Goal: Information Seeking & Learning: Learn about a topic

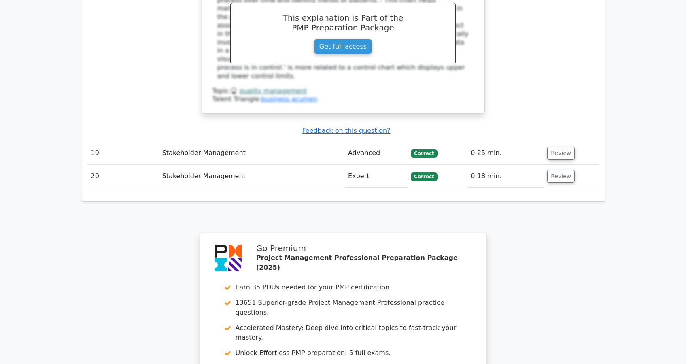
scroll to position [4077, 0]
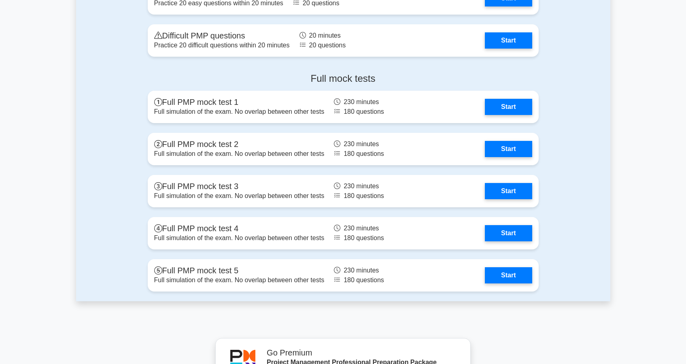
scroll to position [3018, 0]
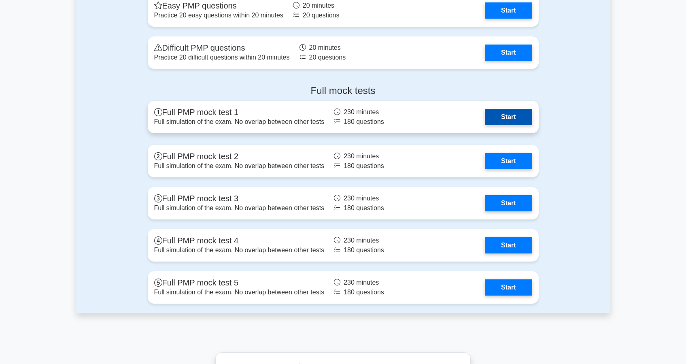
click at [514, 119] on link "Start" at bounding box center [508, 117] width 47 height 16
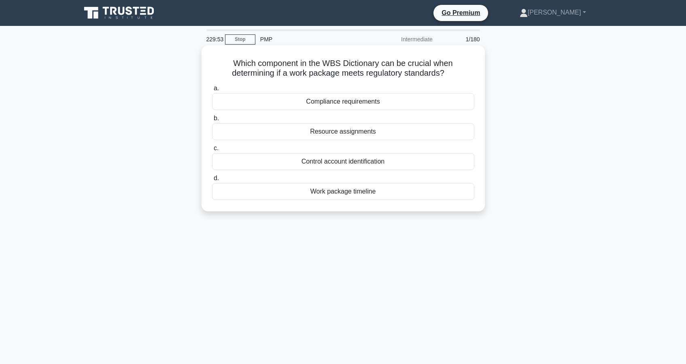
click at [331, 106] on div "Compliance requirements" at bounding box center [343, 101] width 262 height 17
click at [212, 91] on input "a. Compliance requirements" at bounding box center [212, 88] width 0 height 5
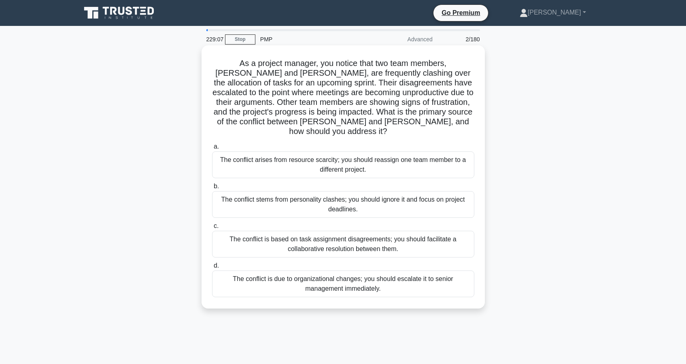
click at [351, 239] on div "The conflict is based on task assignment disagreements; you should facilitate a…" at bounding box center [343, 244] width 262 height 27
click at [212, 229] on input "c. The conflict is based on task assignment disagreements; you should facilitat…" at bounding box center [212, 226] width 0 height 5
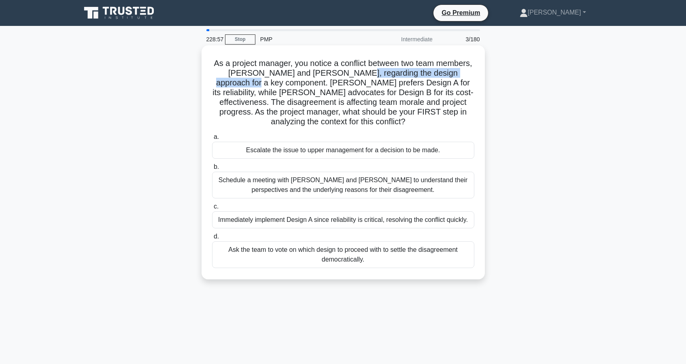
drag, startPoint x: 330, startPoint y: 75, endPoint x: 467, endPoint y: 77, distance: 136.5
click at [467, 77] on h5 "As a project manager, you notice a conflict between two team members, Sarah and…" at bounding box center [343, 92] width 264 height 69
click at [341, 250] on div "Ask the team to vote on which design to proceed with to settle the disagreement…" at bounding box center [343, 254] width 262 height 27
click at [212, 239] on input "d. Ask the team to vote on which design to proceed with to settle the disagreem…" at bounding box center [212, 236] width 0 height 5
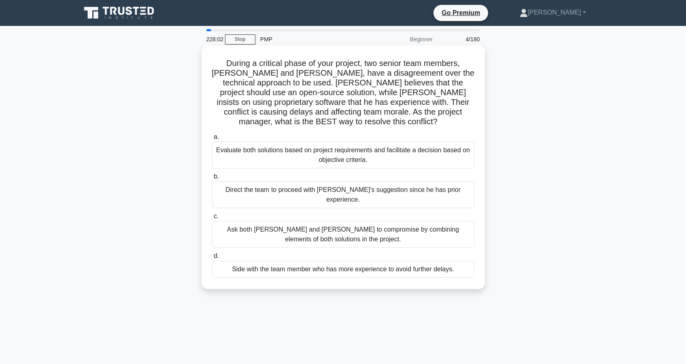
click at [382, 148] on div "Evaluate both solutions based on project requirements and facilitate a decision…" at bounding box center [343, 155] width 262 height 27
click at [212, 140] on input "a. Evaluate both solutions based on project requirements and facilitate a decis…" at bounding box center [212, 136] width 0 height 5
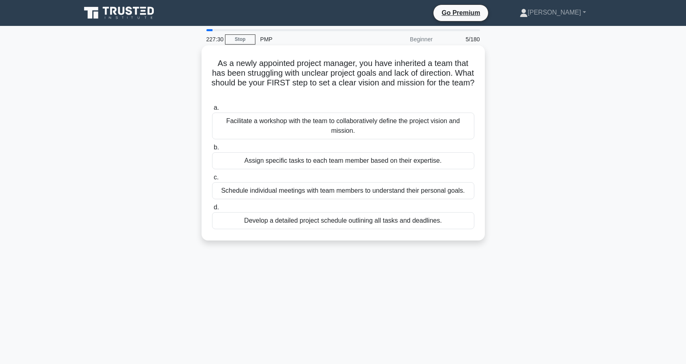
click at [292, 132] on div "Facilitate a workshop with the team to collaboratively define the project visio…" at bounding box center [343, 126] width 262 height 27
click at [212, 111] on input "a. Facilitate a workshop with the team to collaboratively define the project vi…" at bounding box center [212, 107] width 0 height 5
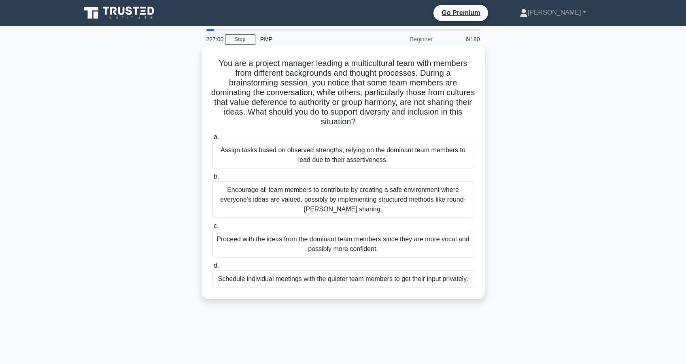
click at [306, 193] on div "Encourage all team members to contribute by creating a safe environment where e…" at bounding box center [343, 199] width 262 height 36
click at [212, 179] on input "b. Encourage all team members to contribute by creating a safe environment wher…" at bounding box center [212, 176] width 0 height 5
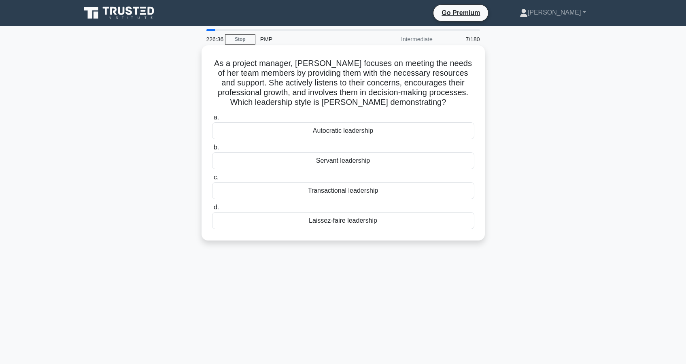
click at [309, 164] on div "Servant leadership" at bounding box center [343, 160] width 262 height 17
click at [212, 150] on input "b. Servant leadership" at bounding box center [212, 147] width 0 height 5
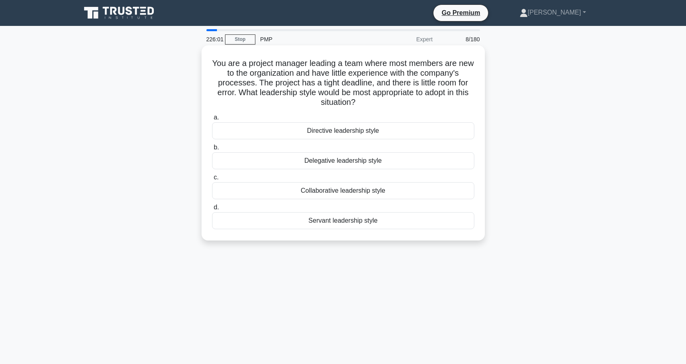
click at [340, 224] on div "Servant leadership style" at bounding box center [343, 220] width 262 height 17
click at [212, 210] on input "d. Servant leadership style" at bounding box center [212, 207] width 0 height 5
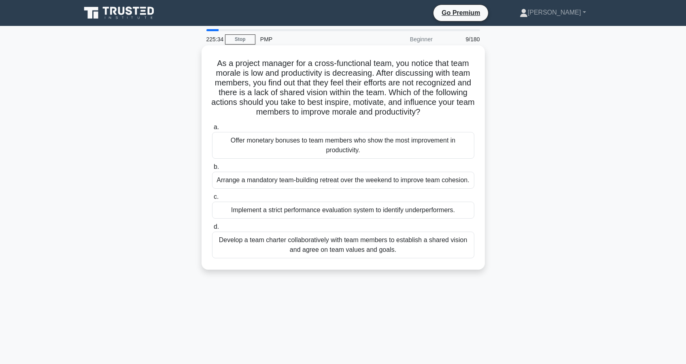
click at [310, 183] on div "Arrange a mandatory team-building retreat over the weekend to improve team cohe…" at bounding box center [343, 180] width 262 height 17
click at [212, 170] on input "b. Arrange a mandatory team-building retreat over the weekend to improve team c…" at bounding box center [212, 166] width 0 height 5
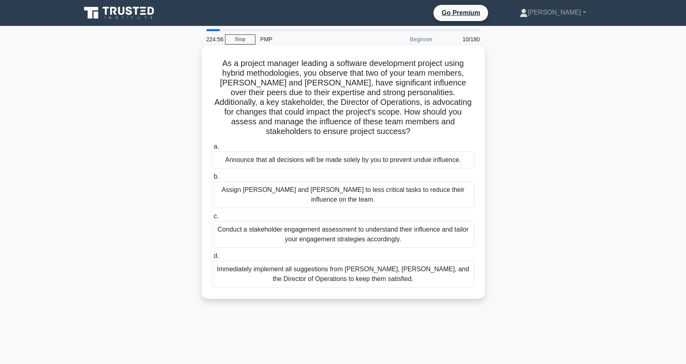
click at [304, 221] on div "Conduct a stakeholder engagement assessment to understand their influence and t…" at bounding box center [343, 234] width 262 height 27
click at [212, 219] on input "c. Conduct a stakeholder engagement assessment to understand their influence an…" at bounding box center [212, 216] width 0 height 5
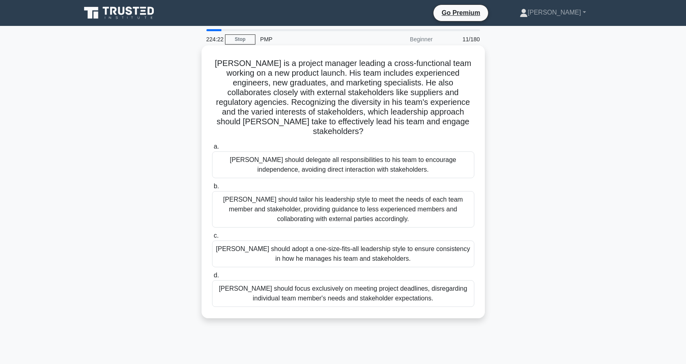
click at [315, 208] on div "John should tailor his leadership style to meet the needs of each team member a…" at bounding box center [343, 209] width 262 height 36
click at [212, 189] on input "b. John should tailor his leadership style to meet the needs of each team membe…" at bounding box center [212, 186] width 0 height 5
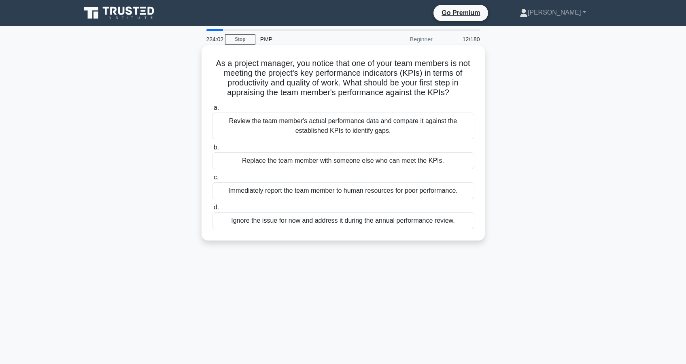
click at [265, 132] on div "Review the team member's actual performance data and compare it against the est…" at bounding box center [343, 126] width 262 height 27
click at [212, 111] on input "a. Review the team member's actual performance data and compare it against the …" at bounding box center [212, 107] width 0 height 5
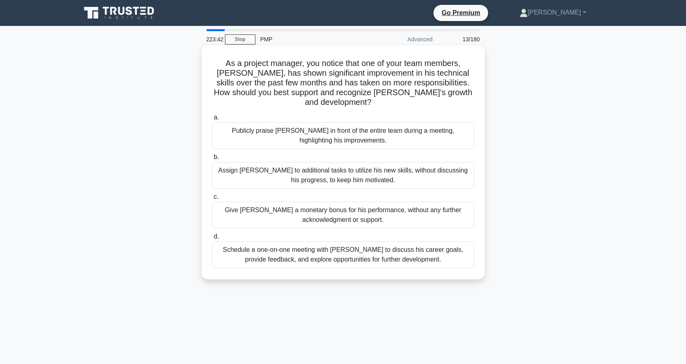
click at [266, 128] on div "Publicly praise Alex in front of the entire team during a meeting, highlighting…" at bounding box center [343, 135] width 262 height 27
click at [212, 120] on input "a. Publicly praise Alex in front of the entire team during a meeting, highlight…" at bounding box center [212, 117] width 0 height 5
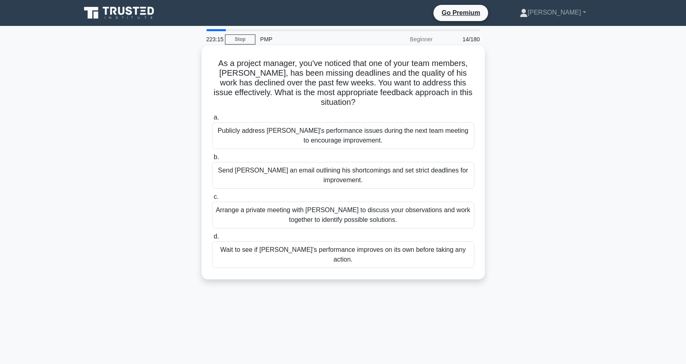
click at [341, 204] on div "Arrange a private meeting with Alex to discuss your observations and work toget…" at bounding box center [343, 215] width 262 height 27
click at [212, 200] on input "c. Arrange a private meeting with Alex to discuss your observations and work to…" at bounding box center [212, 196] width 0 height 5
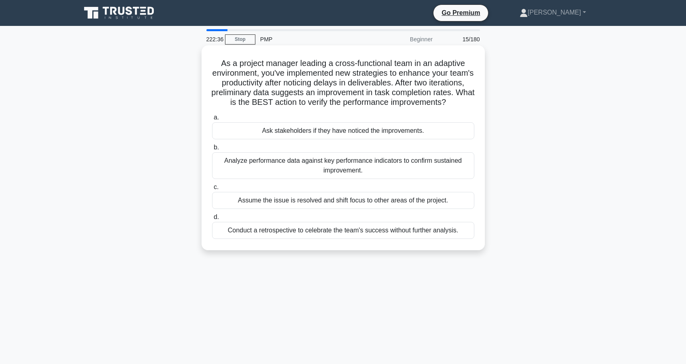
click at [300, 173] on div "Analyze performance data against key performance indicators to confirm sustaine…" at bounding box center [343, 165] width 262 height 27
click at [212, 150] on input "b. Analyze performance data against key performance indicators to confirm susta…" at bounding box center [212, 147] width 0 height 5
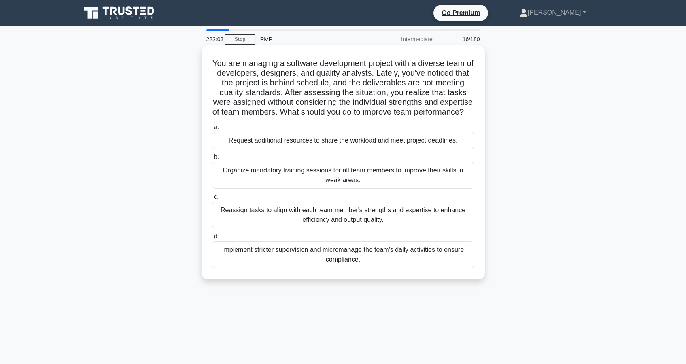
click at [320, 226] on div "Reassign tasks to align with each team member's strengths and expertise to enha…" at bounding box center [343, 215] width 262 height 27
click at [212, 200] on input "c. Reassign tasks to align with each team member's strengths and expertise to e…" at bounding box center [212, 196] width 0 height 5
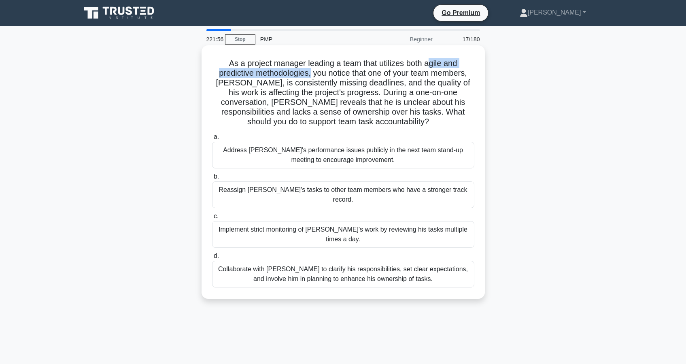
drag, startPoint x: 428, startPoint y: 62, endPoint x: 311, endPoint y: 72, distance: 117.4
click at [311, 72] on h5 "As a project manager leading a team that utilizes both agile and predictive met…" at bounding box center [343, 92] width 264 height 69
click at [338, 261] on div "Collaborate with Alex to clarify his responsibilities, set clear expectations, …" at bounding box center [343, 274] width 262 height 27
click at [212, 259] on input "d. Collaborate with Alex to clarify his responsibilities, set clear expectation…" at bounding box center [212, 255] width 0 height 5
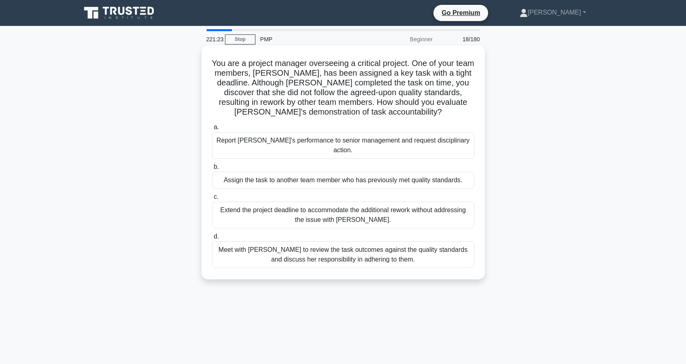
click at [324, 249] on div "Meet with Priya to review the task outcomes against the quality standards and d…" at bounding box center [343, 254] width 262 height 27
click at [212, 239] on input "d. Meet with Priya to review the task outcomes against the quality standards an…" at bounding box center [212, 236] width 0 height 5
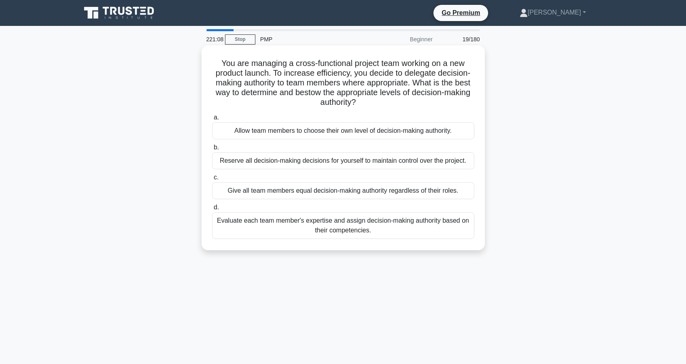
click at [353, 230] on div "Evaluate each team member's expertise and assign decision-making authority base…" at bounding box center [343, 225] width 262 height 27
click at [212, 210] on input "d. Evaluate each team member's expertise and assign decision-making authority b…" at bounding box center [212, 207] width 0 height 5
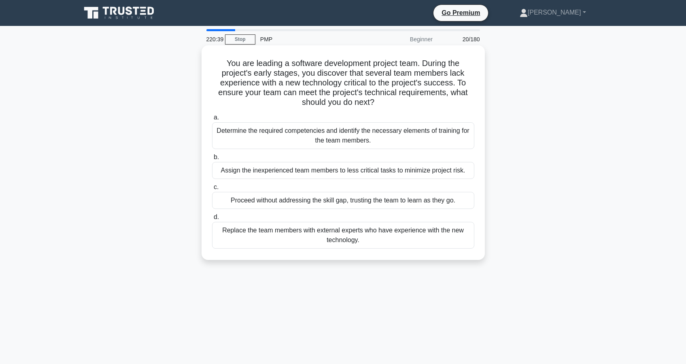
click at [325, 136] on div "Determine the required competencies and identify the necessary elements of trai…" at bounding box center [343, 135] width 262 height 27
click at [212, 120] on input "a. Determine the required competencies and identify the necessary elements of t…" at bounding box center [212, 117] width 0 height 5
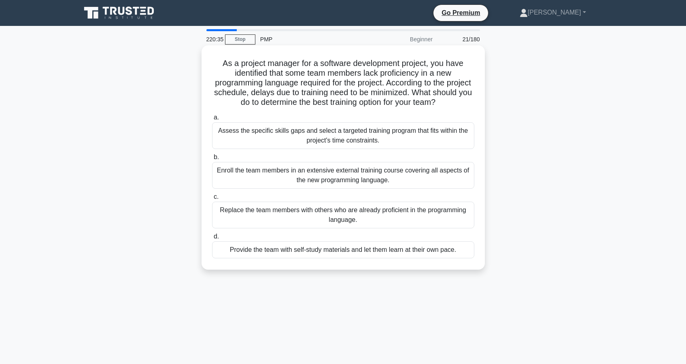
click at [338, 136] on div "Assess the specific skills gaps and select a targeted training program that fit…" at bounding box center [343, 135] width 262 height 27
click at [212, 120] on input "a. Assess the specific skills gaps and select a targeted training program that …" at bounding box center [212, 117] width 0 height 5
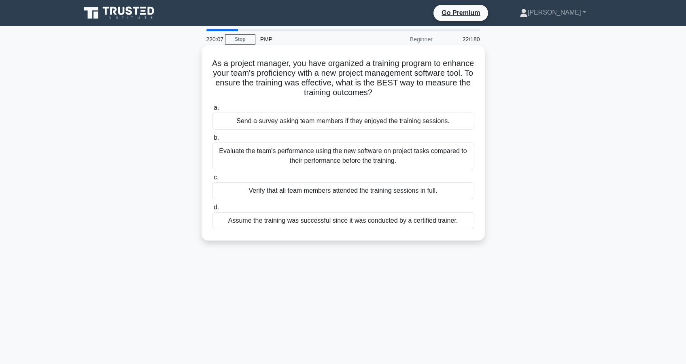
click at [322, 164] on div "Evaluate the team's performance using the new software on project tasks compare…" at bounding box center [343, 156] width 262 height 27
click at [212, 140] on input "b. Evaluate the team's performance using the new software on project tasks comp…" at bounding box center [212, 137] width 0 height 5
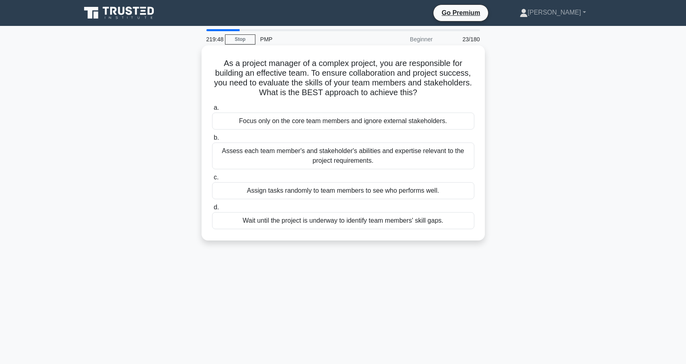
click at [338, 160] on div "Assess each team member's and stakeholder's abilities and expertise relevant to…" at bounding box center [343, 156] width 262 height 27
click at [212, 140] on input "b. Assess each team member's and stakeholder's abilities and expertise relevant…" at bounding box center [212, 137] width 0 height 5
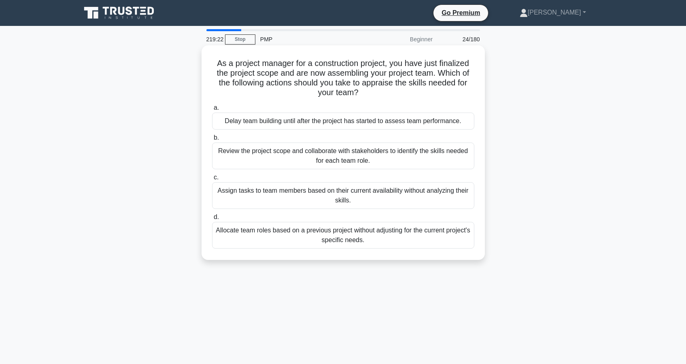
click at [321, 162] on div "Review the project scope and collaborate with stakeholders to identify the skil…" at bounding box center [343, 156] width 262 height 27
click at [212, 140] on input "b. Review the project scope and collaborate with stakeholders to identify the s…" at bounding box center [212, 137] width 0 height 5
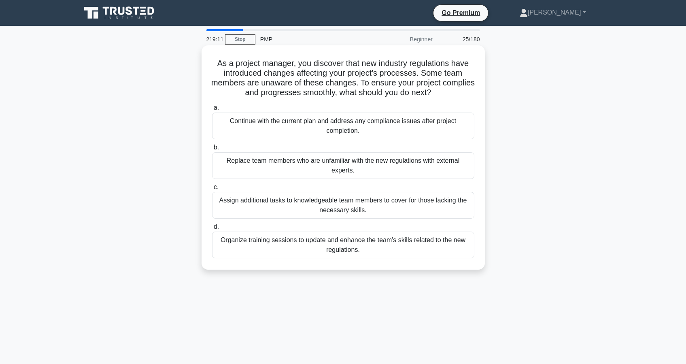
click at [290, 255] on div "Organize training sessions to update and enhance the team's skills related to t…" at bounding box center [343, 245] width 262 height 27
click at [212, 230] on input "d. Organize training sessions to update and enhance the team's skills related t…" at bounding box center [212, 226] width 0 height 5
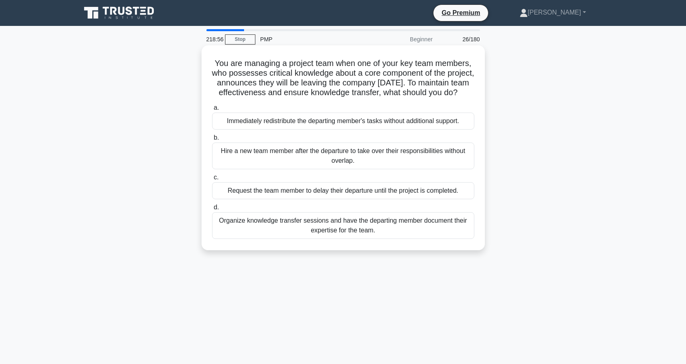
click at [317, 238] on div "Organize knowledge transfer sessions and have the departing member document the…" at bounding box center [343, 225] width 262 height 27
click at [212, 210] on input "d. Organize knowledge transfer sessions and have the departing member document …" at bounding box center [212, 207] width 0 height 5
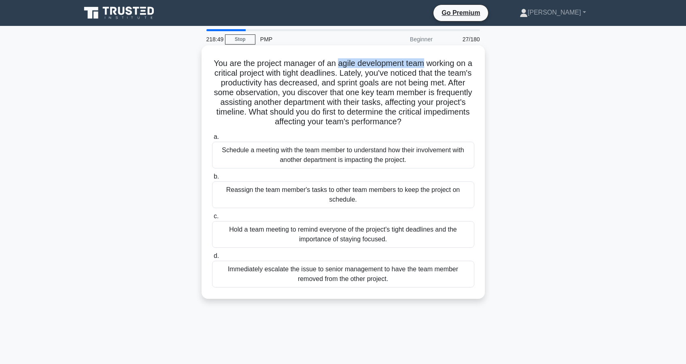
drag, startPoint x: 340, startPoint y: 64, endPoint x: 425, endPoint y: 65, distance: 84.6
click at [425, 65] on h5 "You are the project manager of an agile development team working on a critical …" at bounding box center [343, 92] width 264 height 69
click at [353, 158] on div "Schedule a meeting with the team member to understand how their involvement wit…" at bounding box center [343, 155] width 262 height 27
click at [212, 140] on input "a. Schedule a meeting with the team member to understand how their involvement …" at bounding box center [212, 136] width 0 height 5
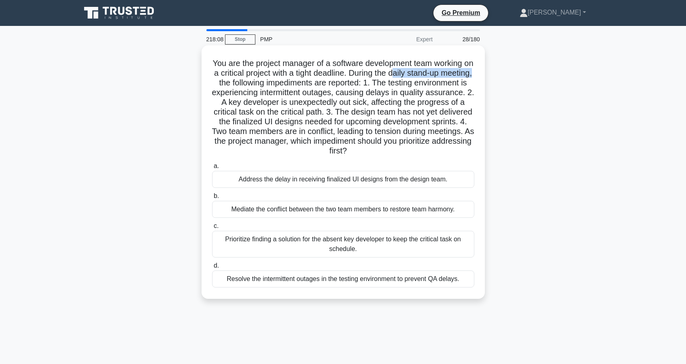
drag, startPoint x: 393, startPoint y: 73, endPoint x: 475, endPoint y: 74, distance: 81.4
click at [475, 74] on h5 "You are the project manager of a software development team working on a critica…" at bounding box center [343, 107] width 264 height 98
click at [297, 246] on div "Prioritize finding a solution for the absent key developer to keep the critical…" at bounding box center [343, 244] width 262 height 27
click at [212, 229] on input "c. Prioritize finding a solution for the absent key developer to keep the criti…" at bounding box center [212, 226] width 0 height 5
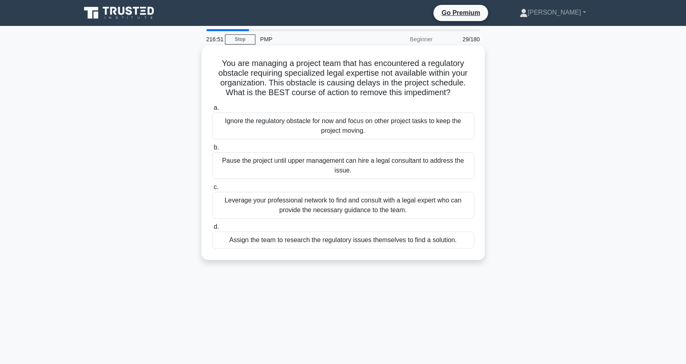
click at [326, 212] on div "Leverage your professional network to find and consult with a legal expert who …" at bounding box center [343, 205] width 262 height 27
click at [212, 190] on input "c. Leverage your professional network to find and consult with a legal expert w…" at bounding box center [212, 187] width 0 height 5
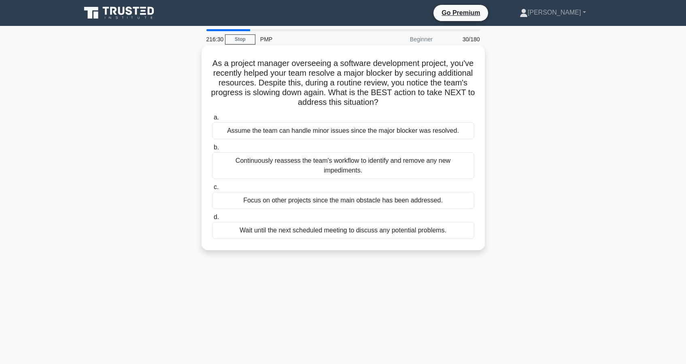
click at [322, 172] on div "Continuously reassess the team's workflow to identify and remove any new impedi…" at bounding box center [343, 165] width 262 height 27
click at [212, 150] on input "b. Continuously reassess the team's workflow to identify and remove any new imp…" at bounding box center [212, 147] width 0 height 5
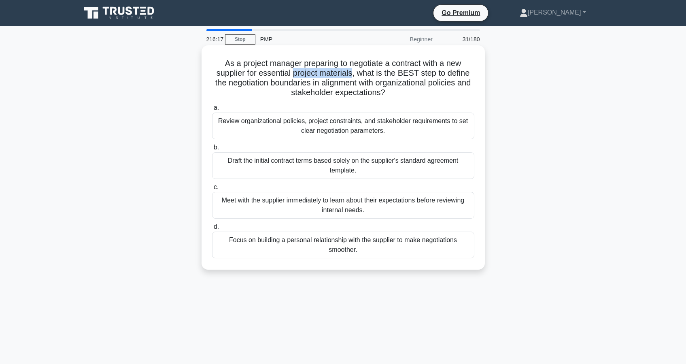
drag, startPoint x: 294, startPoint y: 74, endPoint x: 353, endPoint y: 73, distance: 59.5
click at [353, 73] on h5 "As a project manager preparing to negotiate a contract with a new supplier for …" at bounding box center [343, 78] width 264 height 40
click at [297, 127] on div "Review organizational policies, project constraints, and stakeholder requiremen…" at bounding box center [343, 126] width 262 height 27
click at [212, 111] on input "a. Review organizational policies, project constraints, and stakeholder require…" at bounding box center [212, 107] width 0 height 5
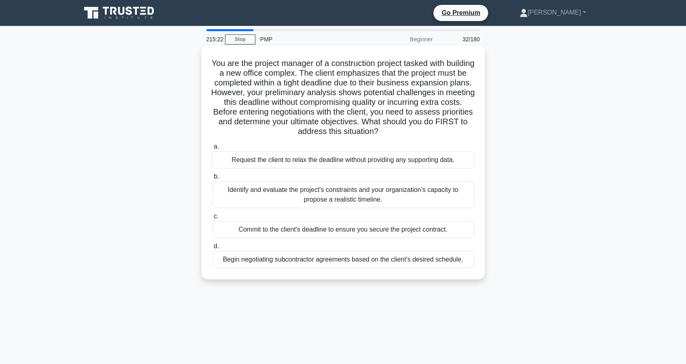
click at [315, 198] on div "Identify and evaluate the project's constraints and your organization's capacit…" at bounding box center [343, 194] width 262 height 27
click at [212, 179] on input "b. Identify and evaluate the project's constraints and your organization's capa…" at bounding box center [212, 176] width 0 height 5
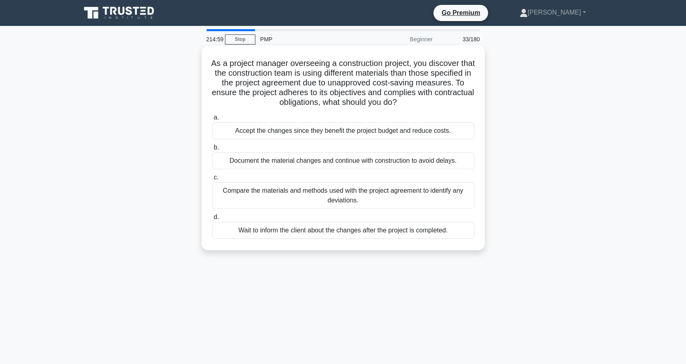
click at [332, 203] on div "Compare the materials and methods used with the project agreement to identify a…" at bounding box center [343, 195] width 262 height 27
click at [212, 180] on input "c. Compare the materials and methods used with the project agreement to identif…" at bounding box center [212, 177] width 0 height 5
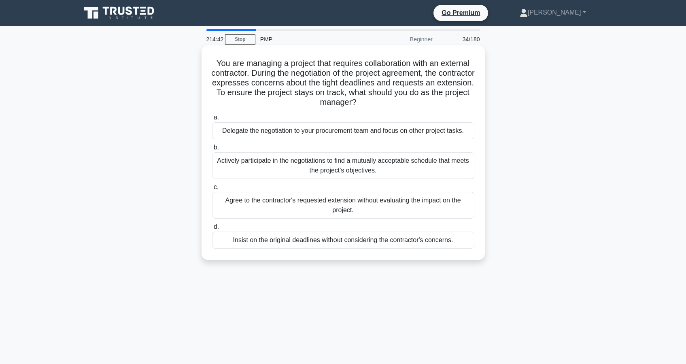
click at [298, 171] on div "Actively participate in the negotiations to find a mutually acceptable schedule…" at bounding box center [343, 165] width 262 height 27
click at [212, 150] on input "b. Actively participate in the negotiations to find a mutually acceptable sched…" at bounding box center [212, 147] width 0 height 5
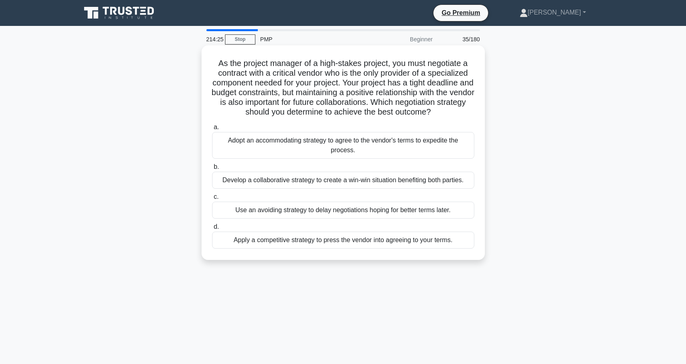
click at [315, 184] on div "Develop a collaborative strategy to create a win-win situation benefiting both …" at bounding box center [343, 180] width 262 height 17
click at [212, 170] on input "b. Develop a collaborative strategy to create a win-win situation benefiting bo…" at bounding box center [212, 166] width 0 height 5
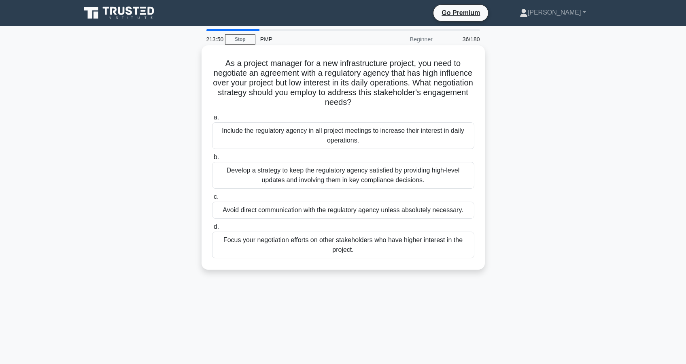
click at [312, 178] on div "Develop a strategy to keep the regulatory agency satisfied by providing high-le…" at bounding box center [343, 175] width 262 height 27
click at [212, 160] on input "b. Develop a strategy to keep the regulatory agency satisfied by providing high…" at bounding box center [212, 157] width 0 height 5
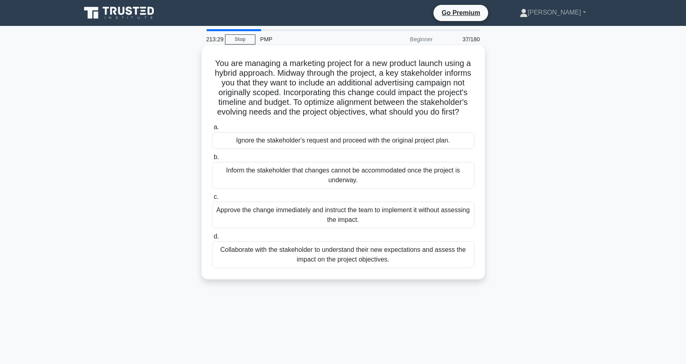
click at [350, 258] on div "Collaborate with the stakeholder to understand their new expectations and asses…" at bounding box center [343, 254] width 262 height 27
click at [212, 239] on input "d. Collaborate with the stakeholder to understand their new expectations and as…" at bounding box center [212, 236] width 0 height 5
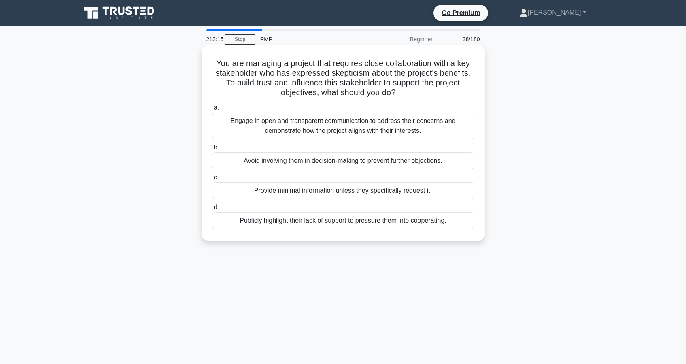
click at [270, 127] on div "Engage in open and transparent communication to address their concerns and demo…" at bounding box center [343, 126] width 262 height 27
click at [212, 111] on input "a. Engage in open and transparent communication to address their concerns and d…" at bounding box center [212, 107] width 0 height 5
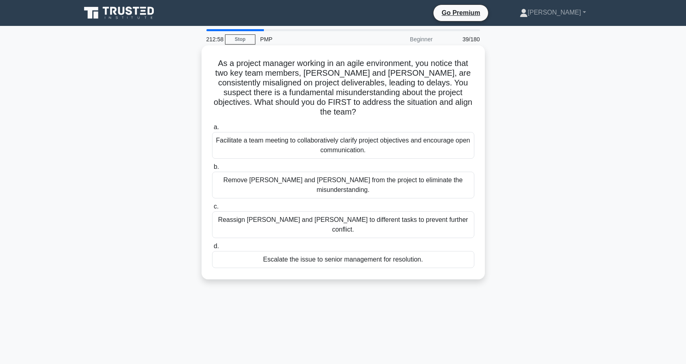
click at [272, 135] on div "Facilitate a team meeting to collaboratively clarify project objectives and enc…" at bounding box center [343, 145] width 262 height 27
click at [212, 130] on input "a. Facilitate a team meeting to collaboratively clarify project objectives and …" at bounding box center [212, 127] width 0 height 5
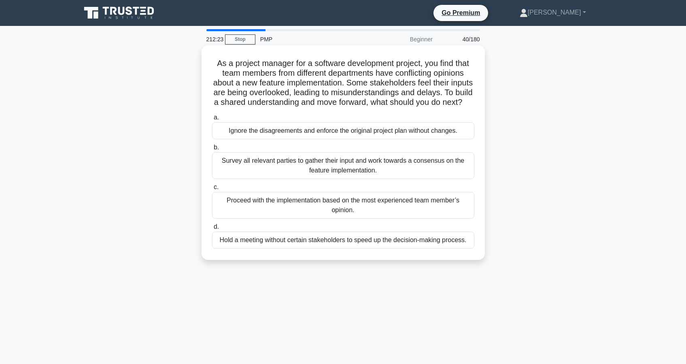
click at [277, 168] on div "Survey all relevant parties to gather their input and work towards a consensus …" at bounding box center [343, 165] width 262 height 27
click at [212, 150] on input "b. Survey all relevant parties to gather their input and work towards a consens…" at bounding box center [212, 147] width 0 height 5
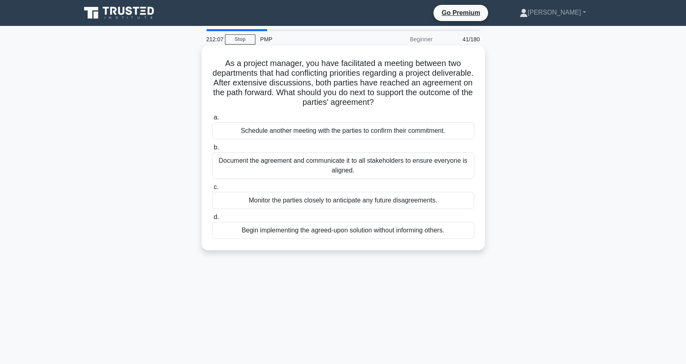
click at [317, 170] on div "Document the agreement and communicate it to all stakeholders to ensure everyon…" at bounding box center [343, 165] width 262 height 27
click at [212, 150] on input "b. Document the agreement and communicate it to all stakeholders to ensure ever…" at bounding box center [212, 147] width 0 height 5
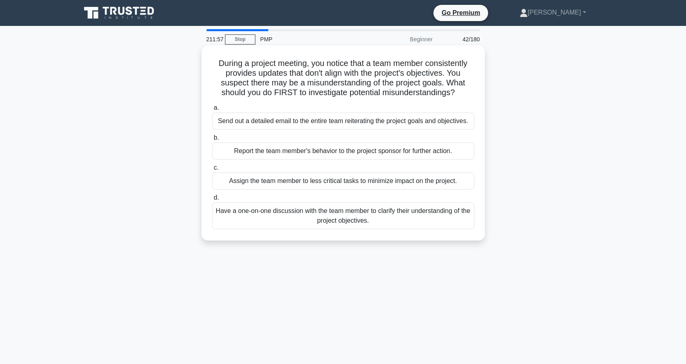
click at [330, 218] on div "Have a one-on-one discussion with the team member to clarify their understandin…" at bounding box center [343, 215] width 262 height 27
click at [212, 200] on input "d. Have a one-on-one discussion with the team member to clarify their understan…" at bounding box center [212, 197] width 0 height 5
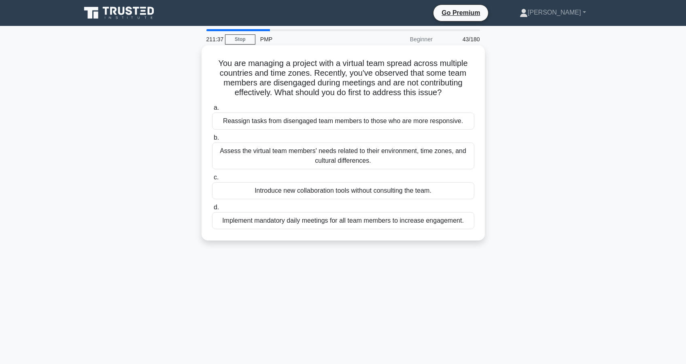
click at [308, 158] on div "Assess the virtual team members' needs related to their environment, time zones…" at bounding box center [343, 156] width 262 height 27
click at [212, 140] on input "b. Assess the virtual team members' needs related to their environment, time zo…" at bounding box center [212, 137] width 0 height 5
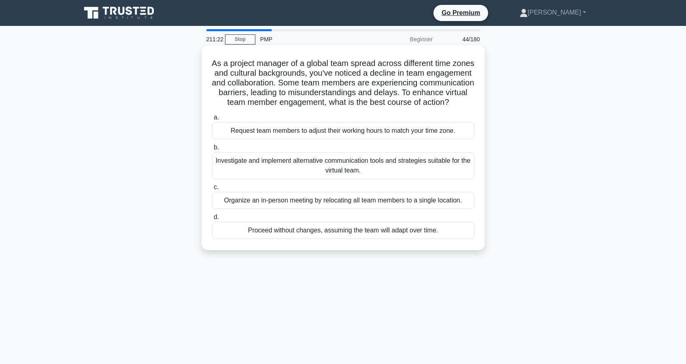
click at [327, 166] on div "Investigate and implement alternative communication tools and strategies suitab…" at bounding box center [343, 165] width 262 height 27
click at [212, 150] on input "b. Investigate and implement alternative communication tools and strategies sui…" at bounding box center [212, 147] width 0 height 5
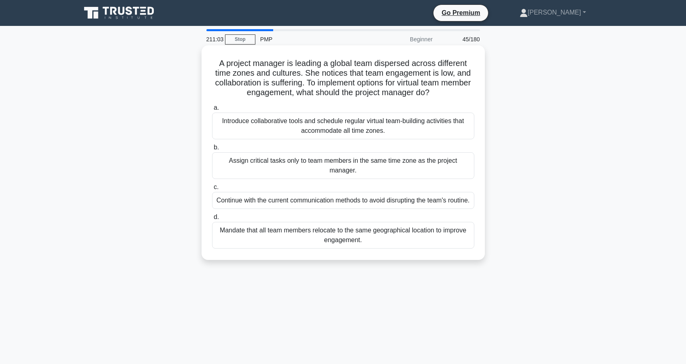
click at [319, 128] on div "Introduce collaborative tools and schedule regular virtual team-building activi…" at bounding box center [343, 126] width 262 height 27
click at [212, 111] on input "a. Introduce collaborative tools and schedule regular virtual team-building act…" at bounding box center [212, 107] width 0 height 5
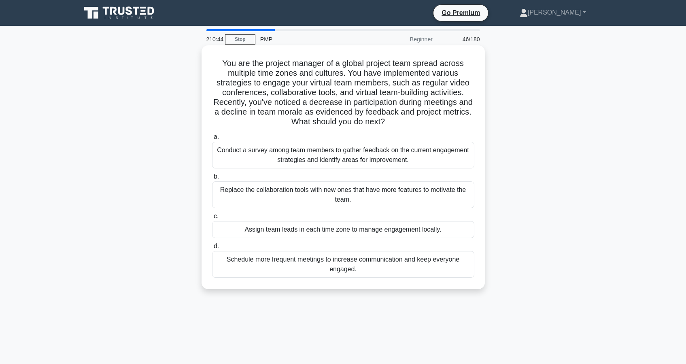
click at [317, 156] on div "Conduct a survey among team members to gather feedback on the current engagemen…" at bounding box center [343, 155] width 262 height 27
click at [212, 140] on input "a. Conduct a survey among team members to gather feedback on the current engage…" at bounding box center [212, 136] width 0 height 5
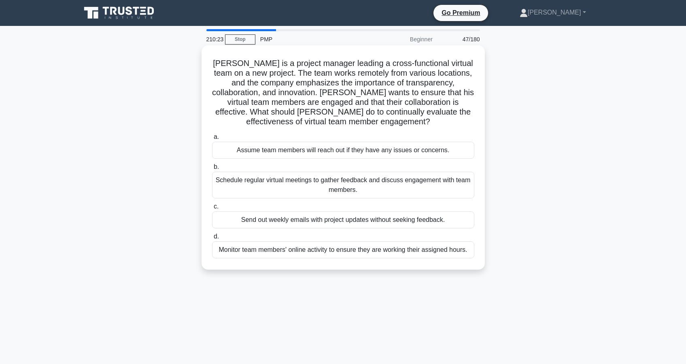
click at [302, 188] on div "Schedule regular virtual meetings to gather feedback and discuss engagement wit…" at bounding box center [343, 185] width 262 height 27
click at [212, 170] on input "b. Schedule regular virtual meetings to gather feedback and discuss engagement …" at bounding box center [212, 166] width 0 height 5
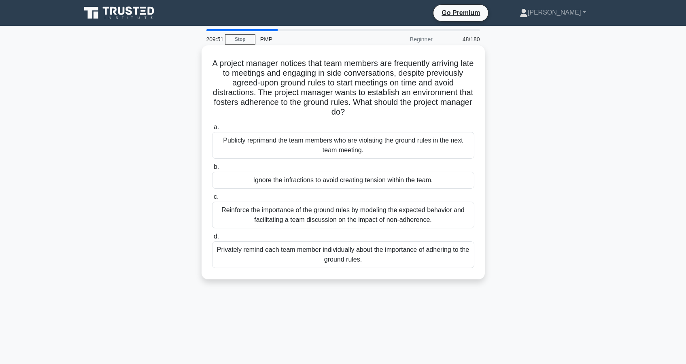
click at [332, 214] on div "Reinforce the importance of the ground rules by modeling the expected behavior …" at bounding box center [343, 215] width 262 height 27
click at [212, 200] on input "c. Reinforce the importance of the ground rules by modeling the expected behavi…" at bounding box center [212, 196] width 0 height 5
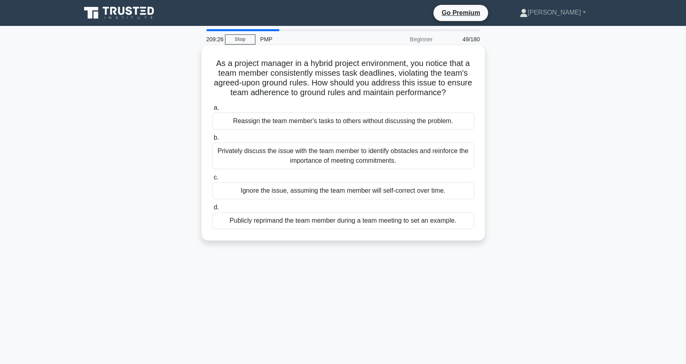
click at [312, 160] on div "Privately discuss the issue with the team member to identify obstacles and rein…" at bounding box center [343, 156] width 262 height 27
click at [212, 140] on input "b. Privately discuss the issue with the team member to identify obstacles and r…" at bounding box center [212, 137] width 0 height 5
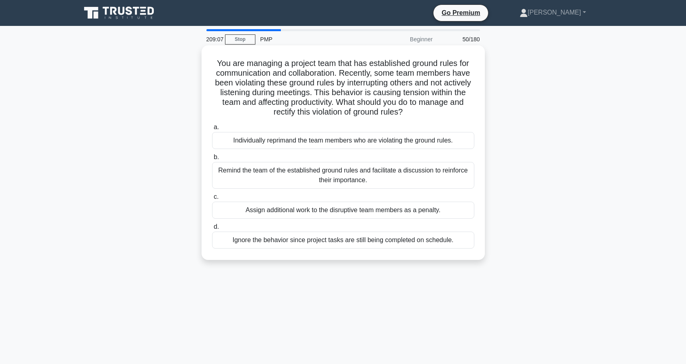
click at [303, 172] on div "Remind the team of the established ground rules and facilitate a discussion to …" at bounding box center [343, 175] width 262 height 27
click at [212, 160] on input "b. Remind the team of the established ground rules and facilitate a discussion …" at bounding box center [212, 157] width 0 height 5
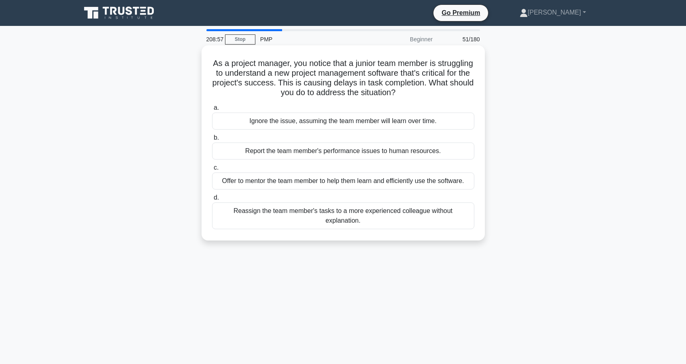
click at [315, 182] on div "Offer to mentor the team member to help them learn and efficiently use the soft…" at bounding box center [343, 180] width 262 height 17
click at [212, 170] on input "c. Offer to mentor the team member to help them learn and efficiently use the s…" at bounding box center [212, 167] width 0 height 5
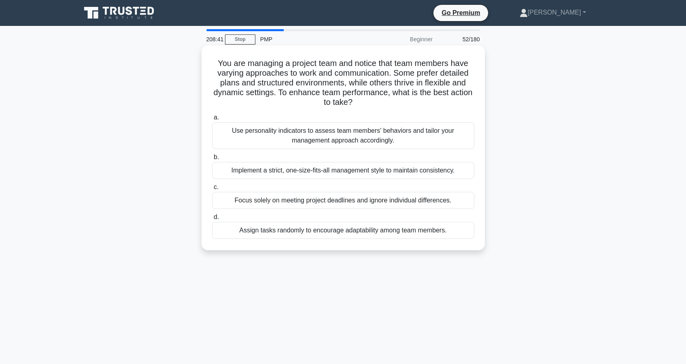
click at [311, 137] on div "Use personality indicators to assess team members' behaviors and tailor your ma…" at bounding box center [343, 135] width 262 height 27
click at [212, 120] on input "a. Use personality indicators to assess team members' behaviors and tailor your…" at bounding box center [212, 117] width 0 height 5
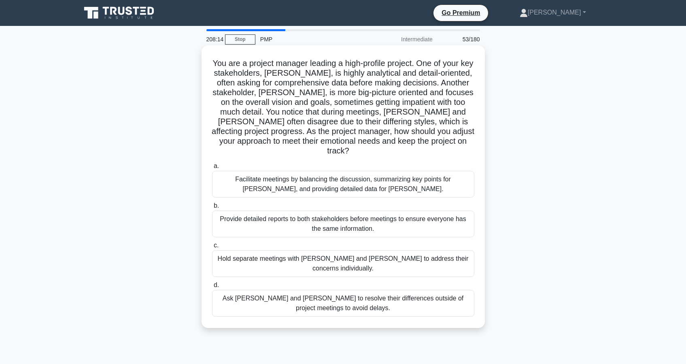
click at [309, 177] on div "Facilitate meetings by balancing the discussion, summarizing key points for Joh…" at bounding box center [343, 184] width 262 height 27
click at [212, 169] on input "a. Facilitate meetings by balancing the discussion, summarizing key points for …" at bounding box center [212, 166] width 0 height 5
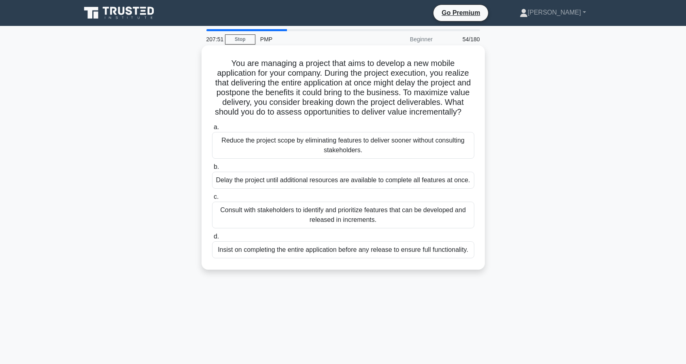
click at [317, 218] on div "Consult with stakeholders to identify and prioritize features that can be devel…" at bounding box center [343, 215] width 262 height 27
click at [212, 200] on input "c. Consult with stakeholders to identify and prioritize features that can be de…" at bounding box center [212, 196] width 0 height 5
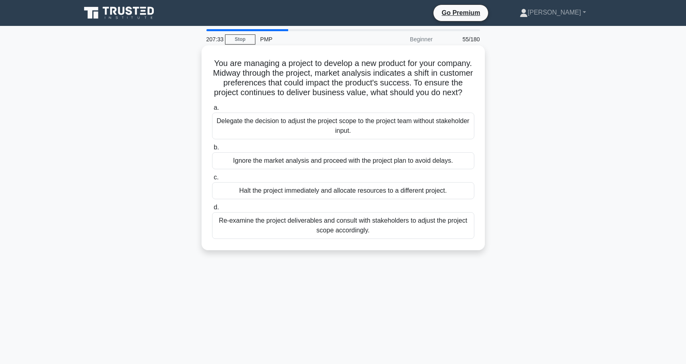
click at [328, 232] on div "Re-examine the project deliverables and consult with stakeholders to adjust the…" at bounding box center [343, 225] width 262 height 27
click at [212, 210] on input "d. Re-examine the project deliverables and consult with stakeholders to adjust …" at bounding box center [212, 207] width 0 height 5
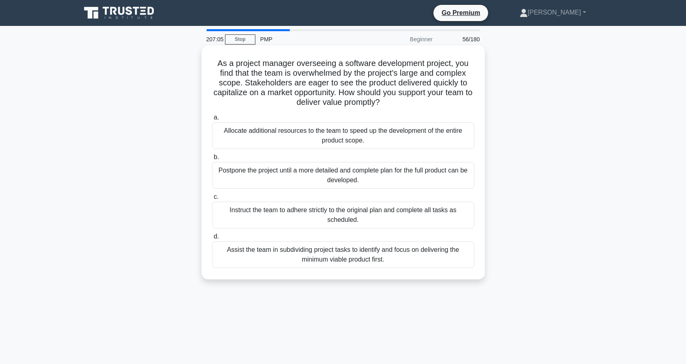
click at [348, 259] on div "Assist the team in subdividing project tasks to identify and focus on deliverin…" at bounding box center [343, 254] width 262 height 27
click at [212, 239] on input "d. Assist the team in subdividing project tasks to identify and focus on delive…" at bounding box center [212, 236] width 0 height 5
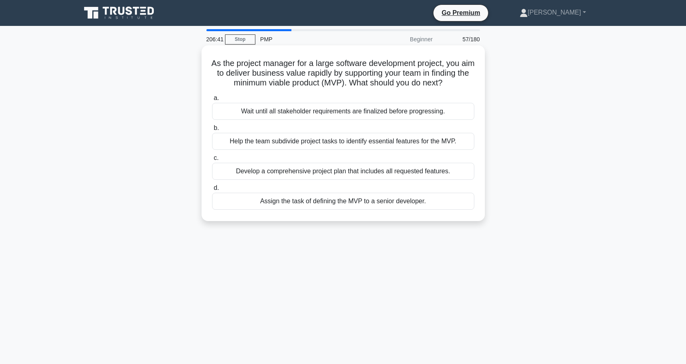
click at [278, 143] on div "Help the team subdivide project tasks to identify essential features for the MV…" at bounding box center [343, 141] width 262 height 17
click at [212, 131] on input "b. Help the team subdivide project tasks to identify essential features for the…" at bounding box center [212, 128] width 0 height 5
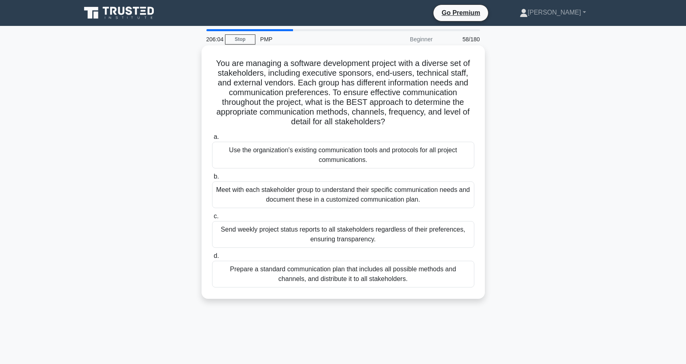
click at [301, 193] on div "Meet with each stakeholder group to understand their specific communication nee…" at bounding box center [343, 194] width 262 height 27
click at [212, 179] on input "b. Meet with each stakeholder group to understand their specific communication …" at bounding box center [212, 176] width 0 height 5
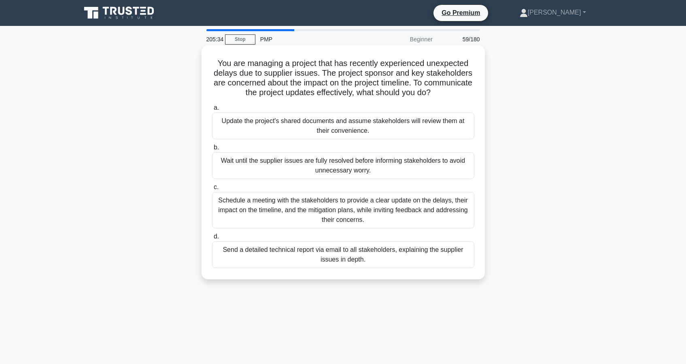
click at [290, 214] on div "Schedule a meeting with the stakeholders to provide a clear update on the delay…" at bounding box center [343, 210] width 262 height 36
click at [212, 190] on input "c. Schedule a meeting with the stakeholders to provide a clear update on the de…" at bounding box center [212, 187] width 0 height 5
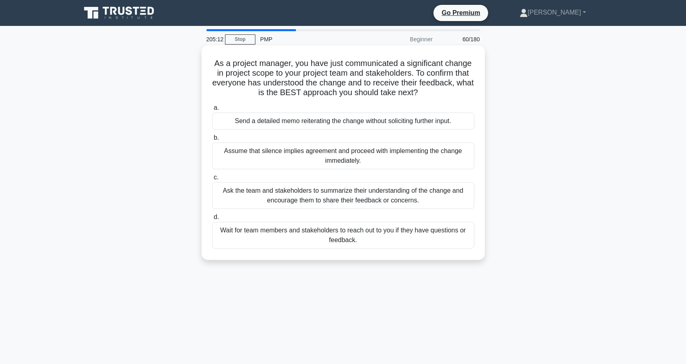
click at [269, 203] on div "Ask the team and stakeholders to summarize their understanding of the change an…" at bounding box center [343, 195] width 262 height 27
click at [212, 180] on input "c. Ask the team and stakeholders to summarize their understanding of the change…" at bounding box center [212, 177] width 0 height 5
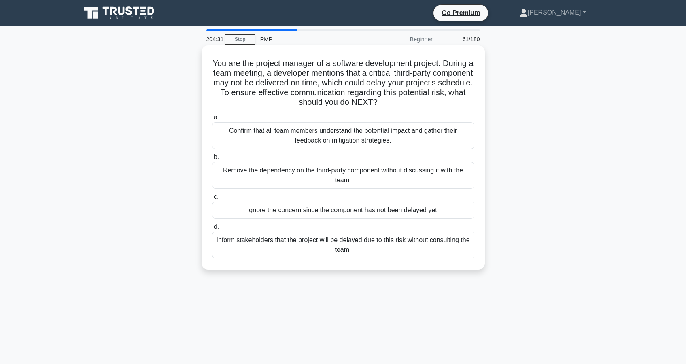
click at [256, 134] on div "Confirm that all team members understand the potential impact and gather their …" at bounding box center [343, 135] width 262 height 27
click at [212, 120] on input "a. Confirm that all team members understand the potential impact and gather the…" at bounding box center [212, 117] width 0 height 5
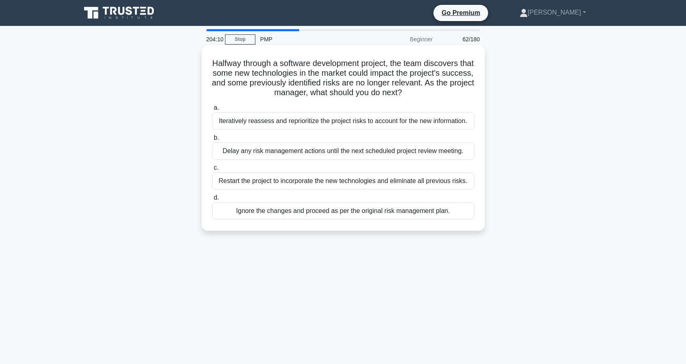
click at [263, 123] on div "Iteratively reassess and reprioritize the project risks to account for the new …" at bounding box center [343, 121] width 262 height 17
click at [212, 111] on input "a. Iteratively reassess and reprioritize the project risks to account for the n…" at bounding box center [212, 107] width 0 height 5
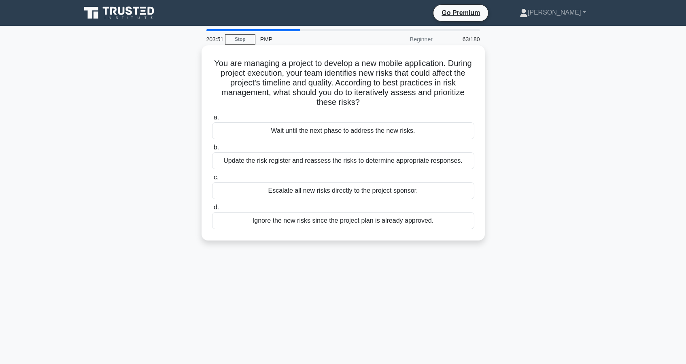
click at [336, 163] on div "Update the risk register and reassess the risks to determine appropriate respon…" at bounding box center [343, 160] width 262 height 17
click at [212, 150] on input "b. Update the risk register and reassess the risks to determine appropriate res…" at bounding box center [212, 147] width 0 height 5
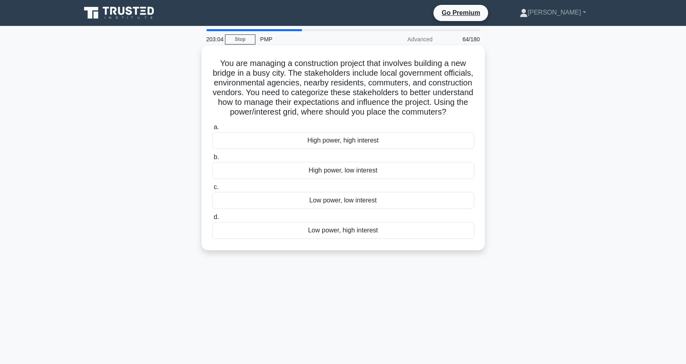
click at [331, 206] on div "Low power, low interest" at bounding box center [343, 200] width 262 height 17
click at [212, 190] on input "c. Low power, low interest" at bounding box center [212, 187] width 0 height 5
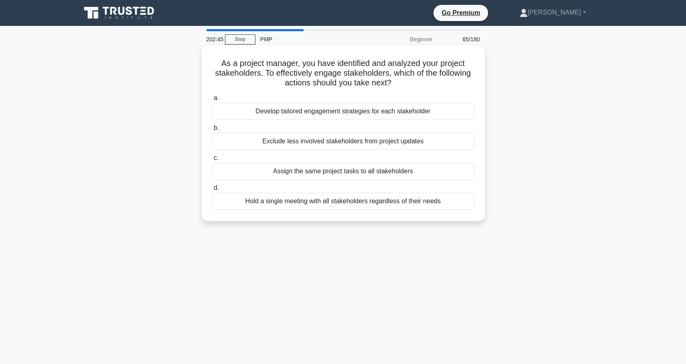
click at [301, 112] on div "Develop tailored engagement strategies for each stakeholder" at bounding box center [343, 111] width 262 height 17
click at [212, 101] on input "a. Develop tailored engagement strategies for each stakeholder" at bounding box center [212, 98] width 0 height 5
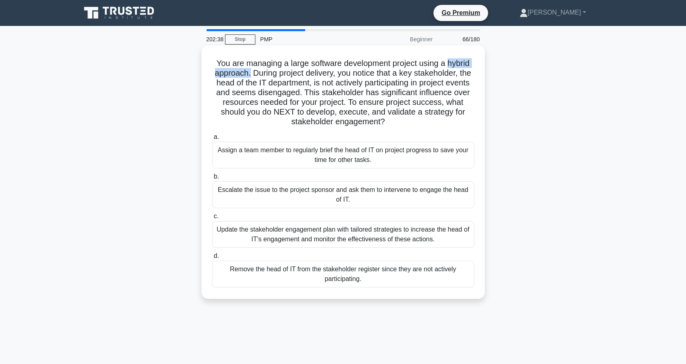
drag, startPoint x: 249, startPoint y: 71, endPoint x: 450, endPoint y: 62, distance: 200.6
click at [450, 62] on h5 "You are managing a large software development project using a hybrid approach. …" at bounding box center [343, 92] width 264 height 69
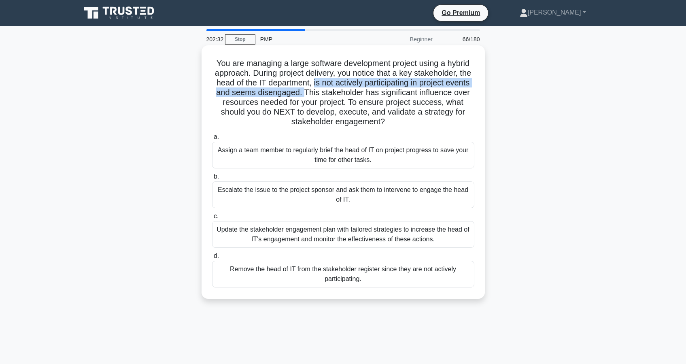
drag, startPoint x: 320, startPoint y: 83, endPoint x: 304, endPoint y: 91, distance: 17.9
click at [304, 91] on h5 "You are managing a large software development project using a hybrid approach. …" at bounding box center [343, 92] width 264 height 69
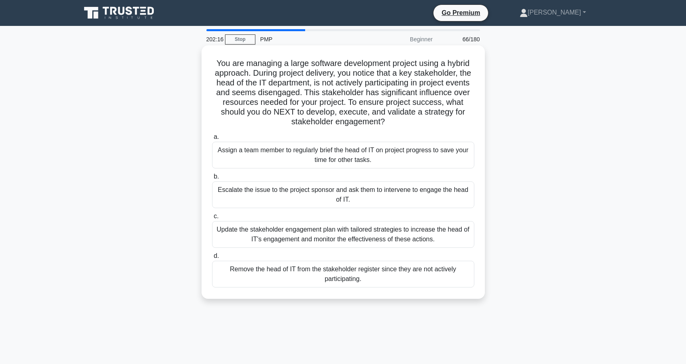
click at [313, 238] on div "Update the stakeholder engagement plan with tailored strategies to increase the…" at bounding box center [343, 234] width 262 height 27
click at [212, 219] on input "c. Update the stakeholder engagement plan with tailored strategies to increase …" at bounding box center [212, 216] width 0 height 5
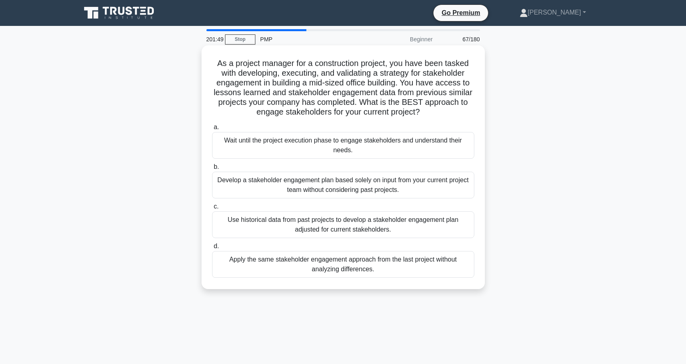
click at [313, 224] on div "Use historical data from past projects to develop a stakeholder engagement plan…" at bounding box center [343, 224] width 262 height 27
click at [212, 209] on input "c. Use historical data from past projects to develop a stakeholder engagement p…" at bounding box center [212, 206] width 0 height 5
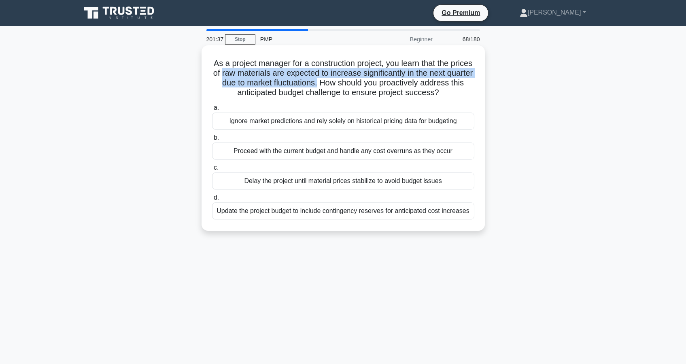
drag, startPoint x: 223, startPoint y: 74, endPoint x: 319, endPoint y: 84, distance: 96.0
click at [319, 84] on h5 "As a project manager for a construction project, you learn that the prices of r…" at bounding box center [343, 78] width 264 height 40
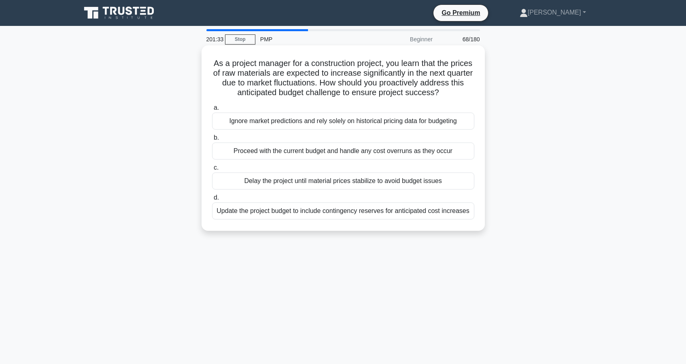
click at [287, 214] on div "Update the project budget to include contingency reserves for anticipated cost …" at bounding box center [343, 210] width 262 height 17
click at [212, 200] on input "d. Update the project budget to include contingency reserves for anticipated co…" at bounding box center [212, 197] width 0 height 5
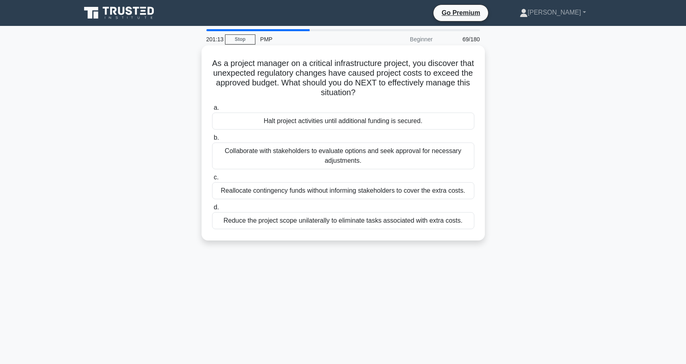
click at [317, 156] on div "Collaborate with stakeholders to evaluate options and seek approval for necessa…" at bounding box center [343, 156] width 262 height 27
click at [212, 140] on input "b. Collaborate with stakeholders to evaluate options and seek approval for nece…" at bounding box center [212, 137] width 0 height 5
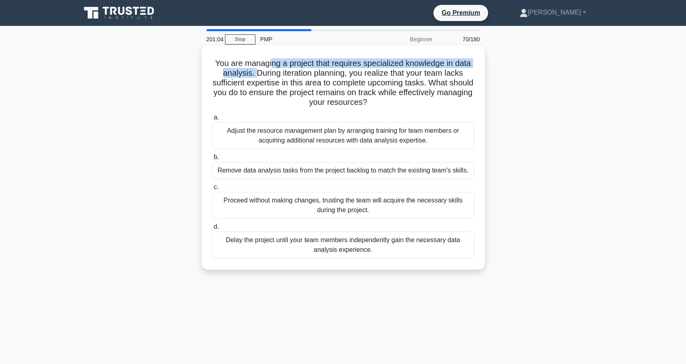
drag, startPoint x: 255, startPoint y: 72, endPoint x: 273, endPoint y: 65, distance: 19.0
click at [273, 65] on h5 "You are managing a project that requires specialized knowledge in data analysis…" at bounding box center [343, 82] width 264 height 49
click at [282, 135] on div "Adjust the resource management plan by arranging training for team members or a…" at bounding box center [343, 135] width 262 height 27
click at [212, 120] on input "a. Adjust the resource management plan by arranging training for team members o…" at bounding box center [212, 117] width 0 height 5
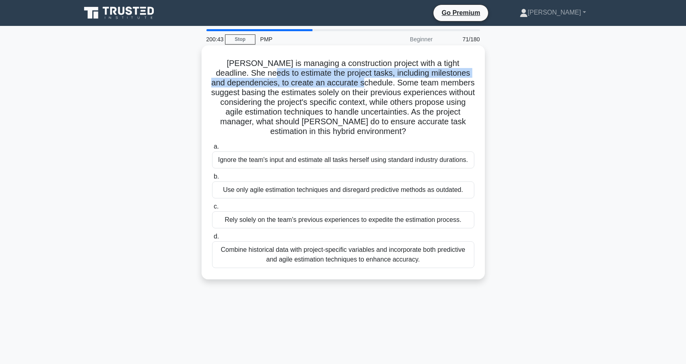
drag, startPoint x: 228, startPoint y: 73, endPoint x: 320, endPoint y: 83, distance: 92.5
click at [320, 83] on h5 "Maria is managing a construction project with a tight deadline. She needs to es…" at bounding box center [343, 97] width 264 height 79
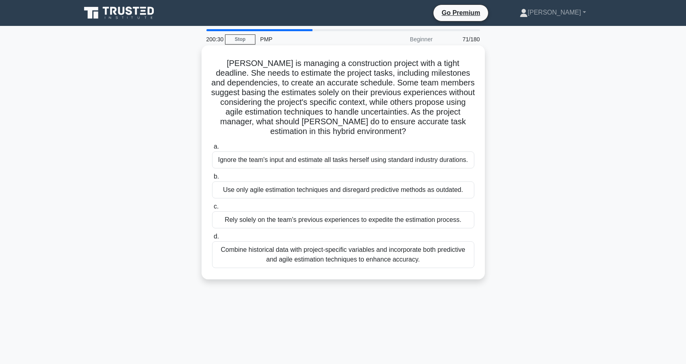
click at [327, 261] on div "Combine historical data with project-specific variables and incorporate both pr…" at bounding box center [343, 254] width 262 height 27
click at [212, 239] on input "d. Combine historical data with project-specific variables and incorporate both…" at bounding box center [212, 236] width 0 height 5
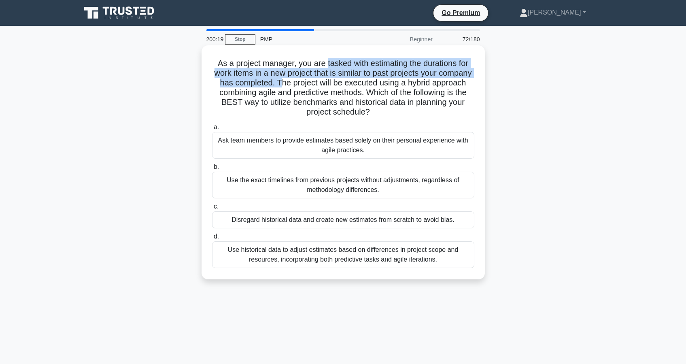
drag, startPoint x: 327, startPoint y: 64, endPoint x: 280, endPoint y: 86, distance: 51.6
click at [280, 86] on h5 "As a project manager, you are tasked with estimating the durations for work ite…" at bounding box center [343, 87] width 264 height 59
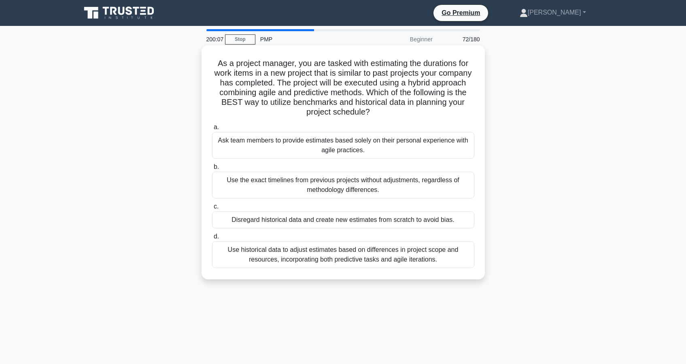
click at [313, 262] on div "Use historical data to adjust estimates based on differences in project scope a…" at bounding box center [343, 254] width 262 height 27
click at [212, 239] on input "d. Use historical data to adjust estimates based on differences in project scop…" at bounding box center [212, 236] width 0 height 5
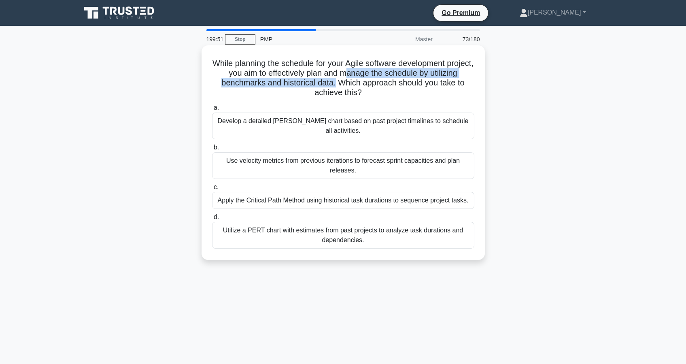
drag, startPoint x: 345, startPoint y: 73, endPoint x: 335, endPoint y: 82, distance: 12.9
click at [335, 82] on h5 "While planning the schedule for your Agile software development project, you ai…" at bounding box center [343, 78] width 264 height 40
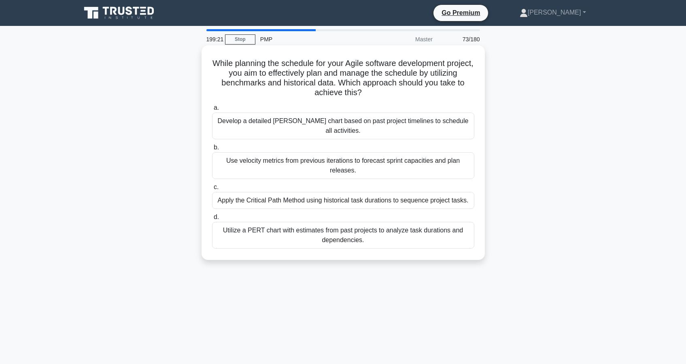
click at [324, 159] on div "Use velocity metrics from previous iterations to forecast sprint capacities and…" at bounding box center [343, 165] width 262 height 27
click at [212, 150] on input "b. Use velocity metrics from previous iterations to forecast sprint capacities …" at bounding box center [212, 147] width 0 height 5
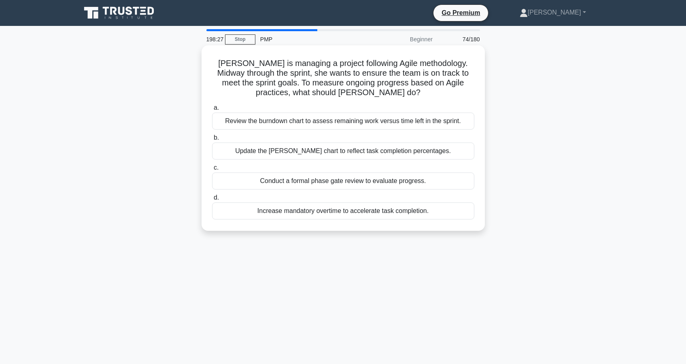
click at [290, 154] on div "Update the Gantt chart to reflect task completion percentages." at bounding box center [343, 151] width 262 height 17
click at [212, 140] on input "b. Update the Gantt chart to reflect task completion percentages." at bounding box center [212, 137] width 0 height 5
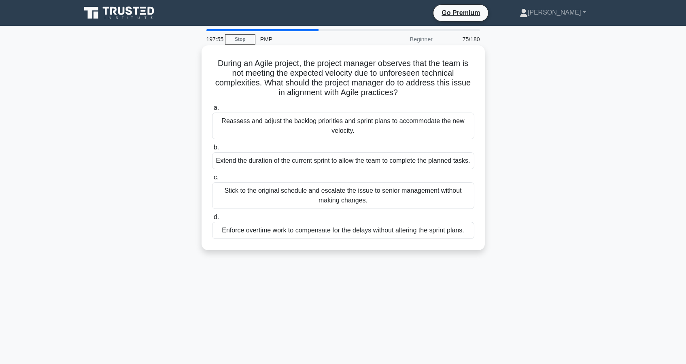
click at [274, 129] on div "Reassess and adjust the backlog priorities and sprint plans to accommodate the …" at bounding box center [343, 126] width 262 height 27
click at [212, 111] on input "a. Reassess and adjust the backlog priorities and sprint plans to accommodate t…" at bounding box center [212, 107] width 0 height 5
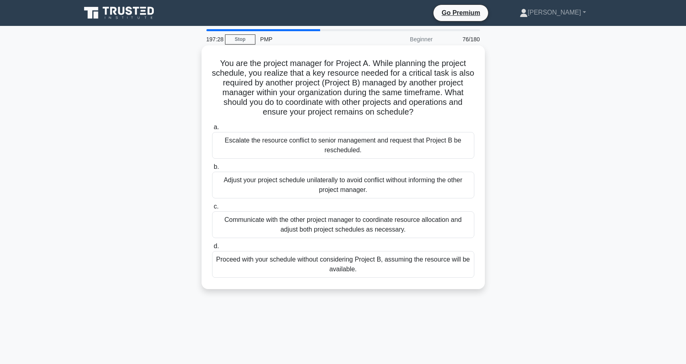
click at [290, 230] on div "Communicate with the other project manager to coordinate resource allocation an…" at bounding box center [343, 224] width 262 height 27
click at [212, 209] on input "c. Communicate with the other project manager to coordinate resource allocation…" at bounding box center [212, 206] width 0 height 5
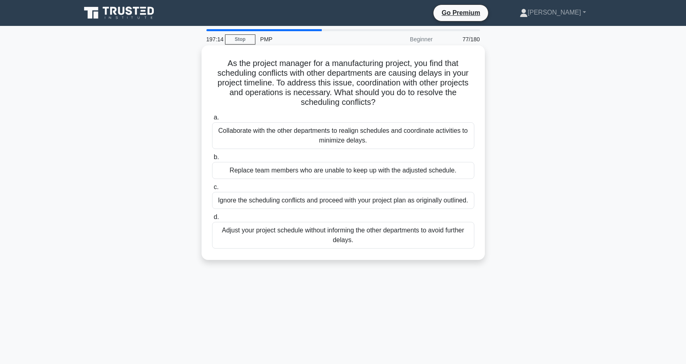
click at [318, 140] on div "Collaborate with the other departments to realign schedules and coordinate acti…" at bounding box center [343, 135] width 262 height 27
click at [212, 120] on input "a. Collaborate with the other departments to realign schedules and coordinate a…" at bounding box center [212, 117] width 0 height 5
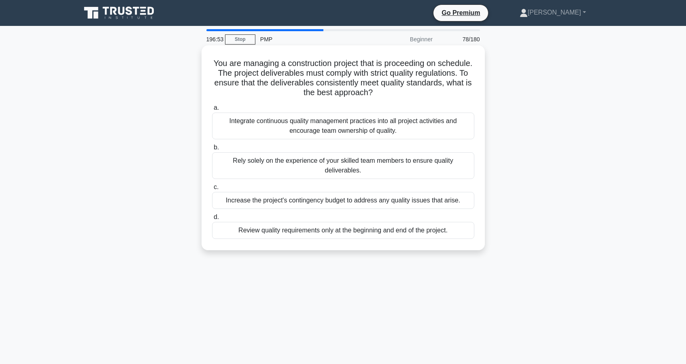
click at [336, 130] on div "Integrate continuous quality management practices into all project activities a…" at bounding box center [343, 126] width 262 height 27
click at [212, 111] on input "a. Integrate continuous quality management practices into all project activitie…" at bounding box center [212, 107] width 0 height 5
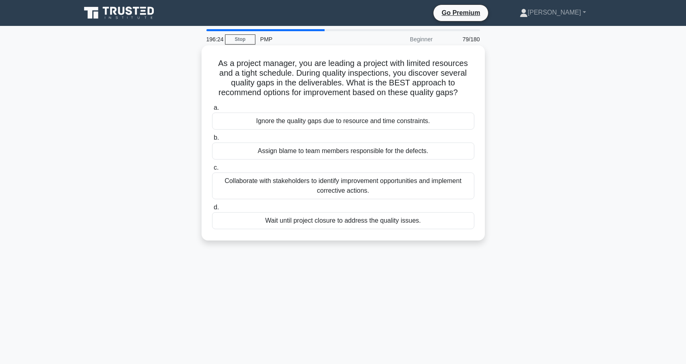
click at [341, 192] on div "Collaborate with stakeholders to identify improvement opportunities and impleme…" at bounding box center [343, 185] width 262 height 27
click at [212, 170] on input "c. Collaborate with stakeholders to identify improvement opportunities and impl…" at bounding box center [212, 167] width 0 height 5
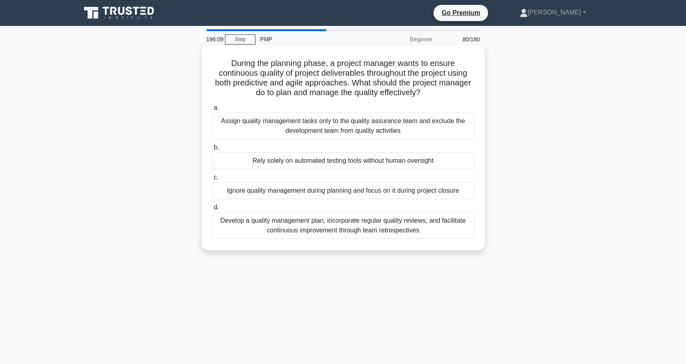
click at [303, 233] on div "Develop a quality management plan, incorporate regular quality reviews, and fac…" at bounding box center [343, 225] width 262 height 27
click at [212, 210] on input "d. Develop a quality management plan, incorporate regular quality reviews, and …" at bounding box center [212, 207] width 0 height 5
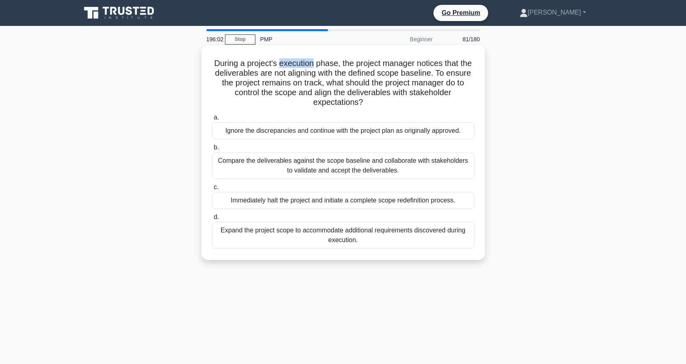
drag, startPoint x: 279, startPoint y: 63, endPoint x: 314, endPoint y: 63, distance: 35.2
click at [314, 63] on h5 "During a project's execution phase, the project manager notices that the delive…" at bounding box center [343, 82] width 264 height 49
click at [322, 167] on div "Compare the deliverables against the scope baseline and collaborate with stakeh…" at bounding box center [343, 165] width 262 height 27
click at [212, 150] on input "b. Compare the deliverables against the scope baseline and collaborate with sta…" at bounding box center [212, 147] width 0 height 5
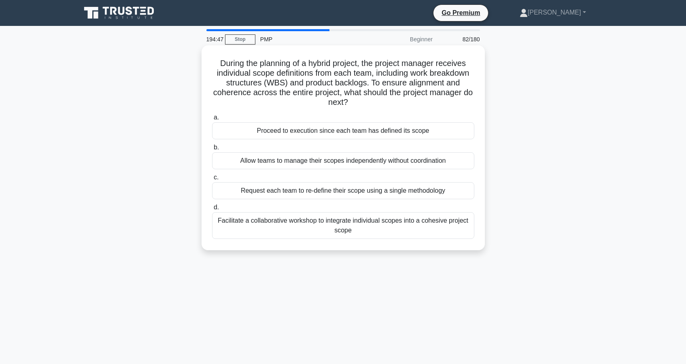
click at [316, 230] on div "Facilitate a collaborative workshop to integrate individual scopes into a cohes…" at bounding box center [343, 225] width 262 height 27
click at [212, 210] on input "d. Facilitate a collaborative workshop to integrate individual scopes into a co…" at bounding box center [212, 207] width 0 height 5
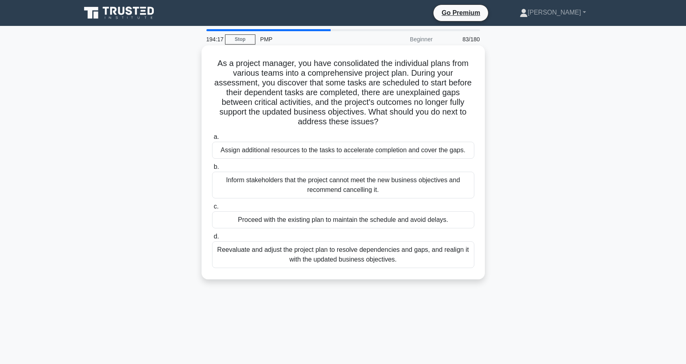
click at [300, 261] on div "Reevaluate and adjust the project plan to resolve dependencies and gaps, and re…" at bounding box center [343, 254] width 262 height 27
click at [212, 239] on input "d. Reevaluate and adjust the project plan to resolve dependencies and gaps, and…" at bounding box center [212, 236] width 0 height 5
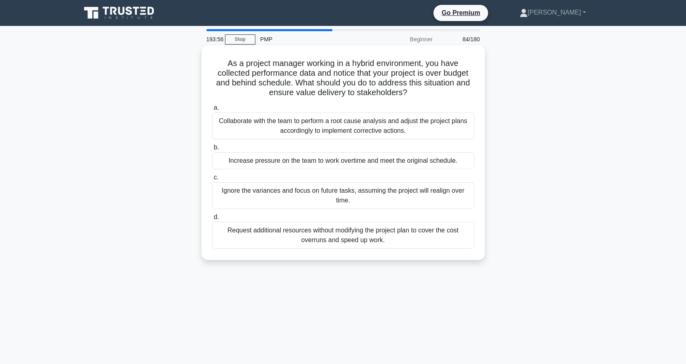
click at [336, 126] on div "Collaborate with the team to perform a root cause analysis and adjust the proje…" at bounding box center [343, 126] width 262 height 27
click at [212, 111] on input "a. Collaborate with the team to perform a root cause analysis and adjust the pr…" at bounding box center [212, 107] width 0 height 5
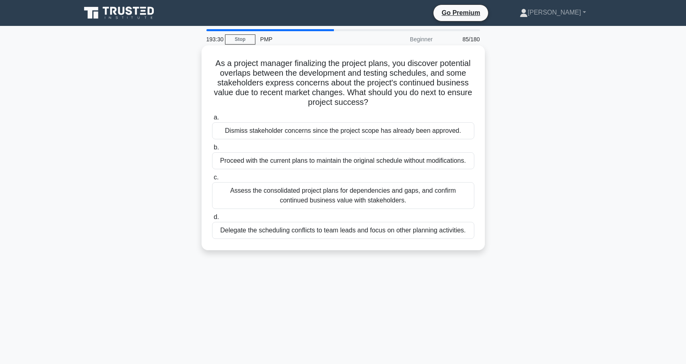
click at [333, 200] on div "Assess the consolidated project plans for dependencies and gaps, and confirm co…" at bounding box center [343, 195] width 262 height 27
click at [212, 180] on input "c. Assess the consolidated project plans for dependencies and gaps, and confirm…" at bounding box center [212, 177] width 0 height 5
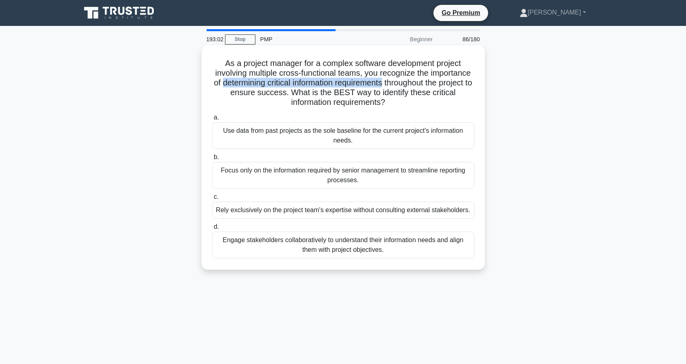
drag, startPoint x: 220, startPoint y: 84, endPoint x: 381, endPoint y: 83, distance: 160.3
click at [381, 83] on h5 "As a project manager for a complex software development project involving multi…" at bounding box center [343, 82] width 264 height 49
click at [318, 251] on div "Engage stakeholders collaboratively to understand their information needs and a…" at bounding box center [343, 245] width 262 height 27
click at [212, 230] on input "d. Engage stakeholders collaboratively to understand their information needs an…" at bounding box center [212, 226] width 0 height 5
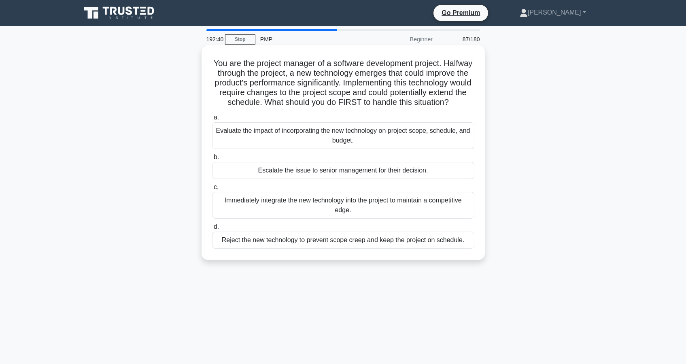
click at [304, 137] on div "Evaluate the impact of incorporating the new technology on project scope, sched…" at bounding box center [343, 135] width 262 height 27
click at [212, 120] on input "a. Evaluate the impact of incorporating the new technology on project scope, sc…" at bounding box center [212, 117] width 0 height 5
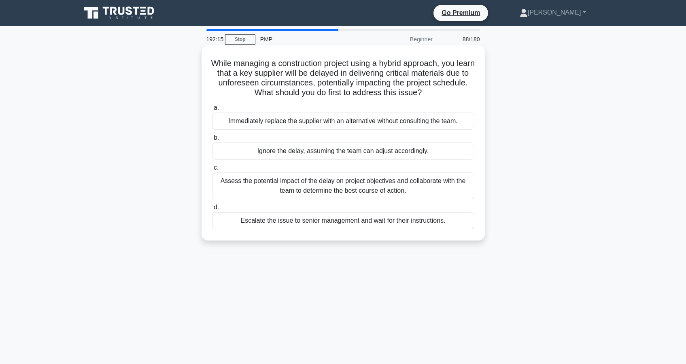
click at [341, 194] on div "Assess the potential impact of the delay on project objectives and collaborate …" at bounding box center [343, 185] width 262 height 27
click at [212, 170] on input "c. Assess the potential impact of the delay on project objectives and collabora…" at bounding box center [212, 167] width 0 height 5
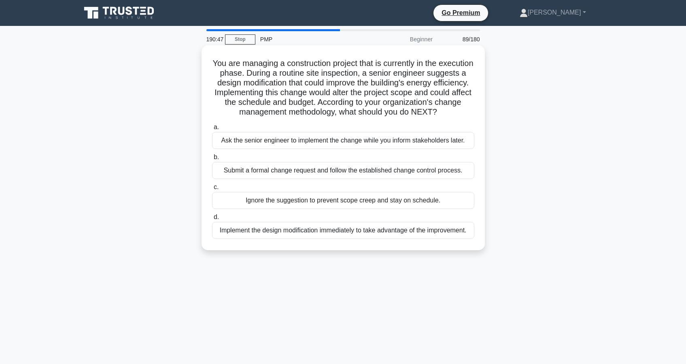
click at [297, 203] on div "Ignore the suggestion to prevent scope creep and stay on schedule." at bounding box center [343, 200] width 262 height 17
click at [212, 190] on input "c. Ignore the suggestion to prevent scope creep and stay on schedule." at bounding box center [212, 187] width 0 height 5
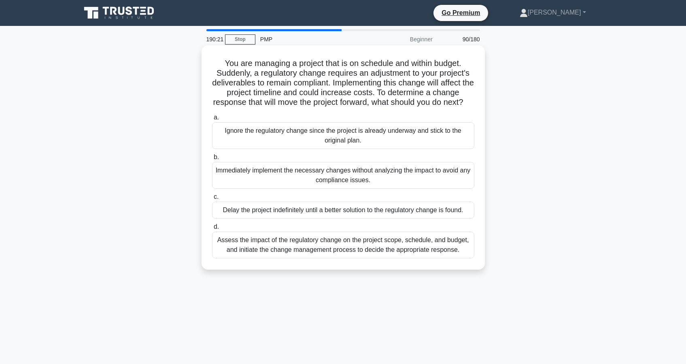
click at [334, 258] on div "Assess the impact of the regulatory change on the project scope, schedule, and …" at bounding box center [343, 245] width 262 height 27
click at [212, 230] on input "d. Assess the impact of the regulatory change on the project scope, schedule, a…" at bounding box center [212, 226] width 0 height 5
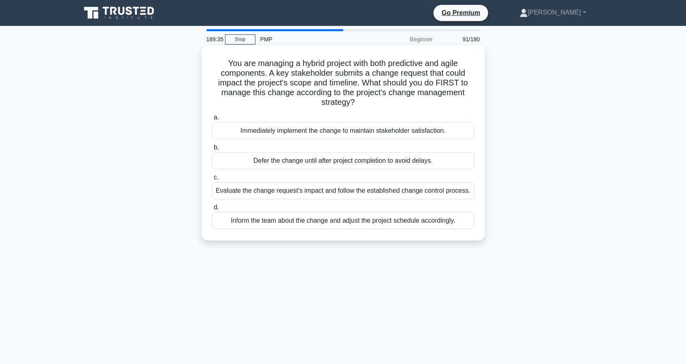
click at [277, 195] on div "Evaluate the change request's impact and follow the established change control …" at bounding box center [343, 190] width 262 height 17
click at [212, 180] on input "c. Evaluate the change request's impact and follow the established change contr…" at bounding box center [212, 177] width 0 height 5
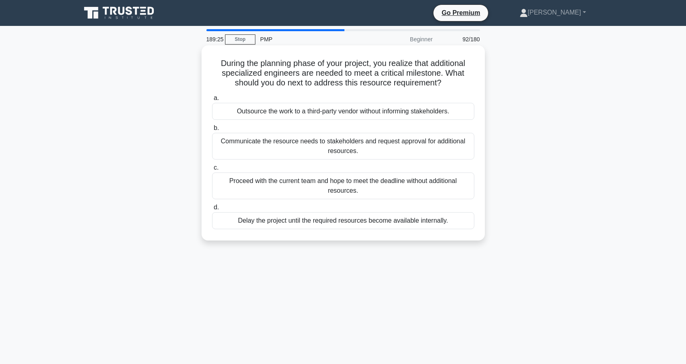
click at [342, 151] on div "Communicate the resource needs to stakeholders and request approval for additio…" at bounding box center [343, 146] width 262 height 27
click at [212, 131] on input "b. Communicate the resource needs to stakeholders and request approval for addi…" at bounding box center [212, 128] width 0 height 5
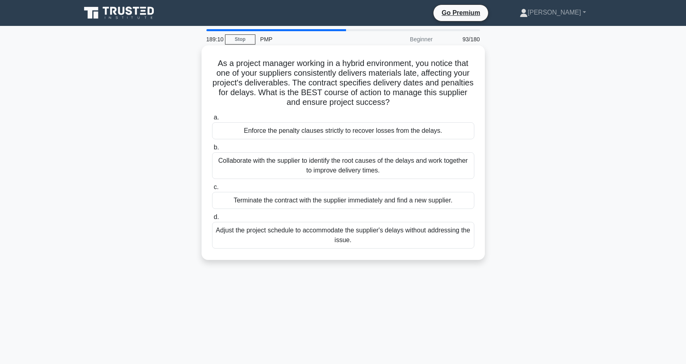
click at [345, 170] on div "Collaborate with the supplier to identify the root causes of the delays and wor…" at bounding box center [343, 165] width 262 height 27
click at [212, 150] on input "b. Collaborate with the supplier to identify the root causes of the delays and …" at bounding box center [212, 147] width 0 height 5
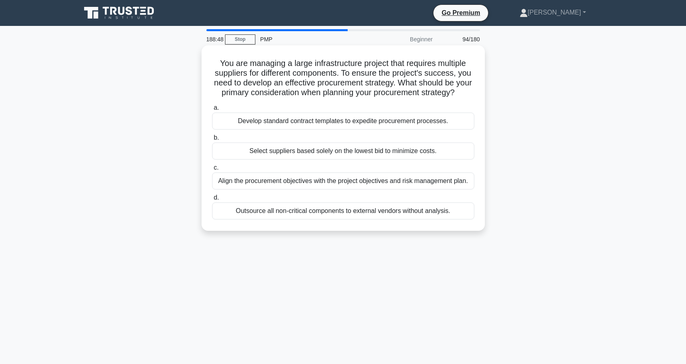
click at [328, 184] on div "Align the procurement objectives with the project objectives and risk managemen…" at bounding box center [343, 180] width 262 height 17
click at [212, 170] on input "c. Align the procurement objectives with the project objectives and risk manage…" at bounding box center [212, 167] width 0 height 5
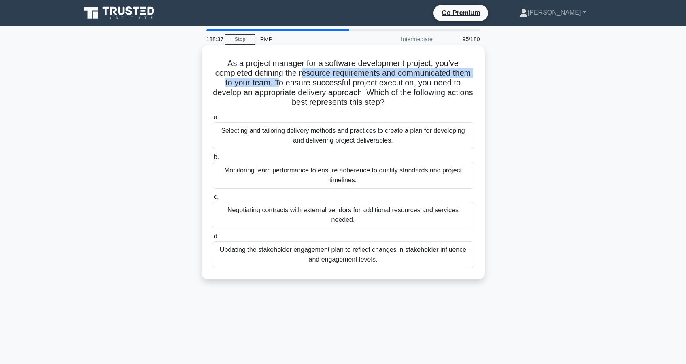
drag, startPoint x: 302, startPoint y: 73, endPoint x: 281, endPoint y: 84, distance: 23.7
click at [281, 84] on h5 "As a project manager for a software development project, you've completed defin…" at bounding box center [343, 82] width 264 height 49
click at [313, 136] on div "Selecting and tailoring delivery methods and practices to create a plan for dev…" at bounding box center [343, 135] width 262 height 27
click at [212, 120] on input "a. Selecting and tailoring delivery methods and practices to create a plan for …" at bounding box center [212, 117] width 0 height 5
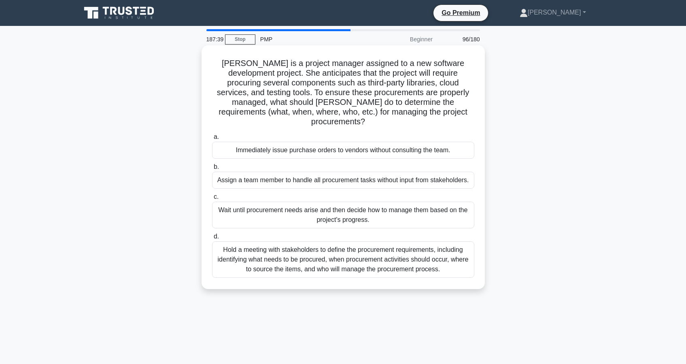
click at [337, 253] on div "Hold a meeting with stakeholders to define the procurement requirements, includ…" at bounding box center [343, 259] width 262 height 36
click at [212, 239] on input "d. Hold a meeting with stakeholders to define the procurement requirements, inc…" at bounding box center [212, 236] width 0 height 5
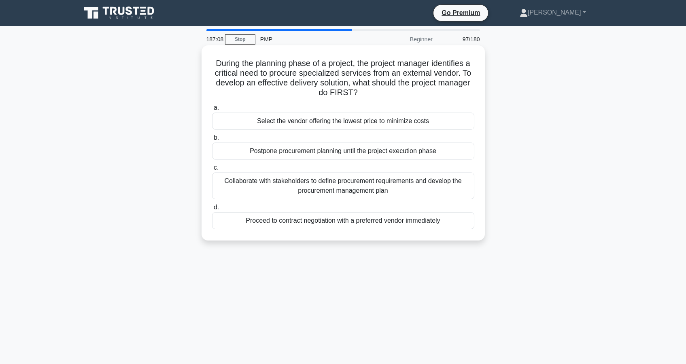
click at [336, 188] on div "Collaborate with stakeholders to define procurement requirements and develop th…" at bounding box center [343, 185] width 262 height 27
click at [212, 170] on input "c. Collaborate with stakeholders to define procurement requirements and develop…" at bounding box center [212, 167] width 0 height 5
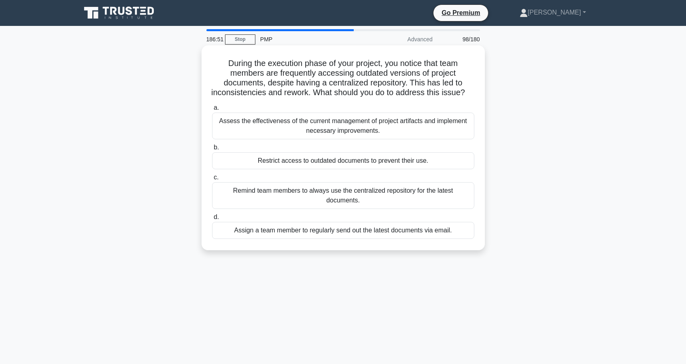
click at [298, 133] on div "Assess the effectiveness of the current management of project artifacts and imp…" at bounding box center [343, 126] width 262 height 27
click at [212, 111] on input "a. Assess the effectiveness of the current management of project artifacts and …" at bounding box center [212, 107] width 0 height 5
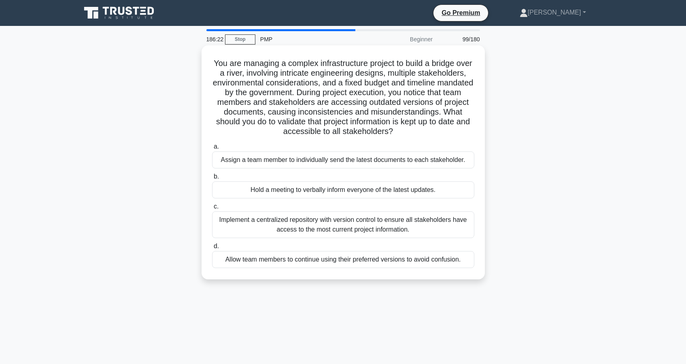
click at [289, 229] on div "Implement a centralized repository with version control to ensure all stakehold…" at bounding box center [343, 224] width 262 height 27
click at [212, 209] on input "c. Implement a centralized repository with version control to ensure all stakeh…" at bounding box center [212, 206] width 0 height 5
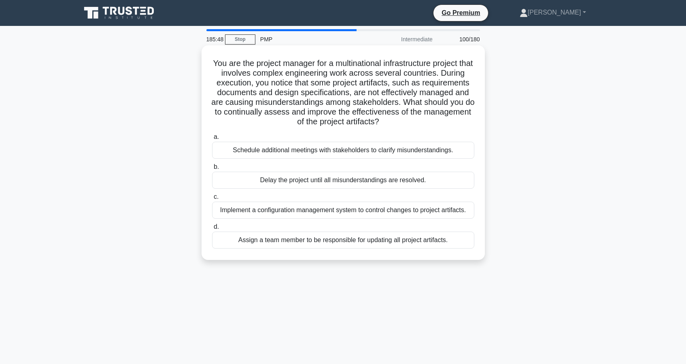
click at [300, 213] on div "Implement a configuration management system to control changes to project artif…" at bounding box center [343, 210] width 262 height 17
click at [212, 200] on input "c. Implement a configuration management system to control changes to project ar…" at bounding box center [212, 196] width 0 height 5
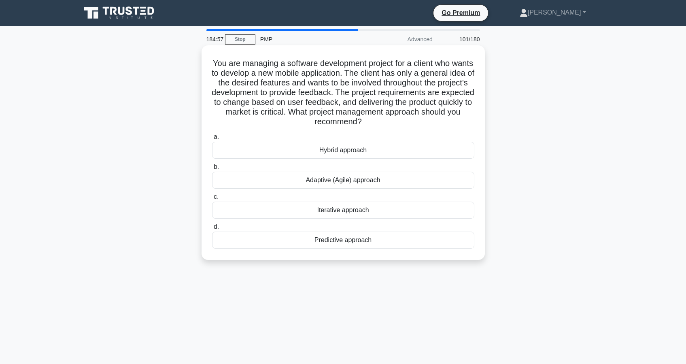
drag, startPoint x: 215, startPoint y: 62, endPoint x: 363, endPoint y: 121, distance: 158.9
click at [363, 121] on h5 "You are managing a software development project for a client who wants to devel…" at bounding box center [343, 92] width 264 height 69
click at [370, 125] on icon ".spinner_0XTQ{transform-origin:center;animation:spinner_y6GP .75s linear infini…" at bounding box center [367, 122] width 10 height 10
click at [353, 213] on div "Iterative approach" at bounding box center [343, 210] width 262 height 17
click at [212, 200] on input "c. Iterative approach" at bounding box center [212, 196] width 0 height 5
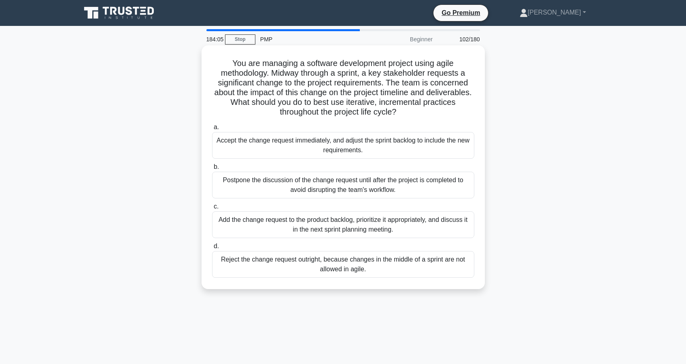
click at [373, 270] on div "Reject the change request outright, because changes in the middle of a sprint a…" at bounding box center [343, 264] width 262 height 27
click at [212, 249] on input "d. Reject the change request outright, because changes in the middle of a sprin…" at bounding box center [212, 246] width 0 height 5
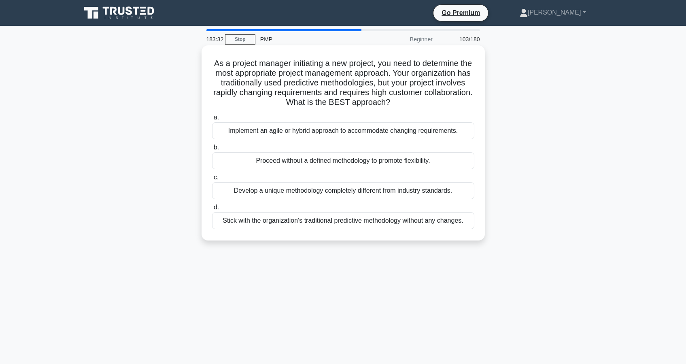
click at [280, 133] on div "Implement an agile or hybrid approach to accommodate changing requirements." at bounding box center [343, 130] width 262 height 17
click at [212, 120] on input "a. Implement an agile or hybrid approach to accommodate changing requirements." at bounding box center [212, 117] width 0 height 5
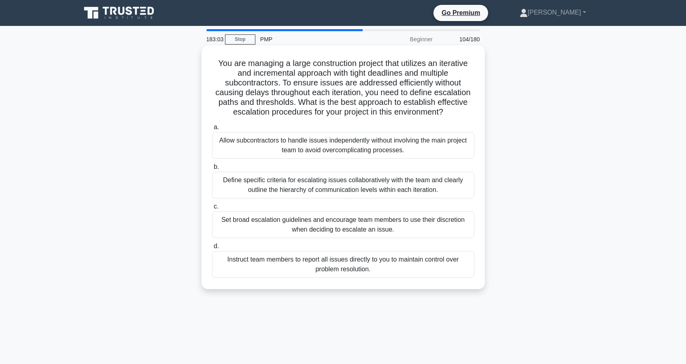
click at [312, 190] on div "Define specific criteria for escalating issues collaboratively with the team an…" at bounding box center [343, 185] width 262 height 27
click at [212, 170] on input "b. Define specific criteria for escalating issues collaboratively with the team…" at bounding box center [212, 166] width 0 height 5
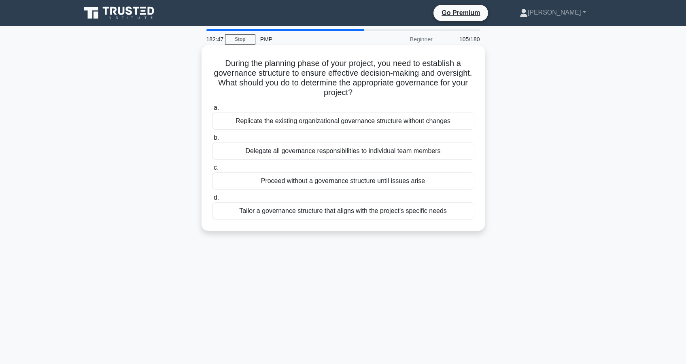
click at [326, 214] on div "Tailor a governance structure that aligns with the project's specific needs" at bounding box center [343, 210] width 262 height 17
click at [212, 200] on input "d. Tailor a governance structure that aligns with the project's specific needs" at bounding box center [212, 197] width 0 height 5
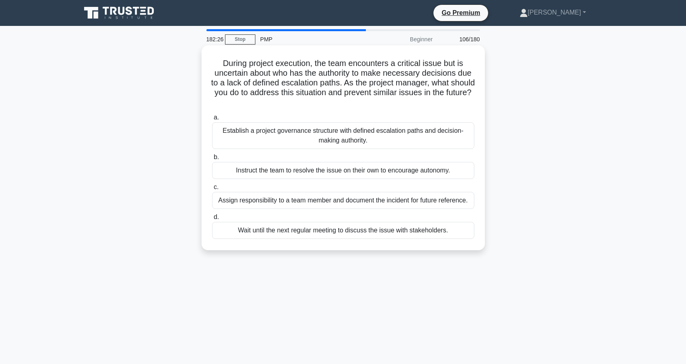
click at [351, 140] on div "Establish a project governance structure with defined escalation paths and deci…" at bounding box center [343, 135] width 262 height 27
click at [212, 120] on input "a. Establish a project governance structure with defined escalation paths and d…" at bounding box center [212, 117] width 0 height 5
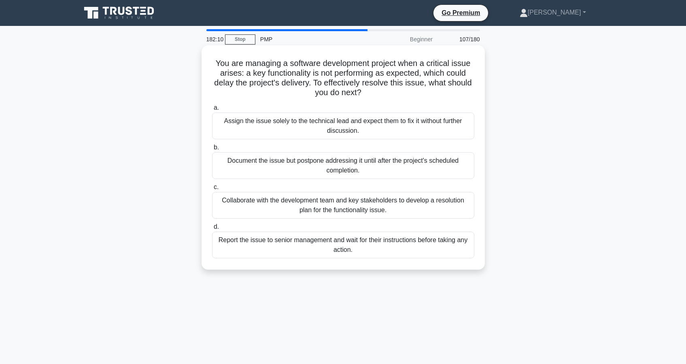
click at [321, 207] on div "Collaborate with the development team and key stakeholders to develop a resolut…" at bounding box center [343, 205] width 262 height 27
click at [212, 190] on input "c. Collaborate with the development team and key stakeholders to develop a reso…" at bounding box center [212, 187] width 0 height 5
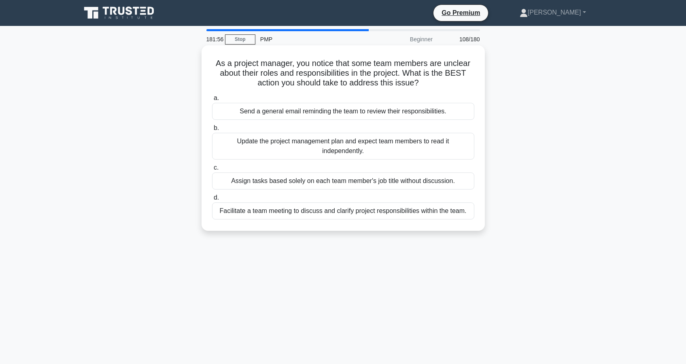
click at [307, 213] on div "Facilitate a team meeting to discuss and clarify project responsibilities withi…" at bounding box center [343, 210] width 262 height 17
click at [212, 200] on input "d. Facilitate a team meeting to discuss and clarify project responsibilities wi…" at bounding box center [212, 197] width 0 height 5
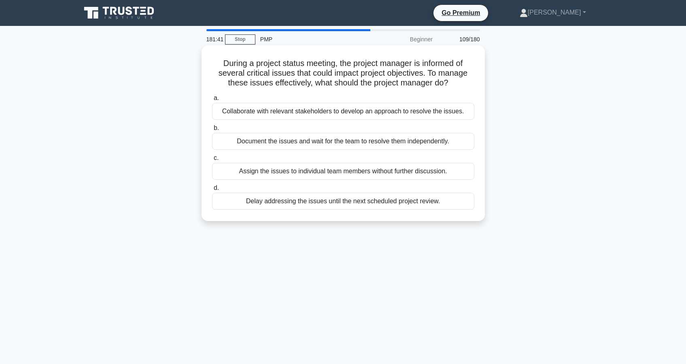
click at [310, 115] on div "Collaborate with relevant stakeholders to develop an approach to resolve the is…" at bounding box center [343, 111] width 262 height 17
click at [212, 101] on input "a. Collaborate with relevant stakeholders to develop an approach to resolve the…" at bounding box center [212, 98] width 0 height 5
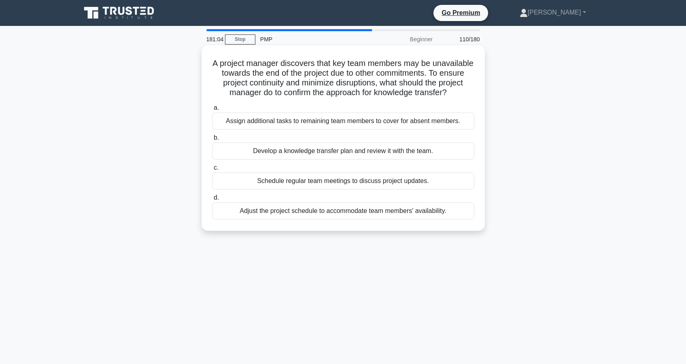
click at [345, 153] on div "Develop a knowledge transfer plan and review it with the team." at bounding box center [343, 151] width 262 height 17
click at [212, 140] on input "b. Develop a knowledge transfer plan and review it with the team." at bounding box center [212, 137] width 0 height 5
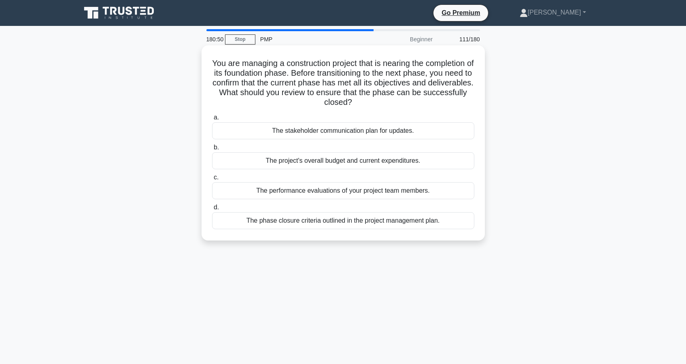
click at [299, 222] on div "The phase closure criteria outlined in the project management plan." at bounding box center [343, 220] width 262 height 17
click at [212, 210] on input "d. The phase closure criteria outlined in the project management plan." at bounding box center [212, 207] width 0 height 5
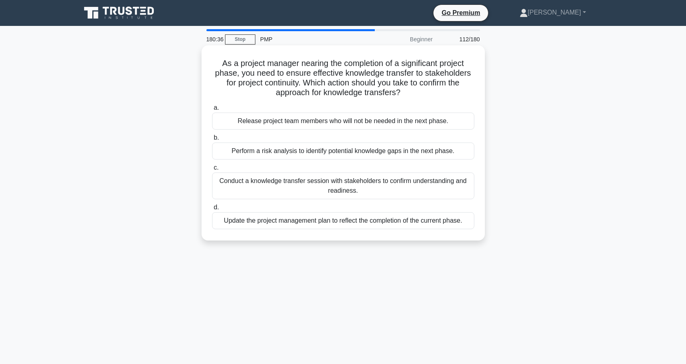
click at [355, 190] on div "Conduct a knowledge transfer session with stakeholders to confirm understanding…" at bounding box center [343, 185] width 262 height 27
click at [212, 170] on input "c. Conduct a knowledge transfer session with stakeholders to confirm understand…" at bounding box center [212, 167] width 0 height 5
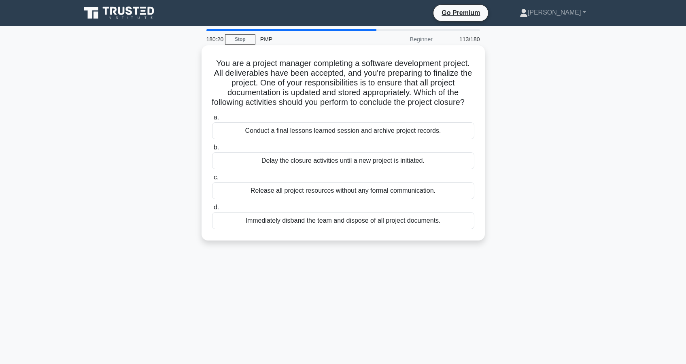
click at [341, 139] on div "Conduct a final lessons learned session and archive project records." at bounding box center [343, 130] width 262 height 17
click at [212, 120] on input "a. Conduct a final lessons learned session and archive project records." at bounding box center [212, 117] width 0 height 5
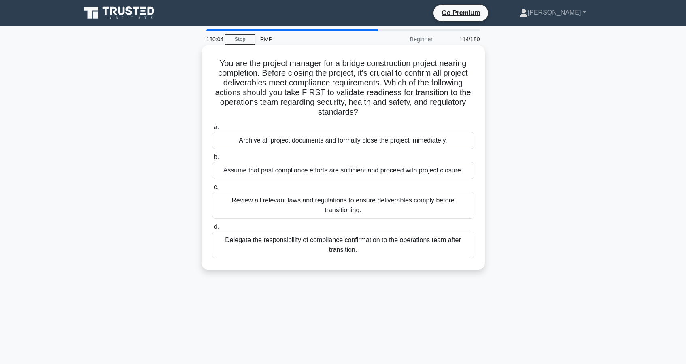
click at [334, 211] on div "Review all relevant laws and regulations to ensure deliverables comply before t…" at bounding box center [343, 205] width 262 height 27
click at [212, 190] on input "c. Review all relevant laws and regulations to ensure deliverables comply befor…" at bounding box center [212, 187] width 0 height 5
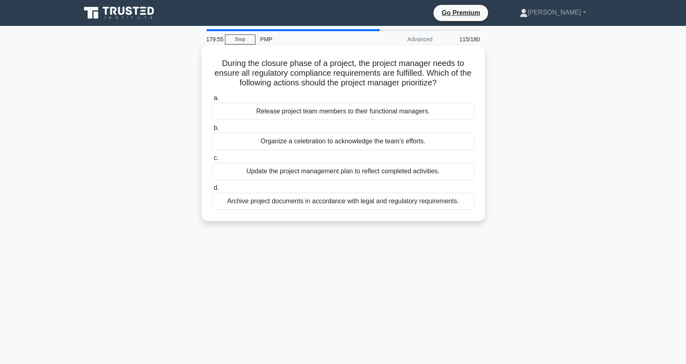
click at [340, 204] on div "Archive project documents in accordance with legal and regulatory requirements." at bounding box center [343, 201] width 262 height 17
click at [212, 191] on input "d. Archive project documents in accordance with legal and regulatory requiremen…" at bounding box center [212, 187] width 0 height 5
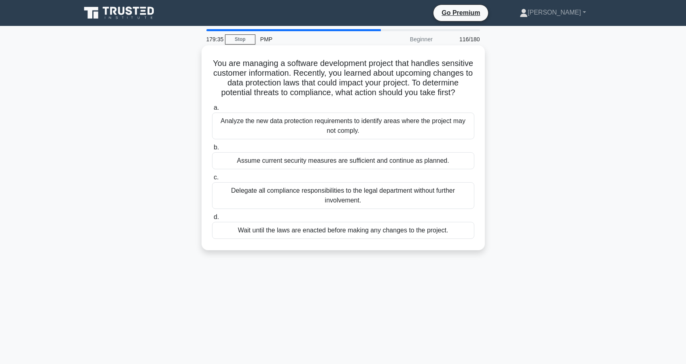
click at [321, 129] on div "Analyze the new data protection requirements to identify areas where the projec…" at bounding box center [343, 126] width 262 height 27
click at [212, 111] on input "a. Analyze the new data protection requirements to identify areas where the pro…" at bounding box center [212, 107] width 0 height 5
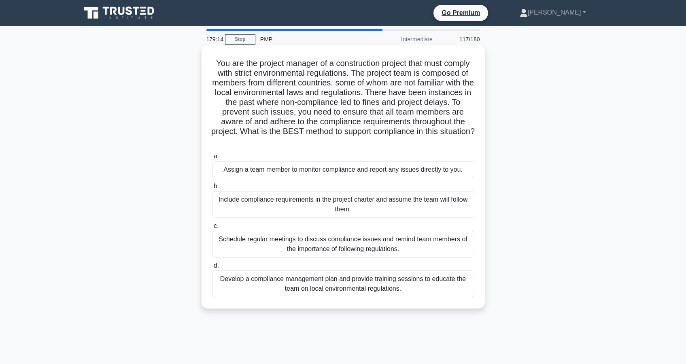
click at [340, 287] on div "Develop a compliance management plan and provide training sessions to educate t…" at bounding box center [343, 283] width 262 height 27
click at [212, 268] on input "d. Develop a compliance management plan and provide training sessions to educat…" at bounding box center [212, 265] width 0 height 5
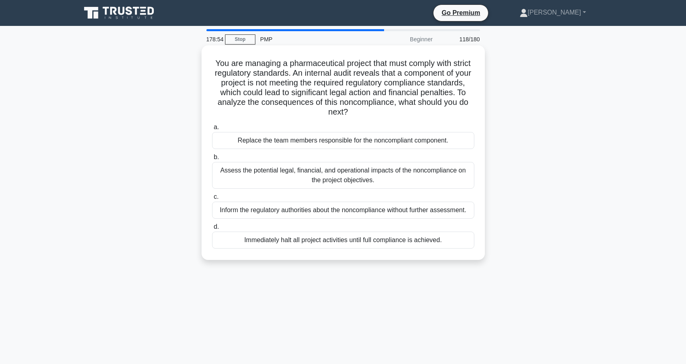
click at [302, 175] on div "Assess the potential legal, financial, and operational impacts of the noncompli…" at bounding box center [343, 175] width 262 height 27
click at [212, 160] on input "b. Assess the potential legal, financial, and operational impacts of the noncom…" at bounding box center [212, 157] width 0 height 5
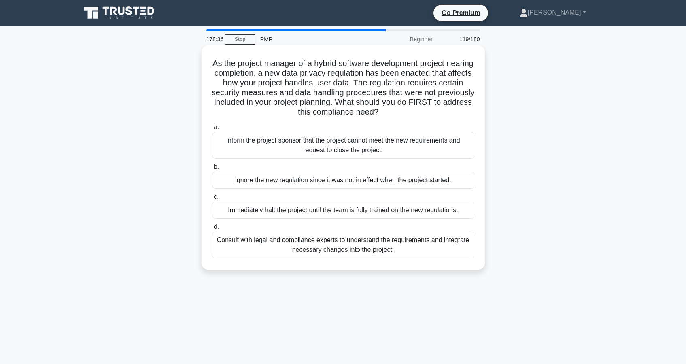
click at [329, 249] on div "Consult with legal and compliance experts to understand the requirements and in…" at bounding box center [343, 245] width 262 height 27
click at [212, 230] on input "d. Consult with legal and compliance experts to understand the requirements and…" at bounding box center [212, 226] width 0 height 5
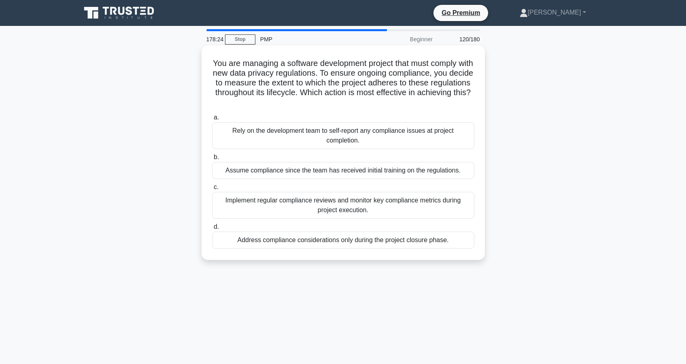
click at [321, 210] on div "Implement regular compliance reviews and monitor key compliance metrics during …" at bounding box center [343, 205] width 262 height 27
click at [212, 190] on input "c. Implement regular compliance reviews and monitor key compliance metrics duri…" at bounding box center [212, 187] width 0 height 5
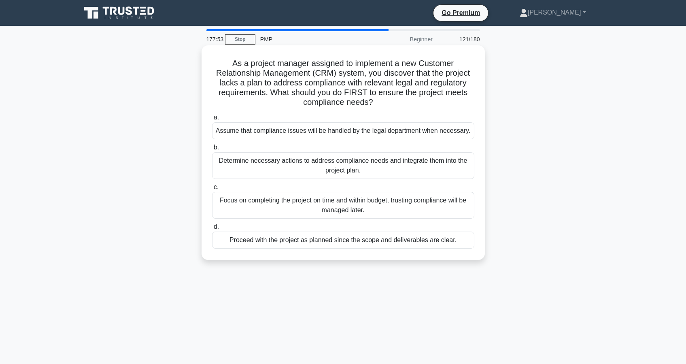
click at [283, 170] on div "Determine necessary actions to address compliance needs and integrate them into…" at bounding box center [343, 165] width 262 height 27
click at [212, 150] on input "b. Determine necessary actions to address compliance needs and integrate them i…" at bounding box center [212, 147] width 0 height 5
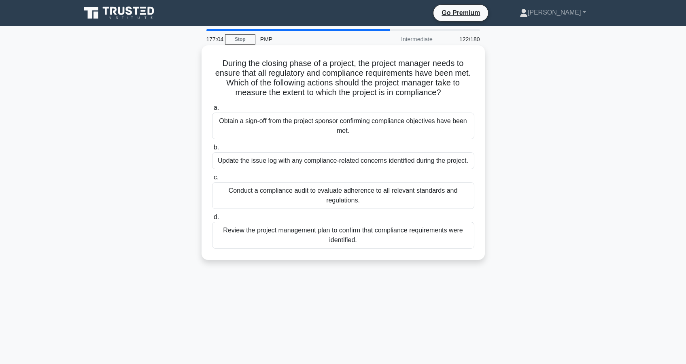
click at [300, 198] on div "Conduct a compliance audit to evaluate adherence to all relevant standards and …" at bounding box center [343, 195] width 262 height 27
click at [212, 180] on input "c. Conduct a compliance audit to evaluate adherence to all relevant standards a…" at bounding box center [212, 177] width 0 height 5
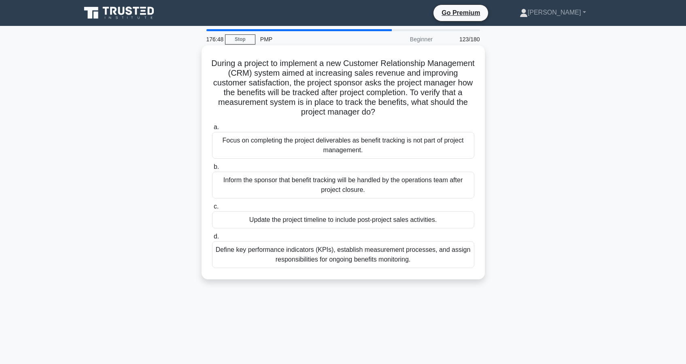
click at [301, 258] on div "Define key performance indicators (KPIs), establish measurement processes, and …" at bounding box center [343, 254] width 262 height 27
click at [212, 239] on input "d. Define key performance indicators (KPIs), establish measurement processes, a…" at bounding box center [212, 236] width 0 height 5
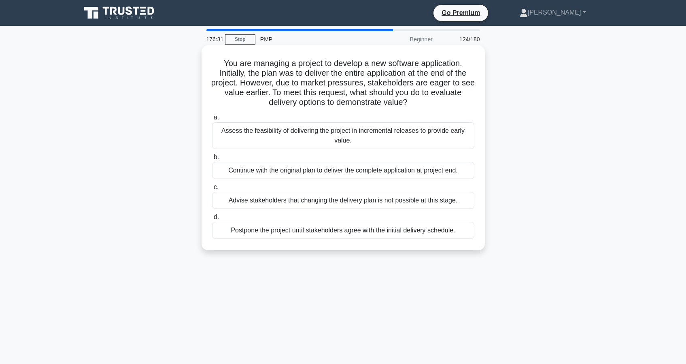
click at [301, 137] on div "Assess the feasibility of delivering the project in incremental releases to pro…" at bounding box center [343, 135] width 262 height 27
click at [212, 120] on input "a. Assess the feasibility of delivering the project in incremental releases to …" at bounding box center [212, 117] width 0 height 5
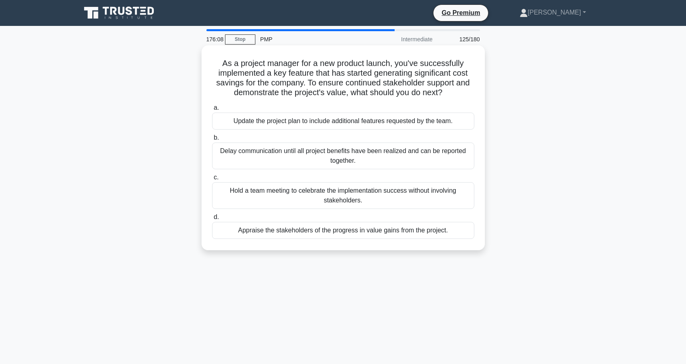
click at [335, 233] on div "Appraise the stakeholders of the progress in value gains from the project." at bounding box center [343, 230] width 262 height 17
click at [212, 220] on input "d. Appraise the stakeholders of the progress in value gains from the project." at bounding box center [212, 217] width 0 height 5
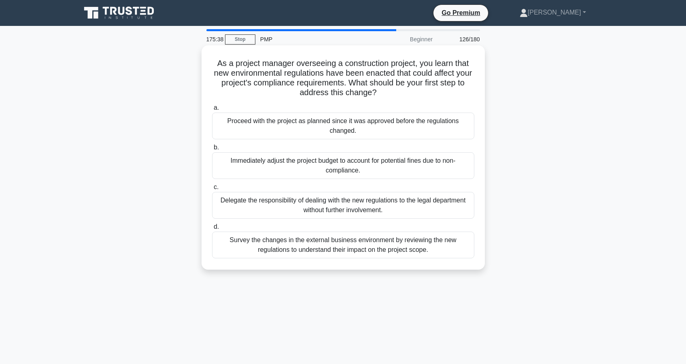
click at [325, 249] on div "Survey the changes in the external business environment by reviewing the new re…" at bounding box center [343, 245] width 262 height 27
click at [212, 230] on input "d. Survey the changes in the external business environment by reviewing the new…" at bounding box center [212, 226] width 0 height 5
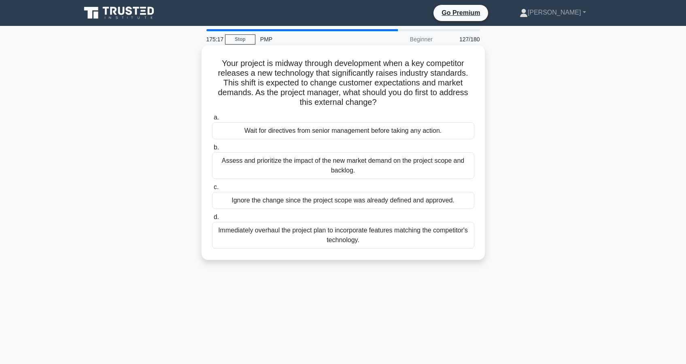
click at [316, 169] on div "Assess and prioritize the impact of the new market demand on the project scope …" at bounding box center [343, 165] width 262 height 27
click at [212, 150] on input "b. Assess and prioritize the impact of the new market demand on the project sco…" at bounding box center [212, 147] width 0 height 5
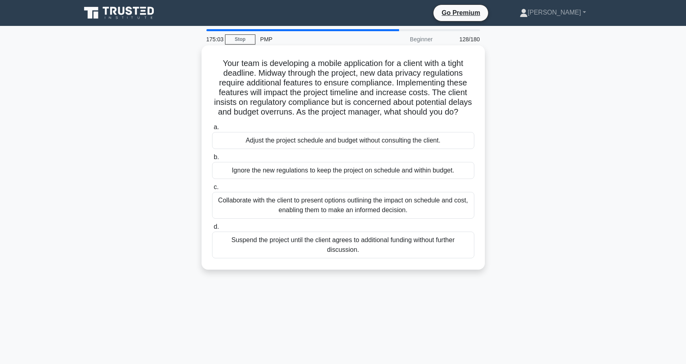
click at [321, 209] on div "Collaborate with the client to present options outlining the impact on schedule…" at bounding box center [343, 205] width 262 height 27
click at [212, 190] on input "c. Collaborate with the client to present options outlining the impact on sched…" at bounding box center [212, 187] width 0 height 5
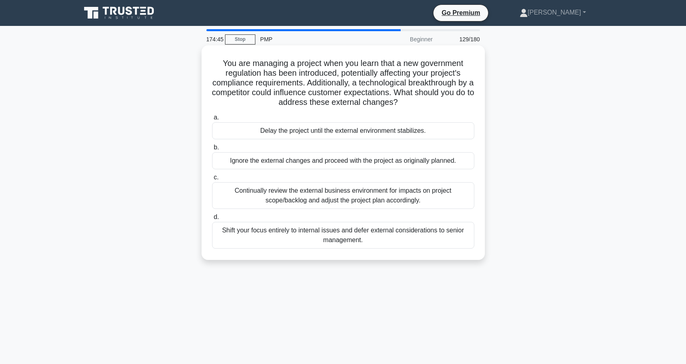
click at [287, 200] on div "Continually review the external business environment for impacts on project sco…" at bounding box center [343, 195] width 262 height 27
click at [212, 180] on input "c. Continually review the external business environment for impacts on project …" at bounding box center [212, 177] width 0 height 5
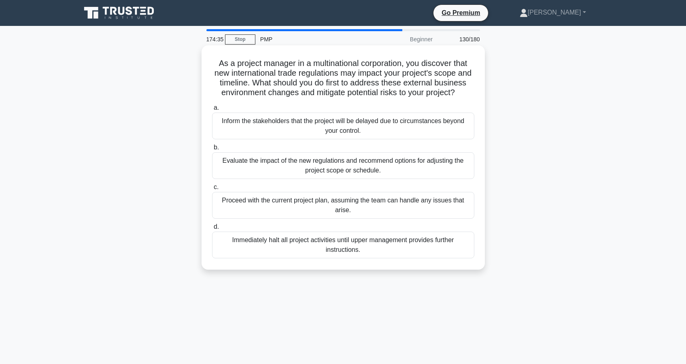
click at [288, 170] on div "Evaluate the impact of the new regulations and recommend options for adjusting …" at bounding box center [343, 165] width 262 height 27
click at [212, 150] on input "b. Evaluate the impact of the new regulations and recommend options for adjusti…" at bounding box center [212, 147] width 0 height 5
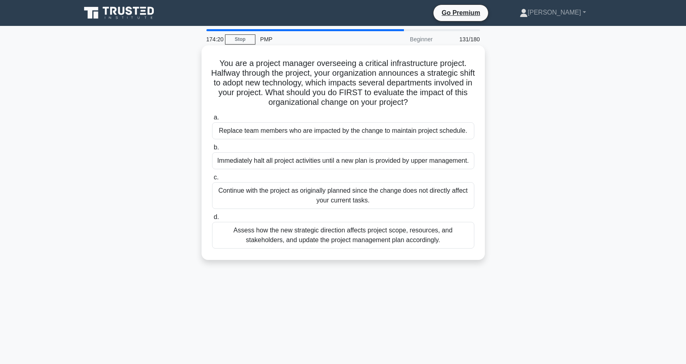
click at [304, 242] on div "Assess how the new strategic direction affects project scope, resources, and st…" at bounding box center [343, 235] width 262 height 27
click at [212, 220] on input "d. Assess how the new strategic direction affects project scope, resources, and…" at bounding box center [212, 217] width 0 height 5
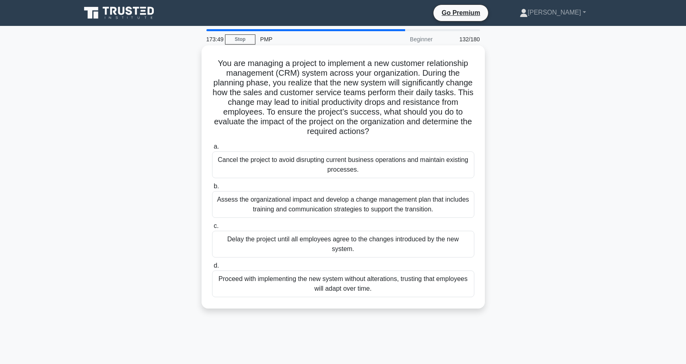
click at [296, 211] on div "Assess the organizational impact and develop a change management plan that incl…" at bounding box center [343, 204] width 262 height 27
click at [212, 189] on input "b. Assess the organizational impact and develop a change management plan that i…" at bounding box center [212, 186] width 0 height 5
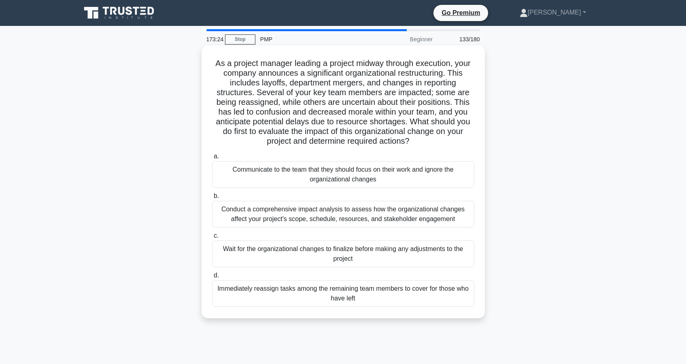
click at [333, 216] on div "Conduct a comprehensive impact analysis to assess how the organizational change…" at bounding box center [343, 214] width 262 height 27
click at [212, 199] on input "b. Conduct a comprehensive impact analysis to assess how the organizational cha…" at bounding box center [212, 196] width 0 height 5
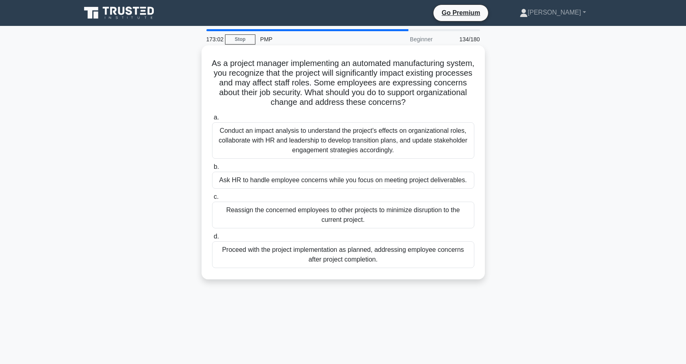
click at [306, 144] on div "Conduct an impact analysis to understand the project's effects on organizationa…" at bounding box center [343, 140] width 262 height 36
click at [212, 120] on input "a. Conduct an impact analysis to understand the project's effects on organizati…" at bounding box center [212, 117] width 0 height 5
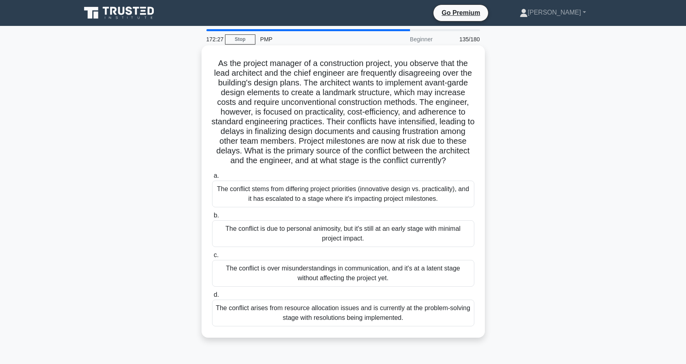
click at [306, 195] on div "The conflict stems from differing project priorities (innovative design vs. pra…" at bounding box center [343, 194] width 262 height 27
click at [212, 179] on input "a. The conflict stems from differing project priorities (innovative design vs. …" at bounding box center [212, 175] width 0 height 5
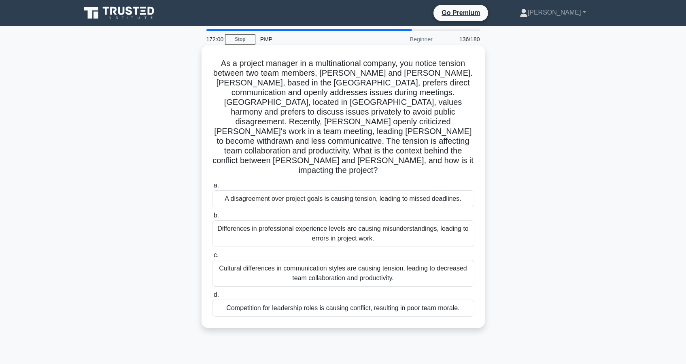
click at [284, 260] on div "Cultural differences in communication styles are causing tension, leading to de…" at bounding box center [343, 273] width 262 height 27
click at [212, 253] on input "c. Cultural differences in communication styles are causing tension, leading to…" at bounding box center [212, 255] width 0 height 5
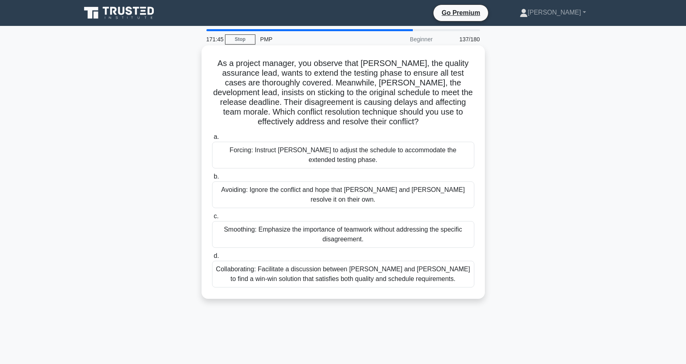
click at [294, 270] on div "Collaborating: Facilitate a discussion between Karen and Tom to find a win-win …" at bounding box center [343, 274] width 262 height 27
click at [212, 259] on input "d. Collaborating: Facilitate a discussion between Karen and Tom to find a win-w…" at bounding box center [212, 255] width 0 height 5
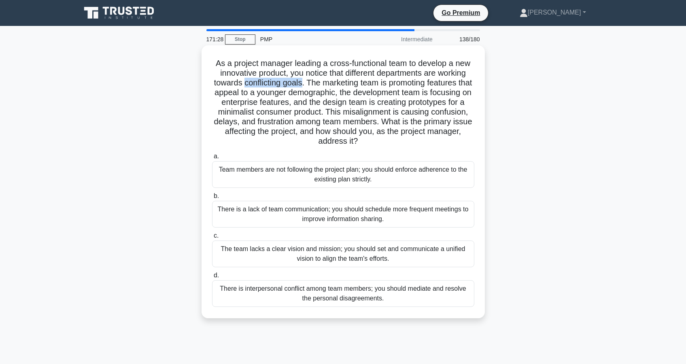
drag, startPoint x: 299, startPoint y: 81, endPoint x: 245, endPoint y: 85, distance: 54.8
click at [245, 85] on h5 "As a project manager leading a cross-functional team to develop a new innovativ…" at bounding box center [343, 102] width 264 height 88
click at [299, 261] on div "The team lacks a clear vision and mission; you should set and communicate a uni…" at bounding box center [343, 254] width 262 height 27
click at [212, 238] on input "c. The team lacks a clear vision and mission; you should set and communicate a …" at bounding box center [212, 235] width 0 height 5
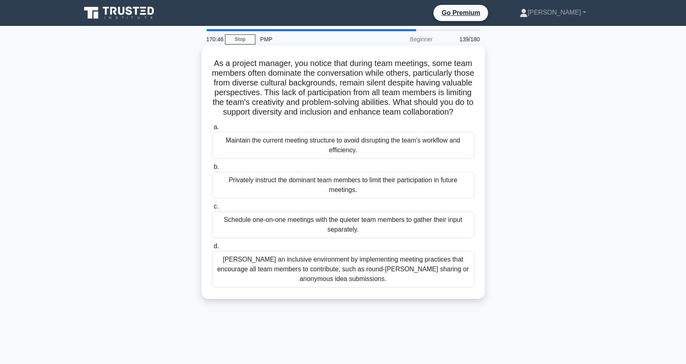
click at [316, 277] on div "Foster an inclusive environment by implementing meeting practices that encourag…" at bounding box center [343, 269] width 262 height 36
click at [212, 249] on input "d. Foster an inclusive environment by implementing meeting practices that encou…" at bounding box center [212, 246] width 0 height 5
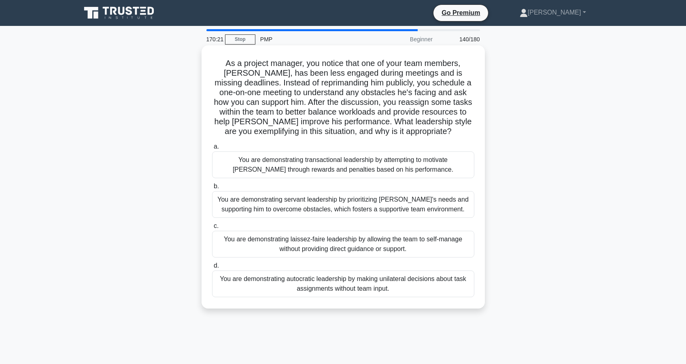
click at [289, 210] on div "You are demonstrating servant leadership by prioritizing James's needs and supp…" at bounding box center [343, 204] width 262 height 27
click at [212, 189] on input "b. You are demonstrating servant leadership by prioritizing James's needs and s…" at bounding box center [212, 186] width 0 height 5
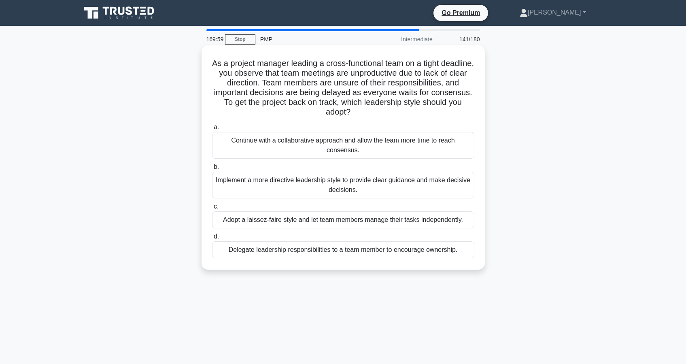
click at [281, 189] on div "Implement a more directive leadership style to provide clear guidance and make …" at bounding box center [343, 185] width 262 height 27
click at [212, 170] on input "b. Implement a more directive leadership style to provide clear guidance and ma…" at bounding box center [212, 166] width 0 height 5
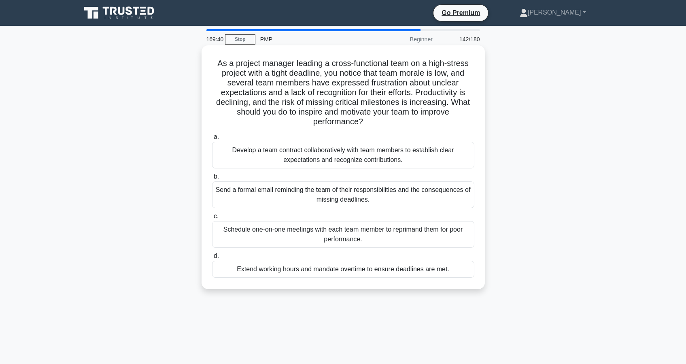
click at [293, 154] on div "Develop a team contract collaboratively with team members to establish clear ex…" at bounding box center [343, 155] width 262 height 27
click at [212, 140] on input "a. Develop a team contract collaboratively with team members to establish clear…" at bounding box center [212, 136] width 0 height 5
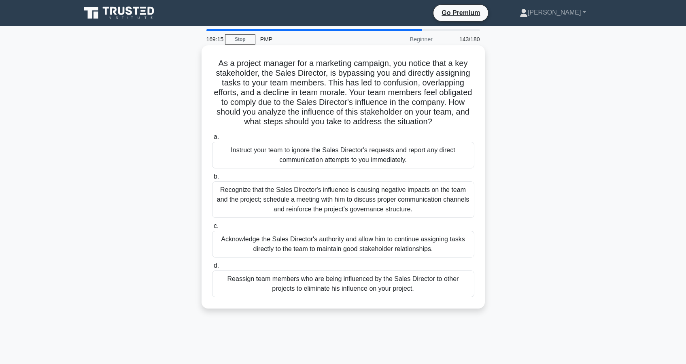
click at [299, 204] on div "Recognize that the Sales Director's influence is causing negative impacts on th…" at bounding box center [343, 199] width 262 height 36
click at [212, 179] on input "b. Recognize that the Sales Director's influence is causing negative impacts on…" at bounding box center [212, 176] width 0 height 5
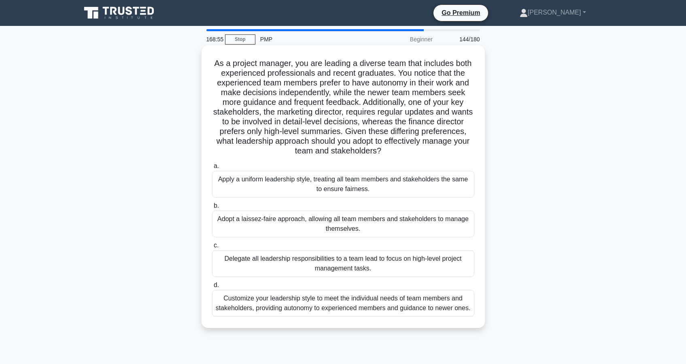
click at [315, 310] on div "Customize your leadership style to meet the individual needs of team members an…" at bounding box center [343, 303] width 262 height 27
click at [212, 288] on input "d. Customize your leadership style to meet the individual needs of team members…" at bounding box center [212, 285] width 0 height 5
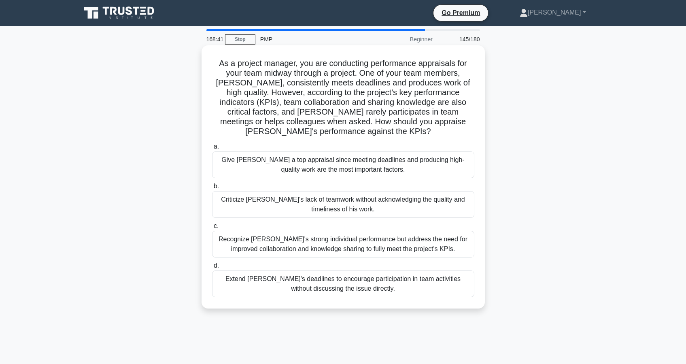
click at [306, 238] on div "Recognize Alex's strong individual performance but address the need for improve…" at bounding box center [343, 244] width 262 height 27
click at [212, 229] on input "c. Recognize Alex's strong individual performance but address the need for impr…" at bounding box center [212, 226] width 0 height 5
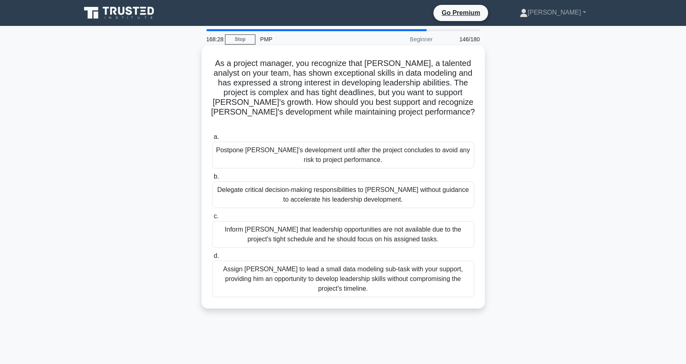
click at [321, 270] on div "Assign Daniel to lead a small data modeling sub-task with your support, providi…" at bounding box center [343, 279] width 262 height 36
click at [212, 259] on input "d. Assign Daniel to lead a small data modeling sub-task with your support, prov…" at bounding box center [212, 255] width 0 height 5
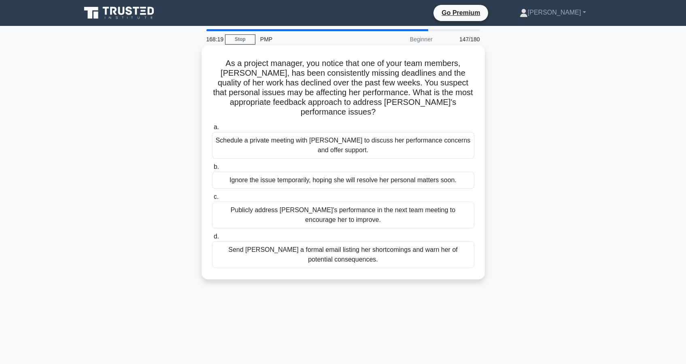
click at [290, 135] on div "Schedule a private meeting with Emily to discuss her performance concerns and o…" at bounding box center [343, 145] width 262 height 27
click at [212, 130] on input "a. Schedule a private meeting with Emily to discuss her performance concerns an…" at bounding box center [212, 127] width 0 height 5
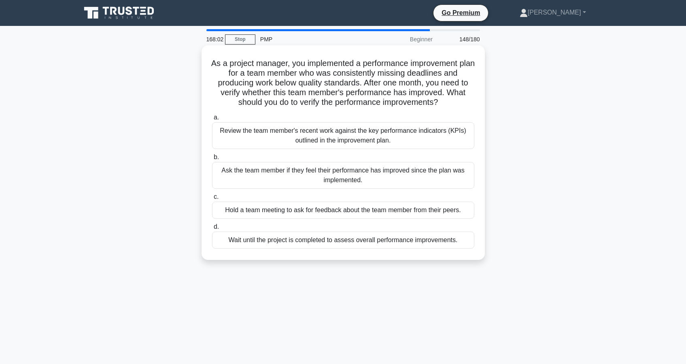
click at [294, 135] on div "Review the team member's recent work against the key performance indicators (KP…" at bounding box center [343, 135] width 262 height 27
click at [212, 120] on input "a. Review the team member's recent work against the key performance indicators …" at bounding box center [212, 117] width 0 height 5
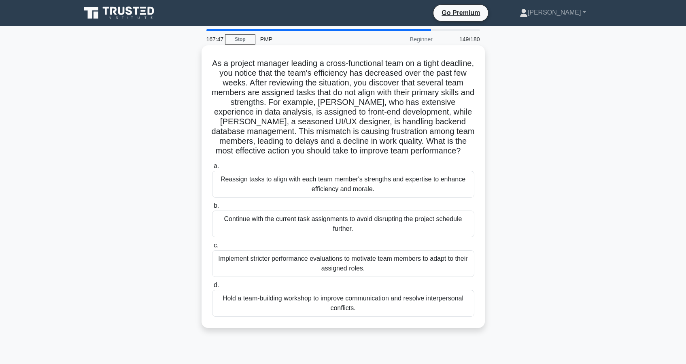
click at [296, 185] on div "Reassign tasks to align with each team member's strengths and expertise to enha…" at bounding box center [343, 184] width 262 height 27
click at [212, 169] on input "a. Reassign tasks to align with each team member's strengths and expertise to e…" at bounding box center [212, 166] width 0 height 5
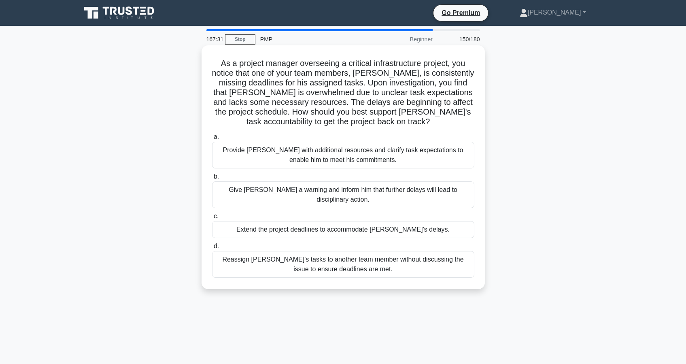
click at [272, 159] on div "Provide David with additional resources and clarify task expectations to enable…" at bounding box center [343, 155] width 262 height 27
click at [212, 140] on input "a. Provide David with additional resources and clarify task expectations to ena…" at bounding box center [212, 136] width 0 height 5
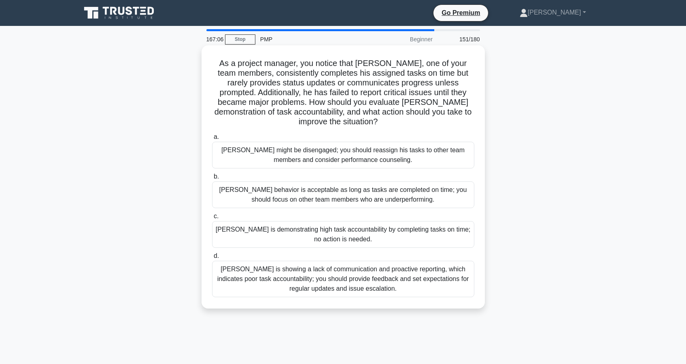
click at [317, 286] on div "Thomas is showing a lack of communication and proactive reporting, which indica…" at bounding box center [343, 279] width 262 height 36
click at [212, 259] on input "d. Thomas is showing a lack of communication and proactive reporting, which ind…" at bounding box center [212, 255] width 0 height 5
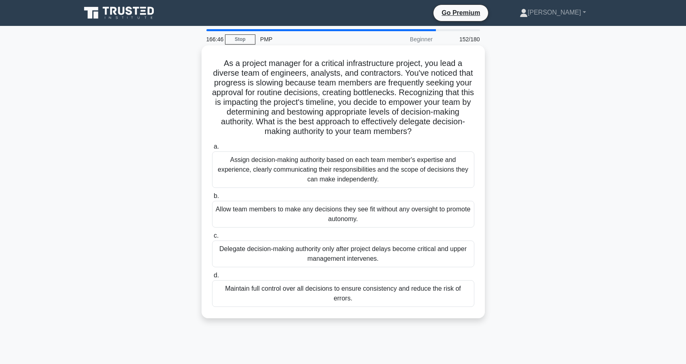
click at [275, 179] on div "Assign decision-making authority based on each team member's expertise and expe…" at bounding box center [343, 169] width 262 height 36
click at [212, 149] on input "a. Assign decision-making authority based on each team member's expertise and e…" at bounding box center [212, 146] width 0 height 5
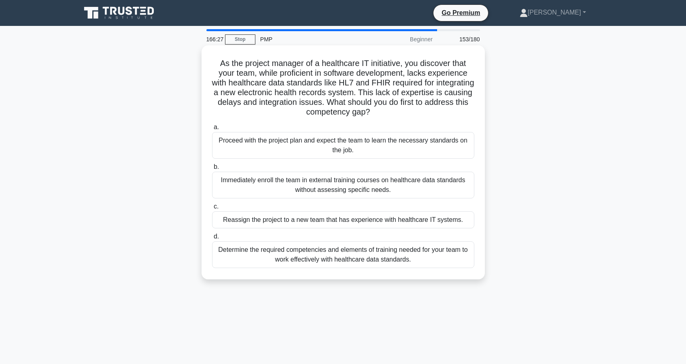
click at [336, 261] on div "Determine the required competencies and elements of training needed for your te…" at bounding box center [343, 254] width 262 height 27
click at [212, 239] on input "d. Determine the required competencies and elements of training needed for your…" at bounding box center [212, 236] width 0 height 5
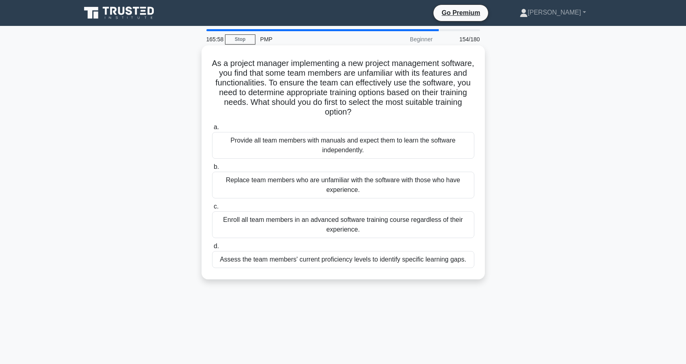
click at [358, 264] on div "Assess the team members' current proficiency levels to identify specific learni…" at bounding box center [343, 259] width 262 height 17
click at [212, 249] on input "d. Assess the team members' current proficiency levels to identify specific lea…" at bounding box center [212, 246] width 0 height 5
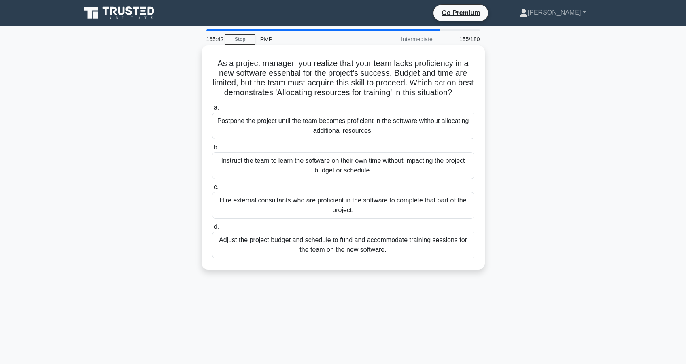
click at [306, 251] on div "Adjust the project budget and schedule to fund and accommodate training session…" at bounding box center [343, 245] width 262 height 27
click at [212, 230] on input "d. Adjust the project budget and schedule to fund and accommodate training sess…" at bounding box center [212, 226] width 0 height 5
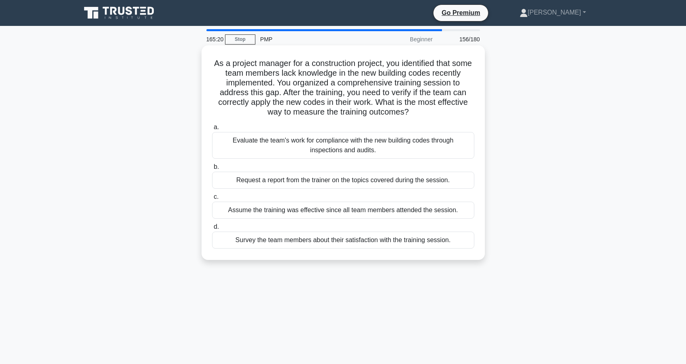
click at [338, 153] on div "Evaluate the team's work for compliance with the new building codes through ins…" at bounding box center [343, 145] width 262 height 27
click at [212, 130] on input "a. Evaluate the team's work for compliance with the new building codes through …" at bounding box center [212, 127] width 0 height 5
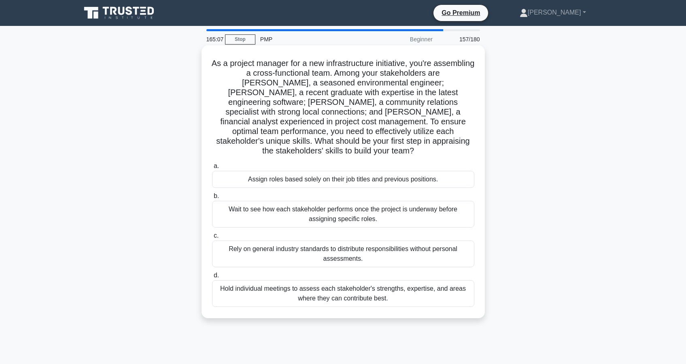
click at [316, 291] on div "Hold individual meetings to assess each stakeholder's strengths, expertise, and…" at bounding box center [343, 293] width 262 height 27
click at [212, 278] on input "d. Hold individual meetings to assess each stakeholder's strengths, expertise, …" at bounding box center [212, 275] width 0 height 5
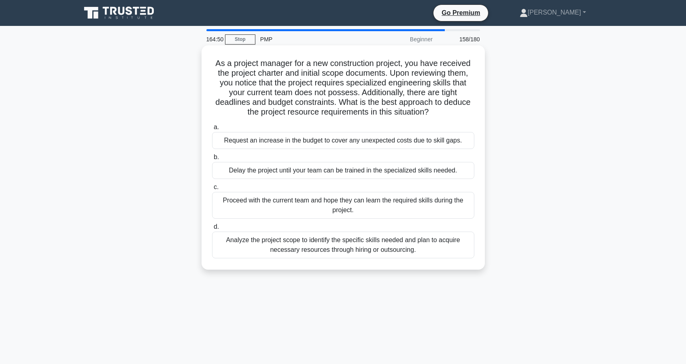
click at [315, 247] on div "Analyze the project scope to identify the specific skills needed and plan to ac…" at bounding box center [343, 245] width 262 height 27
click at [212, 230] on input "d. Analyze the project scope to identify the specific skills needed and plan to…" at bounding box center [212, 226] width 0 height 5
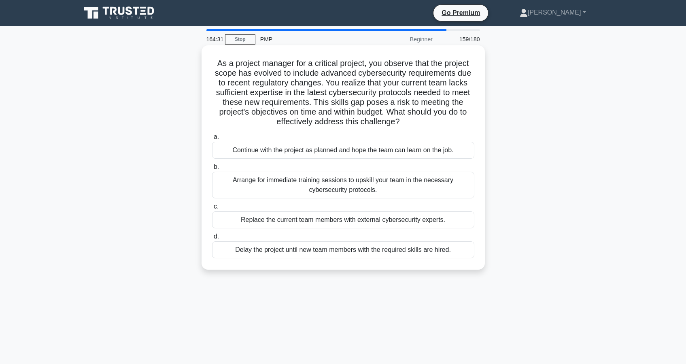
click at [312, 191] on div "Arrange for immediate training sessions to upskill your team in the necessary c…" at bounding box center [343, 185] width 262 height 27
click at [212, 170] on input "b. Arrange for immediate training sessions to upskill your team in the necessar…" at bounding box center [212, 166] width 0 height 5
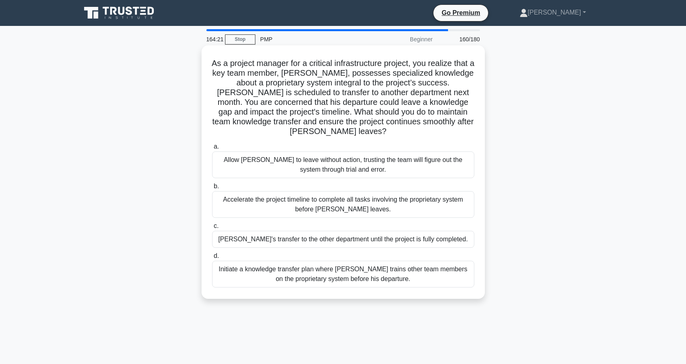
click at [267, 262] on div "Initiate a knowledge transfer plan where Carlos trains other team members on th…" at bounding box center [343, 274] width 262 height 27
click at [212, 259] on input "d. Initiate a knowledge transfer plan where Carlos trains other team members on…" at bounding box center [212, 255] width 0 height 5
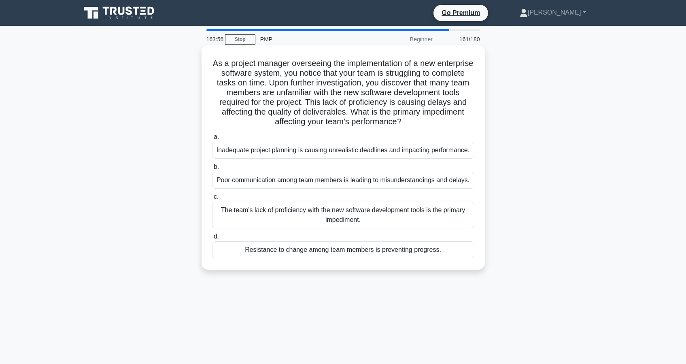
click at [292, 221] on div "The team's lack of proficiency with the new software development tools is the p…" at bounding box center [343, 215] width 262 height 27
click at [212, 200] on input "c. The team's lack of proficiency with the new software development tools is th…" at bounding box center [212, 196] width 0 height 5
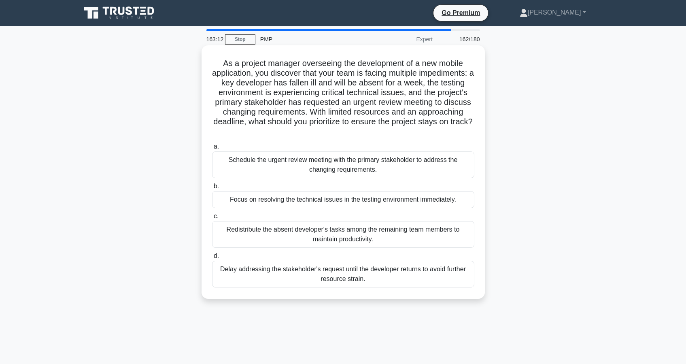
click at [294, 239] on div "Redistribute the absent developer's tasks among the remaining team members to m…" at bounding box center [343, 234] width 262 height 27
click at [212, 219] on input "c. Redistribute the absent developer's tasks among the remaining team members t…" at bounding box center [212, 216] width 0 height 5
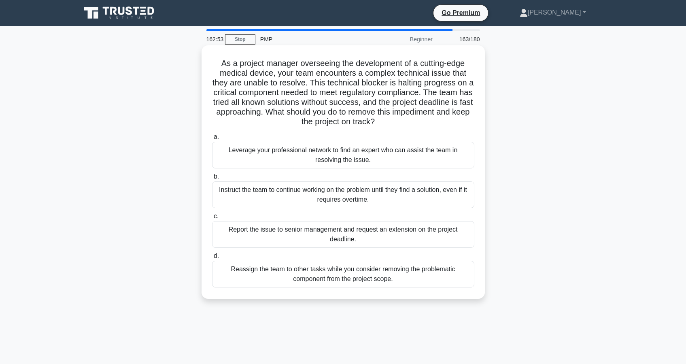
click at [311, 155] on div "Leverage your professional network to find an expert who can assist the team in…" at bounding box center [343, 155] width 262 height 27
click at [212, 140] on input "a. Leverage your professional network to find an expert who can assist the team…" at bounding box center [212, 136] width 0 height 5
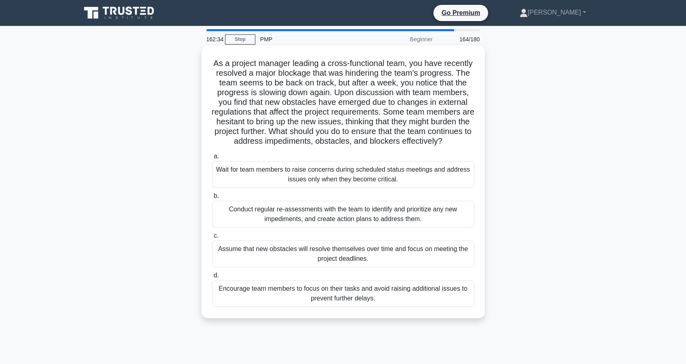
click at [272, 228] on div "Conduct regular re-assessments with the team to identify and prioritize any new…" at bounding box center [343, 214] width 262 height 27
click at [212, 199] on input "b. Conduct regular re-assessments with the team to identify and prioritize any …" at bounding box center [212, 196] width 0 height 5
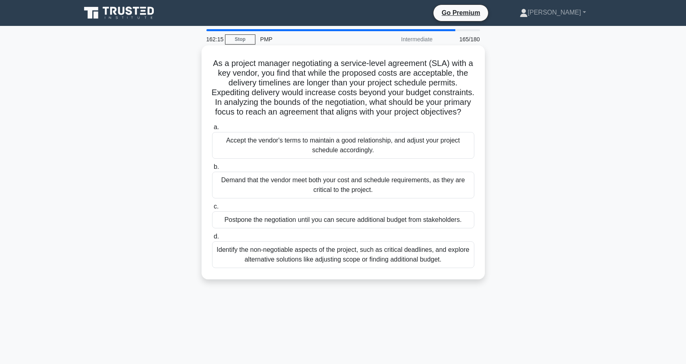
click at [276, 260] on div "Identify the non-negotiable aspects of the project, such as critical deadlines,…" at bounding box center [343, 254] width 262 height 27
click at [212, 239] on input "d. Identify the non-negotiable aspects of the project, such as critical deadlin…" at bounding box center [212, 236] width 0 height 5
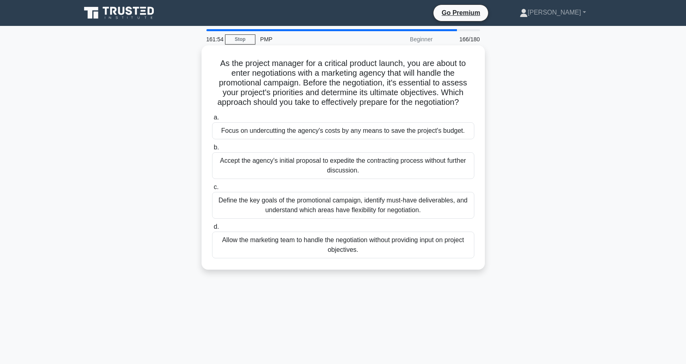
click at [266, 212] on div "Define the key goals of the promotional campaign, identify must-have deliverabl…" at bounding box center [343, 205] width 262 height 27
click at [212, 190] on input "c. Define the key goals of the promotional campaign, identify must-have deliver…" at bounding box center [212, 187] width 0 height 5
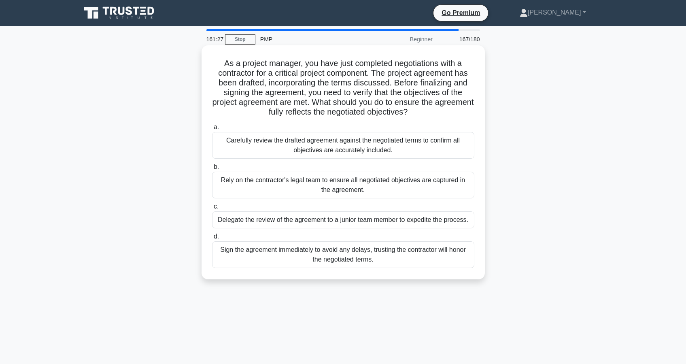
click at [320, 153] on div "Carefully review the drafted agreement against the negotiated terms to confirm …" at bounding box center [343, 145] width 262 height 27
click at [212, 130] on input "a. Carefully review the drafted agreement against the negotiated terms to confi…" at bounding box center [212, 127] width 0 height 5
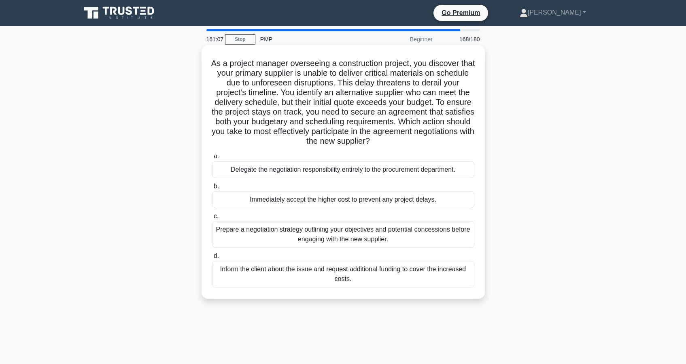
click at [319, 241] on div "Prepare a negotiation strategy outlining your objectives and potential concessi…" at bounding box center [343, 234] width 262 height 27
click at [212, 219] on input "c. Prepare a negotiation strategy outlining your objectives and potential conce…" at bounding box center [212, 216] width 0 height 5
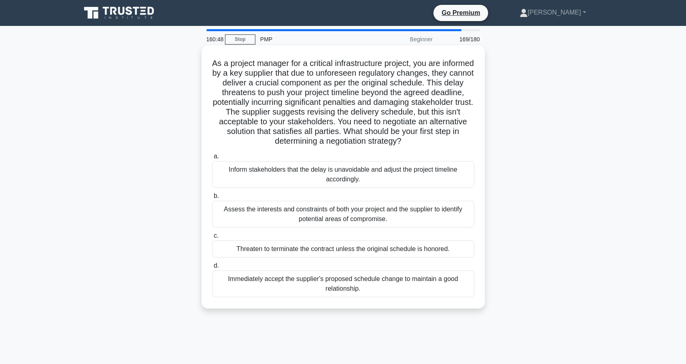
click at [306, 217] on div "Assess the interests and constraints of both your project and the supplier to i…" at bounding box center [343, 214] width 262 height 27
click at [212, 199] on input "b. Assess the interests and constraints of both your project and the supplier t…" at bounding box center [212, 196] width 0 height 5
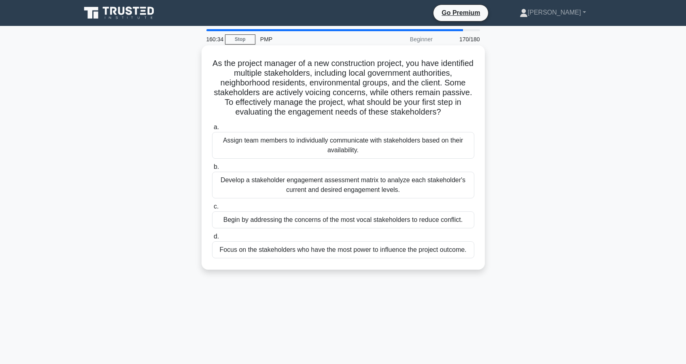
click at [317, 190] on div "Develop a stakeholder engagement assessment matrix to analyze each stakeholder'…" at bounding box center [343, 185] width 262 height 27
click at [212, 170] on input "b. Develop a stakeholder engagement assessment matrix to analyze each stakehold…" at bounding box center [212, 166] width 0 height 5
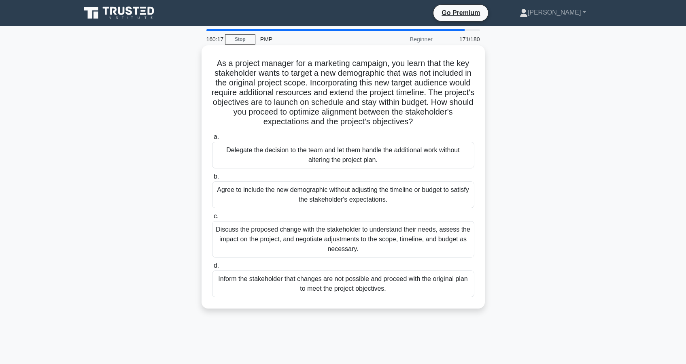
click at [319, 246] on div "Discuss the proposed change with the stakeholder to understand their needs, ass…" at bounding box center [343, 239] width 262 height 36
click at [212, 219] on input "c. Discuss the proposed change with the stakeholder to understand their needs, …" at bounding box center [212, 216] width 0 height 5
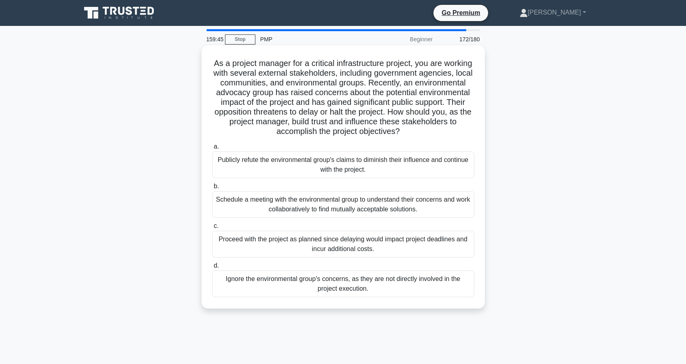
click at [297, 207] on div "Schedule a meeting with the environmental group to understand their concerns an…" at bounding box center [343, 204] width 262 height 27
click at [212, 189] on input "b. Schedule a meeting with the environmental group to understand their concerns…" at bounding box center [212, 186] width 0 height 5
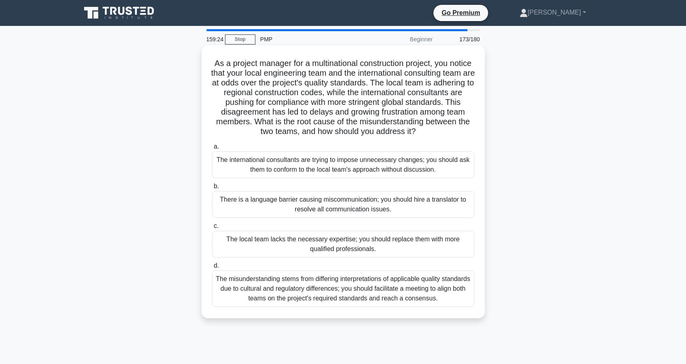
click at [287, 294] on div "The misunderstanding stems from differing interpretations of applicable quality…" at bounding box center [343, 288] width 262 height 36
click at [212, 268] on input "d. The misunderstanding stems from differing interpretations of applicable qual…" at bounding box center [212, 265] width 0 height 5
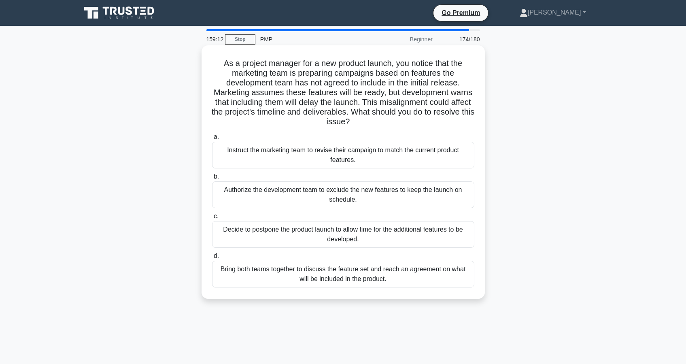
click at [319, 277] on div "Bring both teams together to discuss the feature set and reach an agreement on …" at bounding box center [343, 274] width 262 height 27
click at [212, 259] on input "d. Bring both teams together to discuss the feature set and reach an agreement …" at bounding box center [212, 255] width 0 height 5
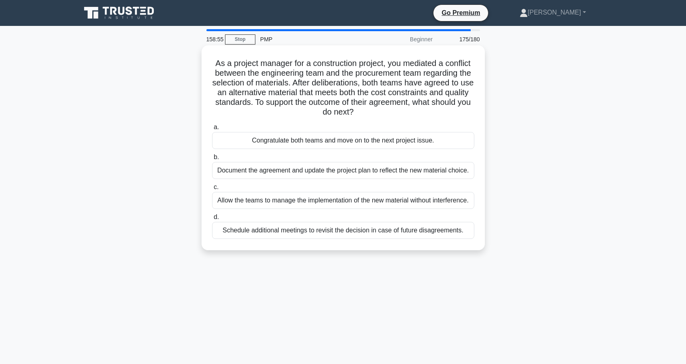
click at [300, 172] on div "Document the agreement and update the project plan to reflect the new material …" at bounding box center [343, 170] width 262 height 17
click at [212, 160] on input "b. Document the agreement and update the project plan to reflect the new materi…" at bounding box center [212, 157] width 0 height 5
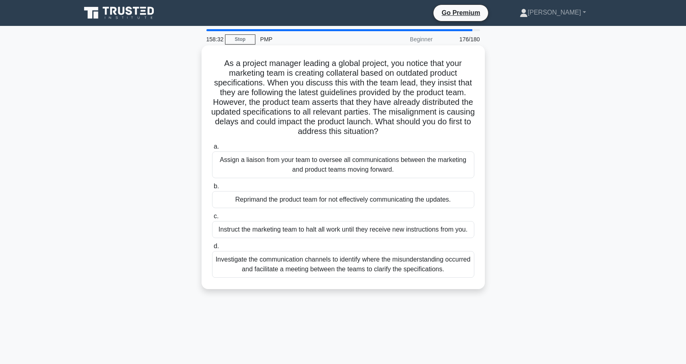
click at [292, 272] on div "Investigate the communication channels to identify where the misunderstanding o…" at bounding box center [343, 264] width 262 height 27
click at [212, 249] on input "d. Investigate the communication channels to identify where the misunderstandin…" at bounding box center [212, 246] width 0 height 5
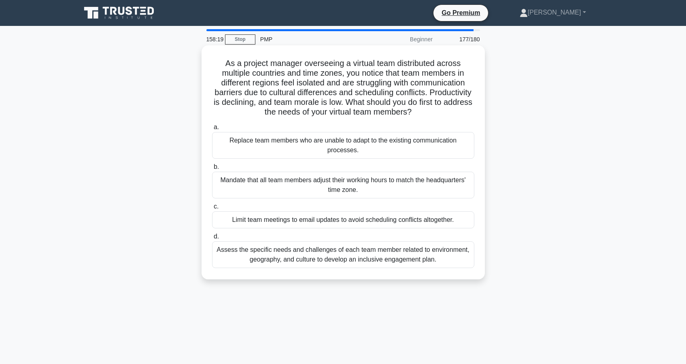
click at [295, 263] on div "Assess the specific needs and challenges of each team member related to environ…" at bounding box center [343, 254] width 262 height 27
click at [212, 239] on input "d. Assess the specific needs and challenges of each team member related to envi…" at bounding box center [212, 236] width 0 height 5
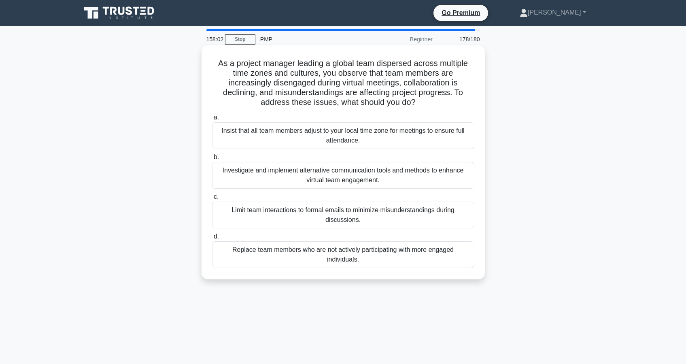
click at [310, 182] on div "Investigate and implement alternative communication tools and methods to enhanc…" at bounding box center [343, 175] width 262 height 27
click at [212, 160] on input "b. Investigate and implement alternative communication tools and methods to enh…" at bounding box center [212, 157] width 0 height 5
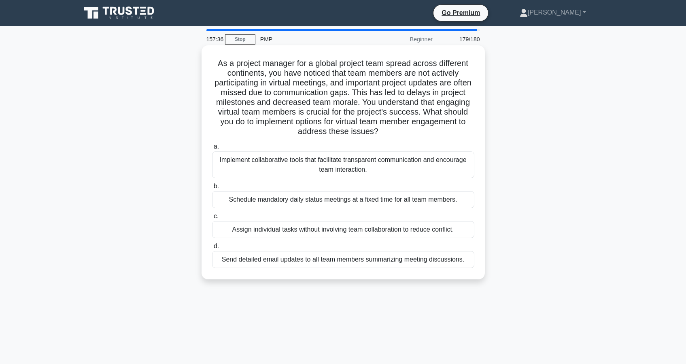
click at [307, 168] on div "Implement collaborative tools that facilitate transparent communication and enc…" at bounding box center [343, 164] width 262 height 27
click at [212, 149] on input "a. Implement collaborative tools that facilitate transparent communication and …" at bounding box center [212, 146] width 0 height 5
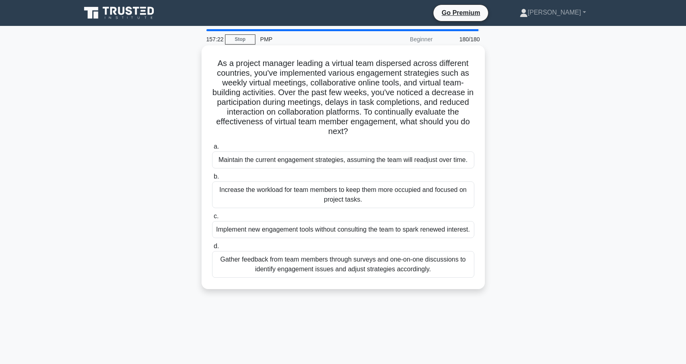
click at [322, 278] on div "Gather feedback from team members through surveys and one-on-one discussions to…" at bounding box center [343, 264] width 262 height 27
click at [212, 249] on input "d. Gather feedback from team members through surveys and one-on-one discussions…" at bounding box center [212, 246] width 0 height 5
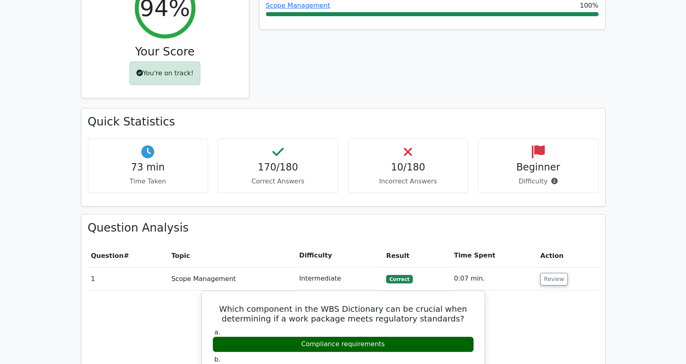
scroll to position [371, 0]
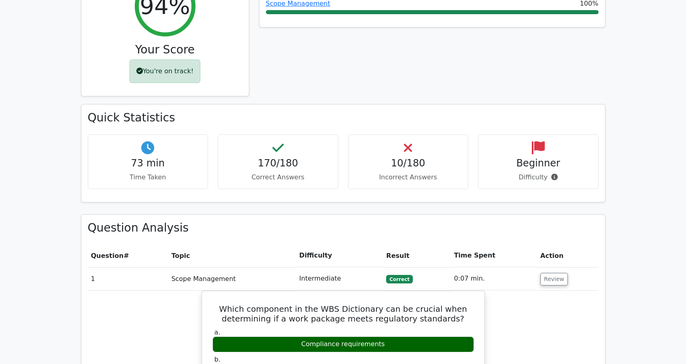
click at [412, 158] on h4 "10/180" at bounding box center [408, 164] width 107 height 12
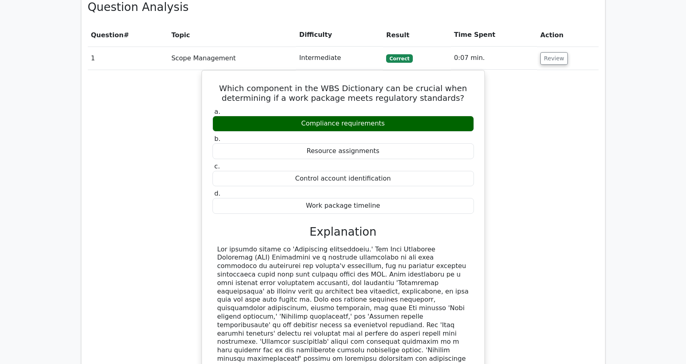
scroll to position [762, 0]
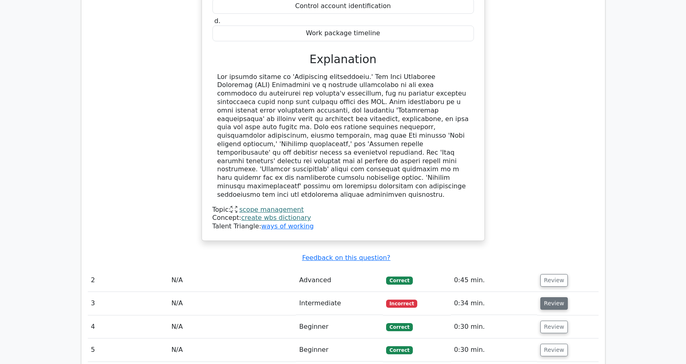
click at [558, 297] on button "Review" at bounding box center [555, 303] width 28 height 13
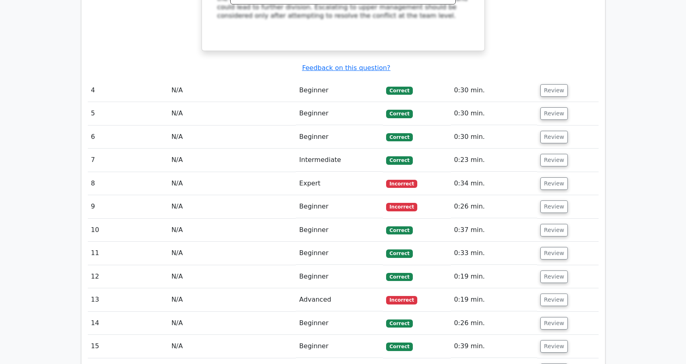
scroll to position [1413, 0]
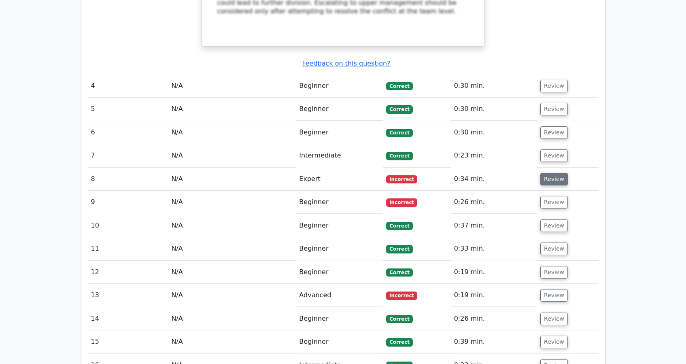
click at [557, 173] on button "Review" at bounding box center [555, 179] width 28 height 13
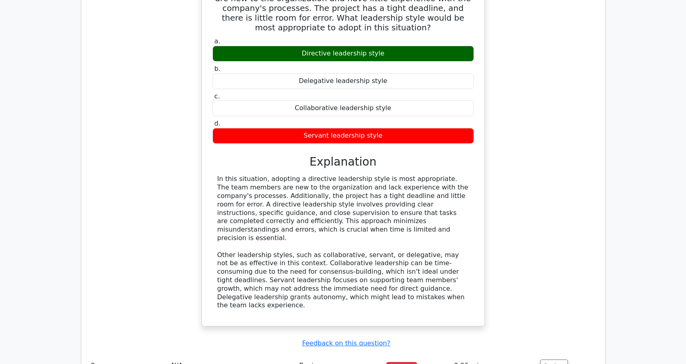
scroll to position [1741, 0]
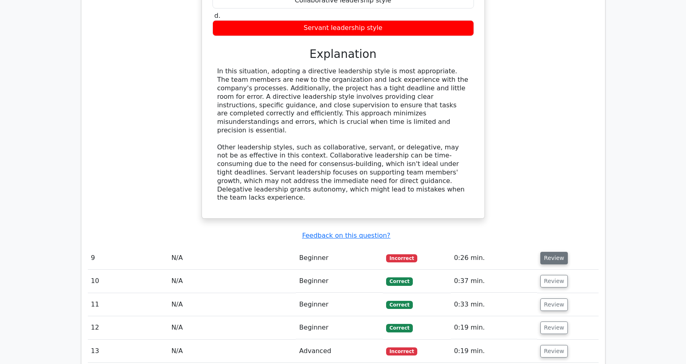
click at [546, 252] on button "Review" at bounding box center [555, 258] width 28 height 13
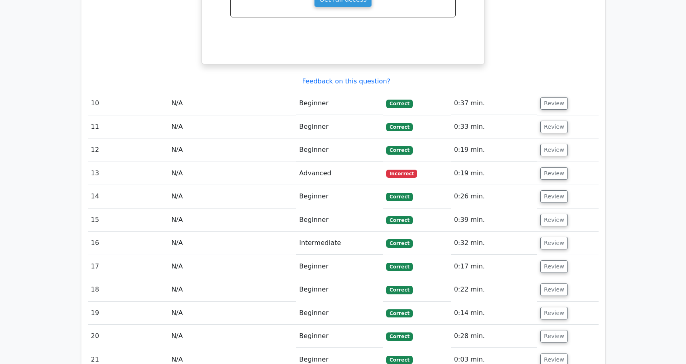
scroll to position [2328, 0]
click at [556, 168] on button "Review" at bounding box center [555, 174] width 28 height 13
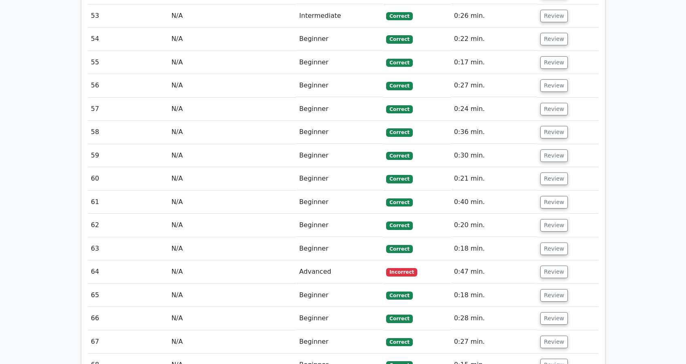
scroll to position [3845, 0]
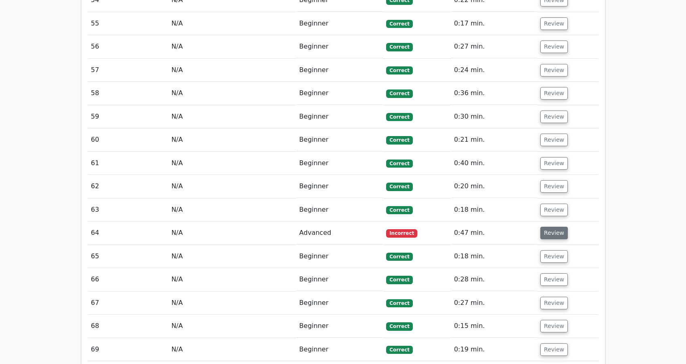
click at [552, 227] on button "Review" at bounding box center [555, 233] width 28 height 13
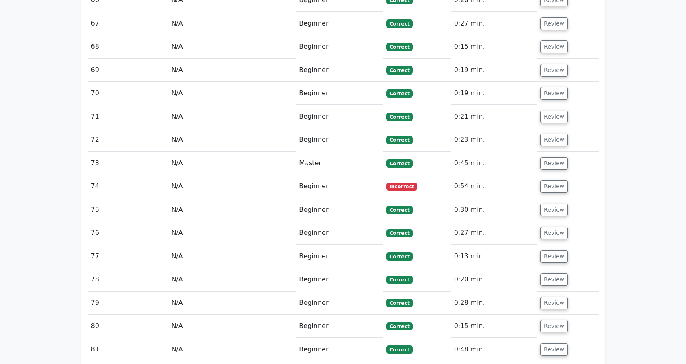
scroll to position [4540, 0]
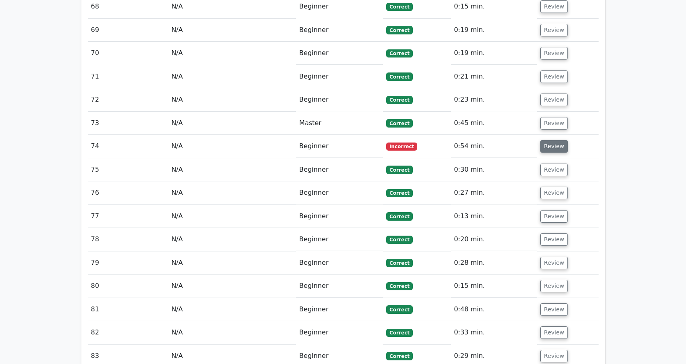
click at [549, 140] on button "Review" at bounding box center [555, 146] width 28 height 13
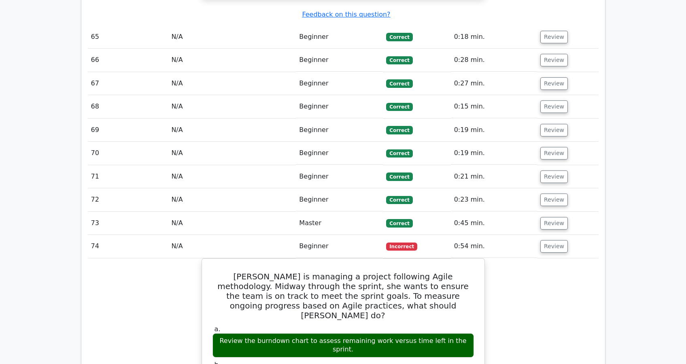
scroll to position [4439, 0]
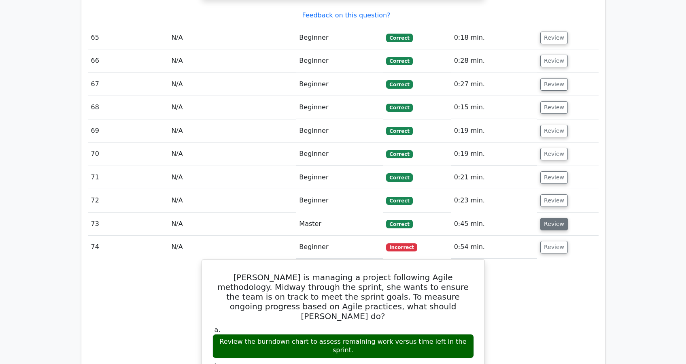
click at [546, 218] on button "Review" at bounding box center [555, 224] width 28 height 13
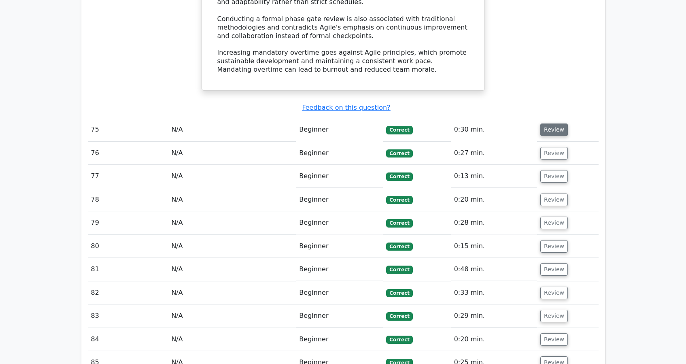
scroll to position [5563, 0]
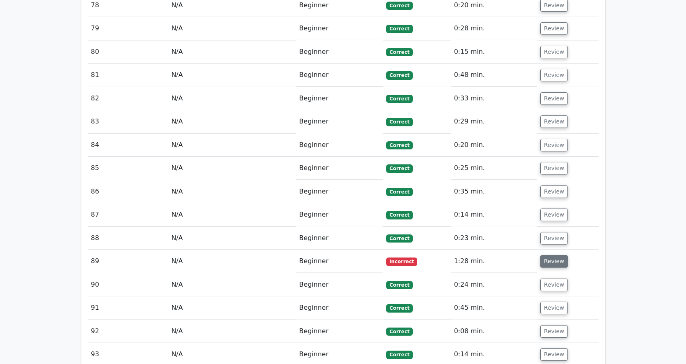
click at [558, 255] on button "Review" at bounding box center [555, 261] width 28 height 13
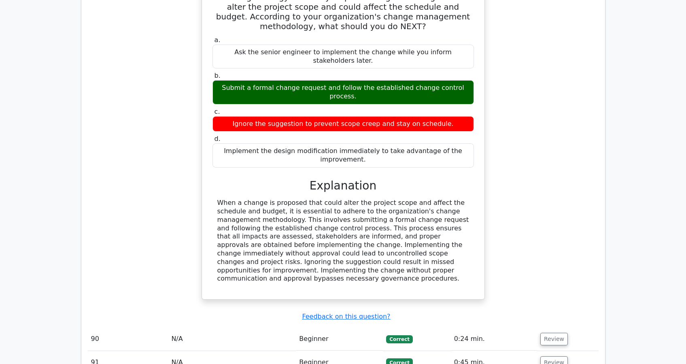
scroll to position [6097, 0]
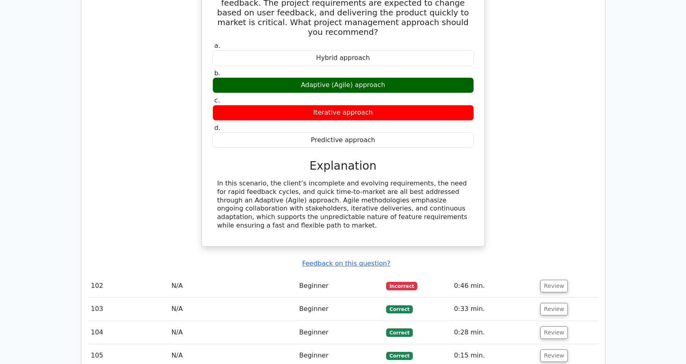
scroll to position [6579, 0]
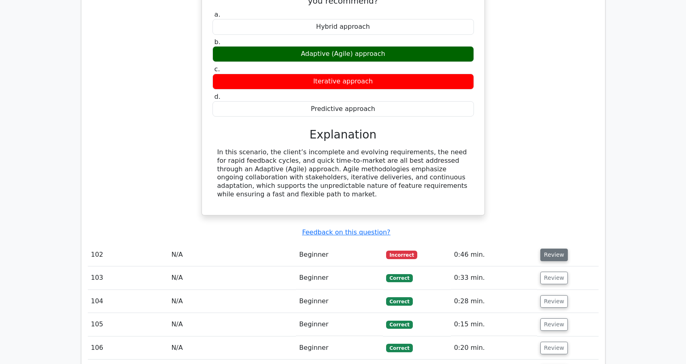
click at [560, 249] on button "Review" at bounding box center [555, 255] width 28 height 13
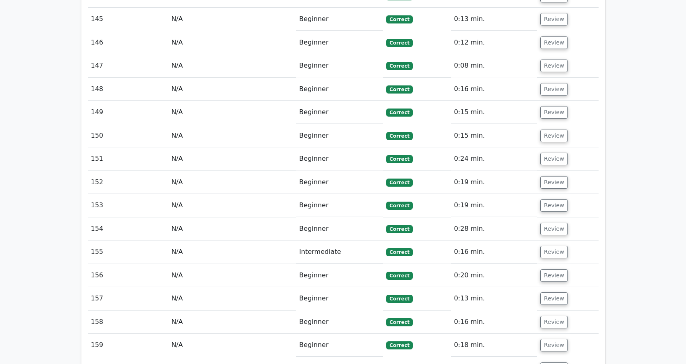
scroll to position [8236, 0]
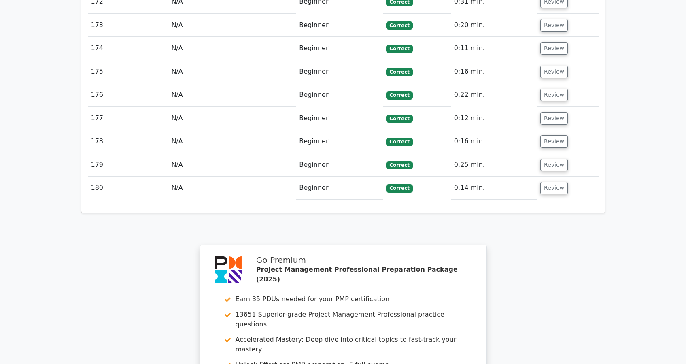
scroll to position [9338, 0]
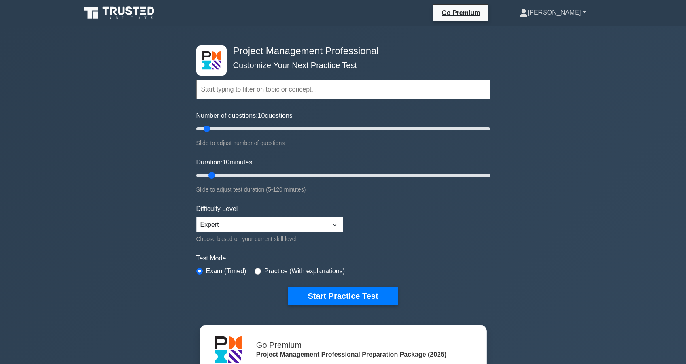
click at [560, 14] on link "[PERSON_NAME]" at bounding box center [552, 12] width 105 height 16
click at [554, 29] on link "Profile" at bounding box center [533, 31] width 64 height 13
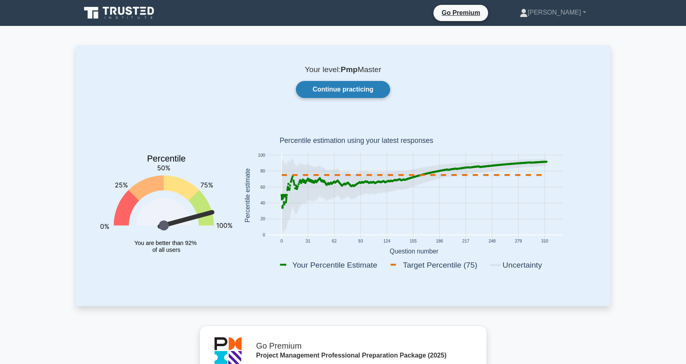
click at [337, 89] on link "Continue practicing" at bounding box center [343, 89] width 94 height 17
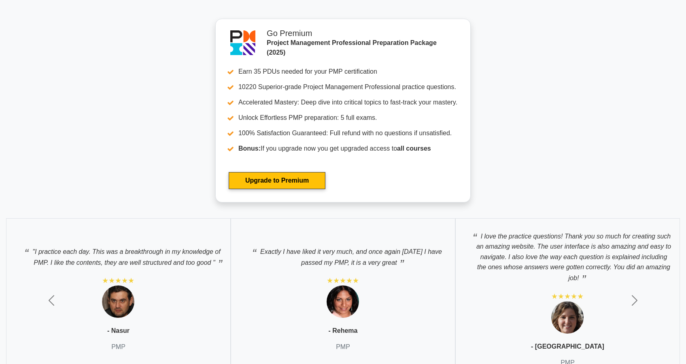
scroll to position [2969, 0]
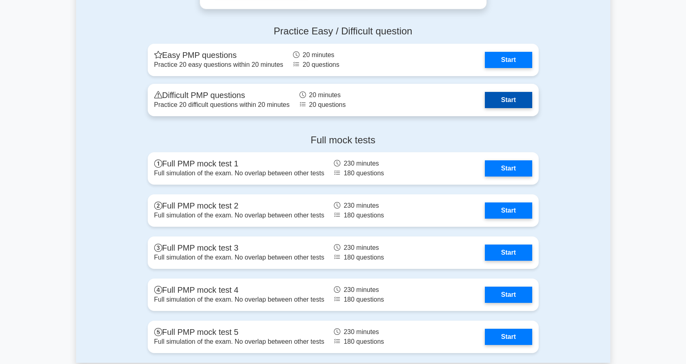
click at [506, 99] on link "Start" at bounding box center [508, 100] width 47 height 16
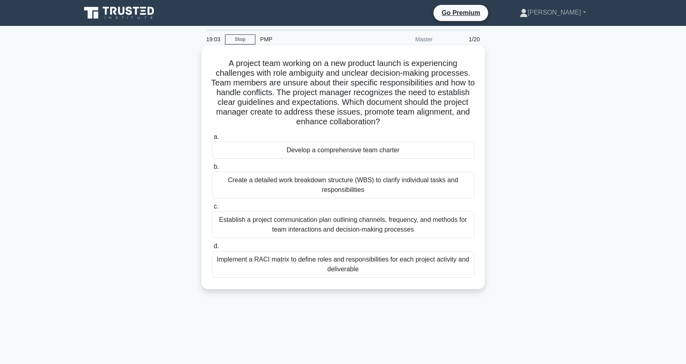
click at [311, 266] on div "Implement a RACI matrix to define roles and responsibilities for each project a…" at bounding box center [343, 264] width 262 height 27
click at [212, 249] on input "d. Implement a RACI matrix to define roles and responsibilities for each projec…" at bounding box center [212, 246] width 0 height 5
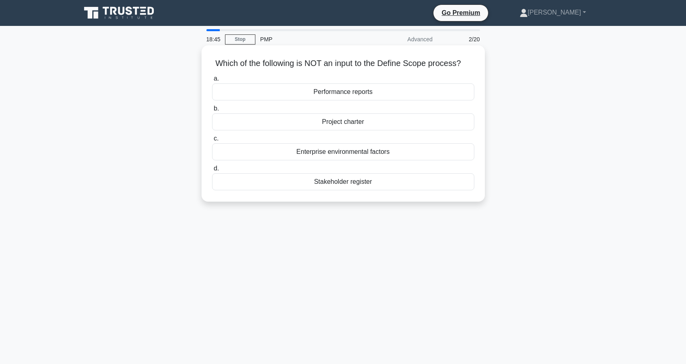
click at [326, 185] on div "Stakeholder register" at bounding box center [343, 181] width 262 height 17
click at [212, 171] on input "d. Stakeholder register" at bounding box center [212, 168] width 0 height 5
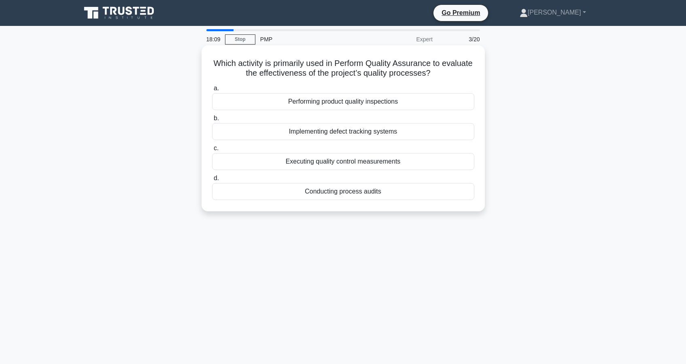
click at [323, 132] on div "Implementing defect tracking systems" at bounding box center [343, 131] width 262 height 17
click at [212, 121] on input "b. Implementing defect tracking systems" at bounding box center [212, 118] width 0 height 5
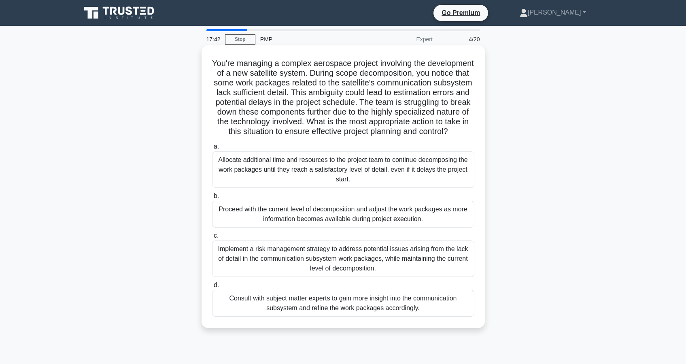
click at [304, 217] on div "Proceed with the current level of decomposition and adjust the work packages as…" at bounding box center [343, 214] width 262 height 27
click at [212, 199] on input "b. Proceed with the current level of decomposition and adjust the work packages…" at bounding box center [212, 196] width 0 height 5
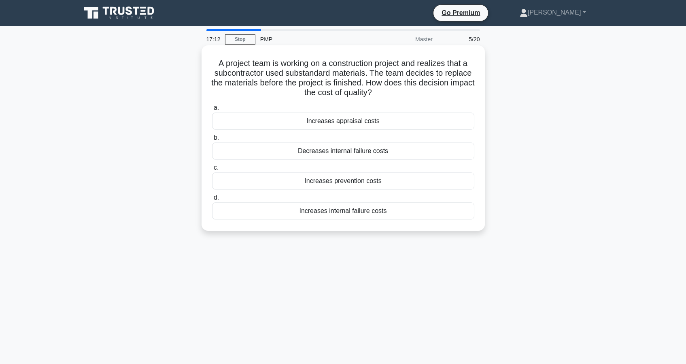
click at [315, 154] on div "Decreases internal failure costs" at bounding box center [343, 151] width 262 height 17
click at [212, 140] on input "b. Decreases internal failure costs" at bounding box center [212, 137] width 0 height 5
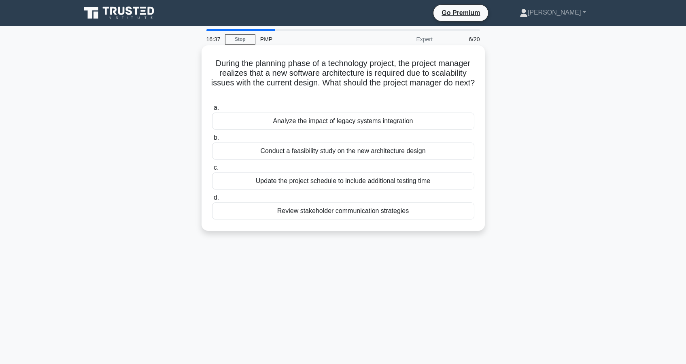
click at [351, 153] on div "Conduct a feasibility study on the new architecture design" at bounding box center [343, 151] width 262 height 17
click at [212, 140] on input "b. Conduct a feasibility study on the new architecture design" at bounding box center [212, 137] width 0 height 5
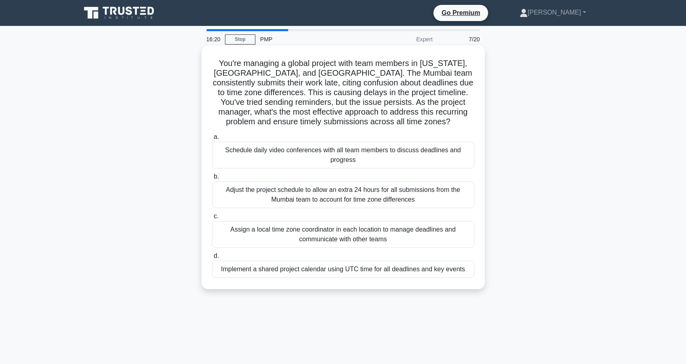
click at [344, 270] on div "Implement a shared project calendar using UTC time for all deadlines and key ev…" at bounding box center [343, 269] width 262 height 17
click at [212, 259] on input "d. Implement a shared project calendar using UTC time for all deadlines and key…" at bounding box center [212, 255] width 0 height 5
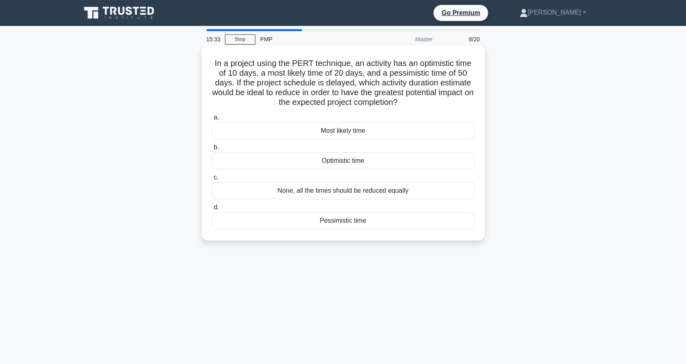
click at [332, 164] on div "Optimistic time" at bounding box center [343, 160] width 262 height 17
click at [212, 150] on input "b. Optimistic time" at bounding box center [212, 147] width 0 height 5
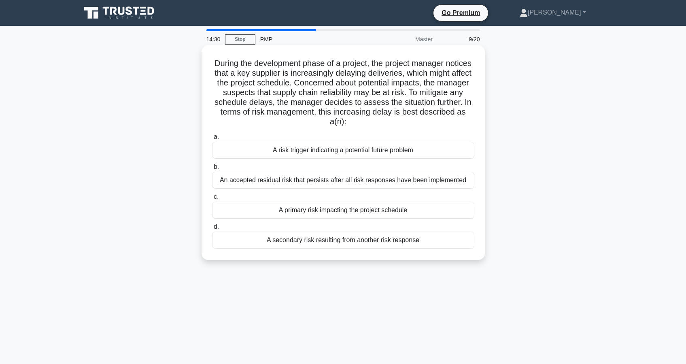
click at [330, 212] on div "A primary risk impacting the project schedule" at bounding box center [343, 210] width 262 height 17
click at [212, 200] on input "c. A primary risk impacting the project schedule" at bounding box center [212, 196] width 0 height 5
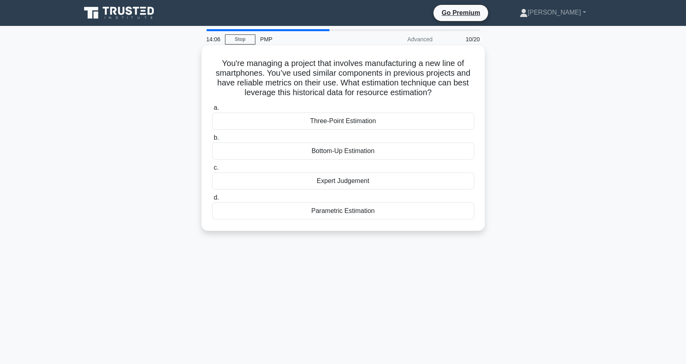
click at [357, 213] on div "Parametric Estimation" at bounding box center [343, 210] width 262 height 17
click at [212, 200] on input "d. Parametric Estimation" at bounding box center [212, 197] width 0 height 5
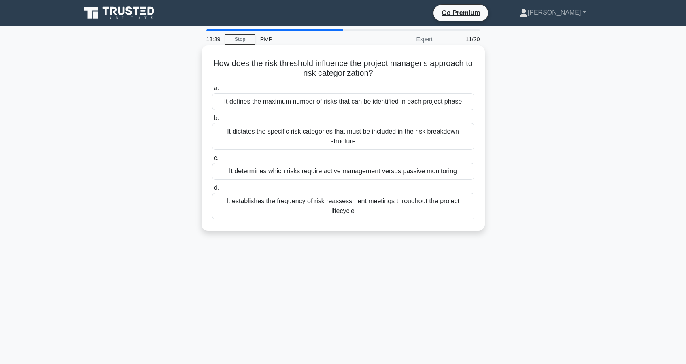
click at [277, 172] on div "It determines which risks require active management versus passive monitoring" at bounding box center [343, 171] width 262 height 17
click at [212, 161] on input "c. It determines which risks require active management versus passive monitoring" at bounding box center [212, 157] width 0 height 5
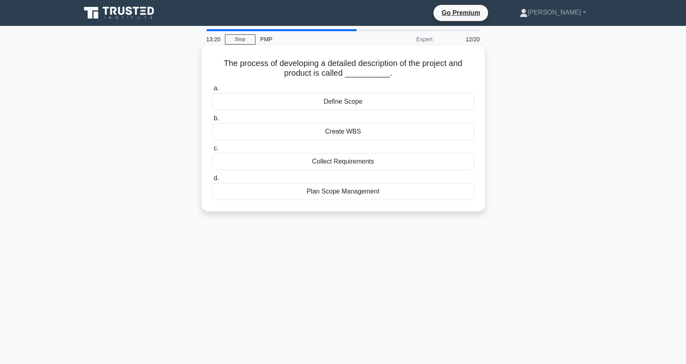
click at [326, 164] on div "Collect Requirements" at bounding box center [343, 161] width 262 height 17
click at [212, 151] on input "c. Collect Requirements" at bounding box center [212, 148] width 0 height 5
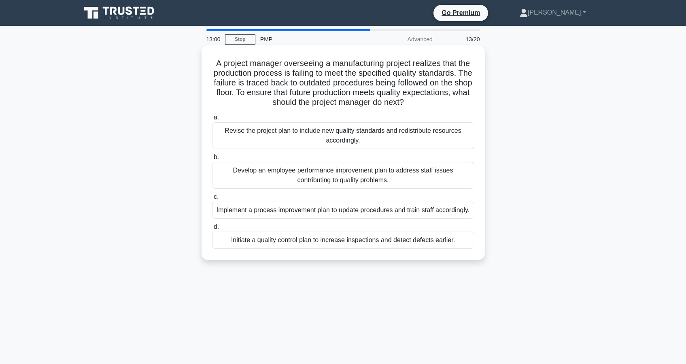
click at [307, 214] on div "Implement a process improvement plan to update procedures and train staff accor…" at bounding box center [343, 210] width 262 height 17
click at [212, 200] on input "c. Implement a process improvement plan to update procedures and train staff ac…" at bounding box center [212, 196] width 0 height 5
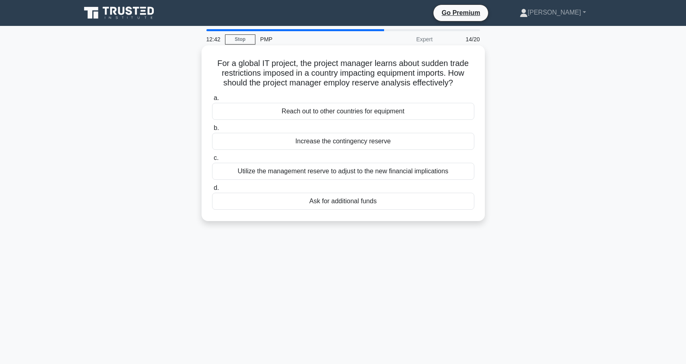
click at [341, 174] on div "Utilize the management reserve to adjust to the new financial implications" at bounding box center [343, 171] width 262 height 17
click at [212, 161] on input "c. Utilize the management reserve to adjust to the new financial implications" at bounding box center [212, 157] width 0 height 5
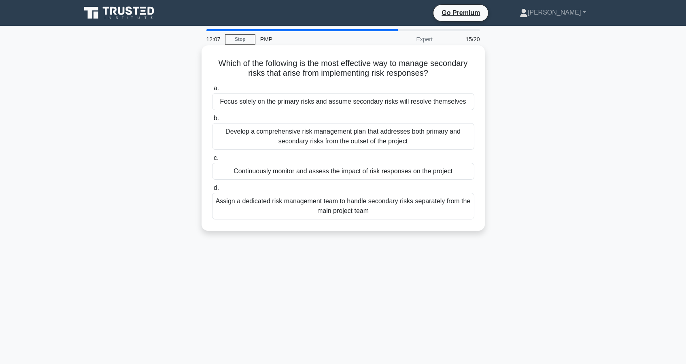
click at [345, 174] on div "Continuously monitor and assess the impact of risk responses on the project" at bounding box center [343, 171] width 262 height 17
click at [212, 161] on input "c. Continuously monitor and assess the impact of risk responses on the project" at bounding box center [212, 157] width 0 height 5
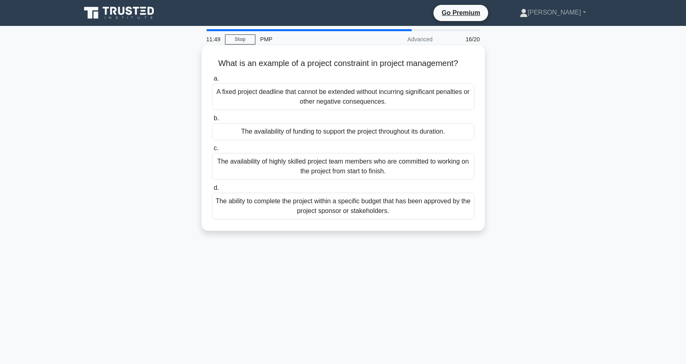
click at [301, 98] on div "A fixed project deadline that cannot be extended without incurring significant …" at bounding box center [343, 96] width 262 height 27
click at [212, 81] on input "a. A fixed project deadline that cannot be extended without incurring significa…" at bounding box center [212, 78] width 0 height 5
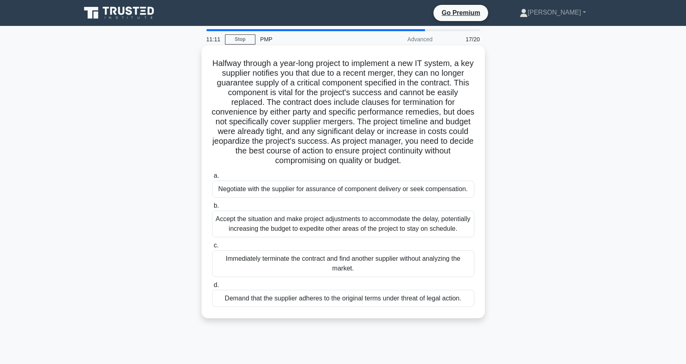
click at [321, 192] on div "Negotiate with the supplier for assurance of component delivery or seek compens…" at bounding box center [343, 189] width 262 height 17
click at [212, 179] on input "a. Negotiate with the supplier for assurance of component delivery or seek comp…" at bounding box center [212, 175] width 0 height 5
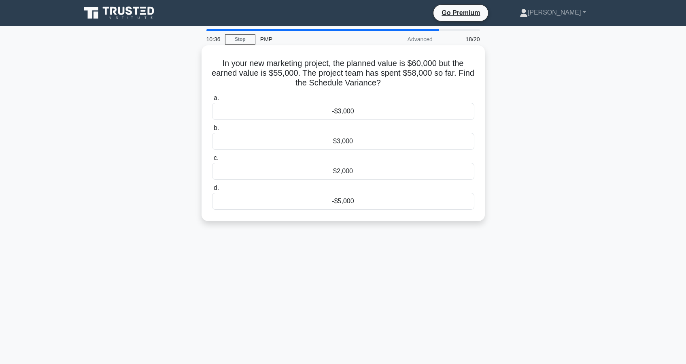
click at [353, 113] on div "-$3,000" at bounding box center [343, 111] width 262 height 17
click at [212, 101] on input "a. -$3,000" at bounding box center [212, 98] width 0 height 5
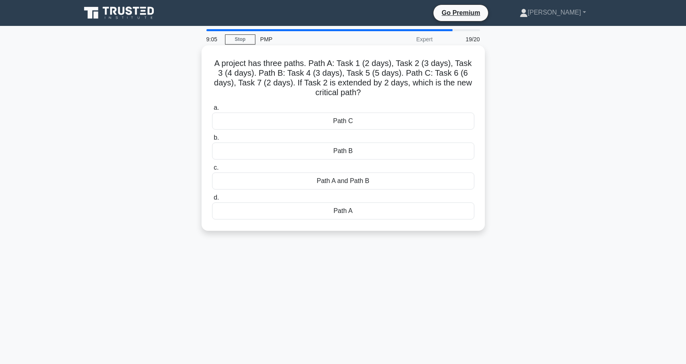
click at [353, 212] on div "Path A" at bounding box center [343, 210] width 262 height 17
click at [212, 200] on input "d. Path A" at bounding box center [212, 197] width 0 height 5
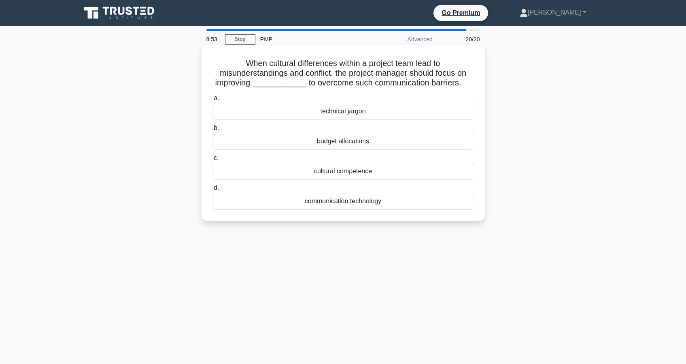
click at [348, 173] on div "cultural competence" at bounding box center [343, 171] width 262 height 17
click at [212, 161] on input "c. cultural competence" at bounding box center [212, 157] width 0 height 5
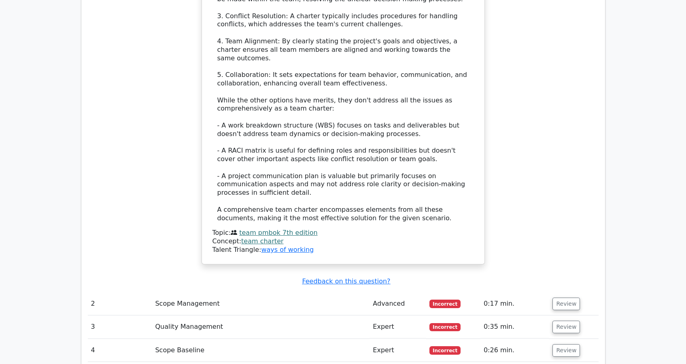
scroll to position [1245, 0]
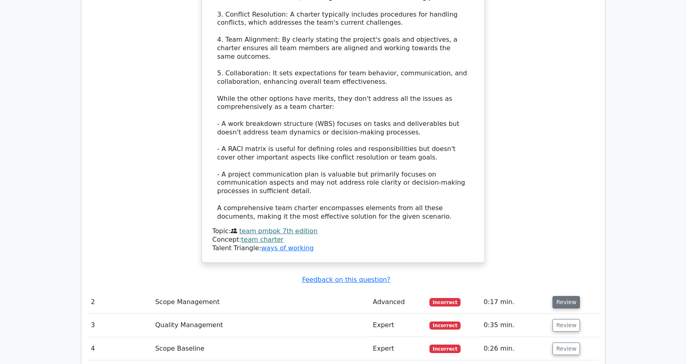
click at [559, 296] on button "Review" at bounding box center [567, 302] width 28 height 13
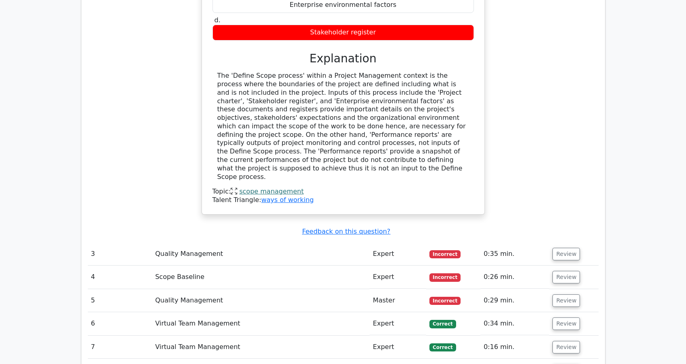
scroll to position [1680, 0]
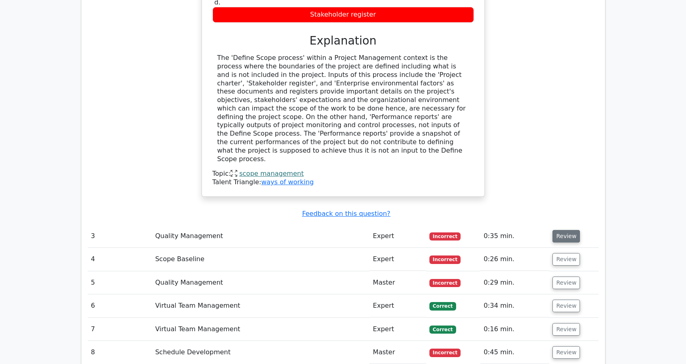
click at [558, 230] on button "Review" at bounding box center [567, 236] width 28 height 13
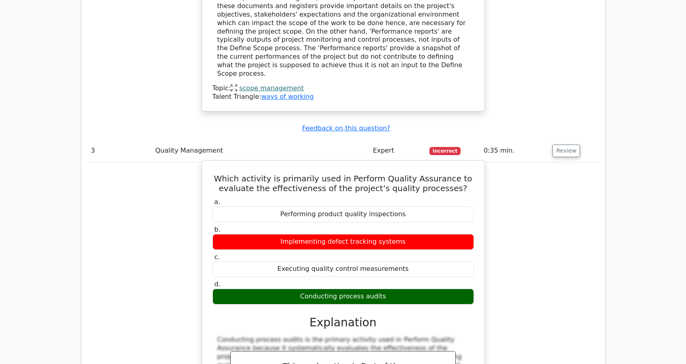
scroll to position [1995, 0]
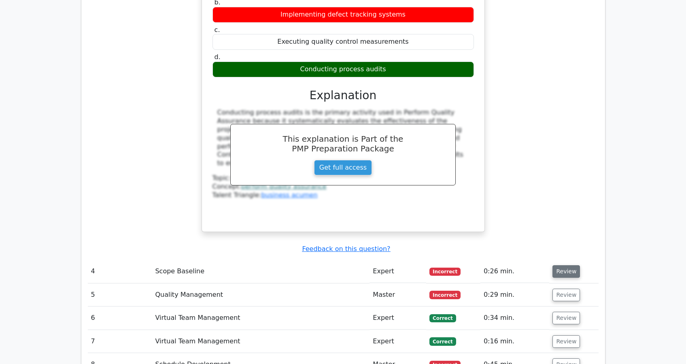
click at [558, 265] on button "Review" at bounding box center [567, 271] width 28 height 13
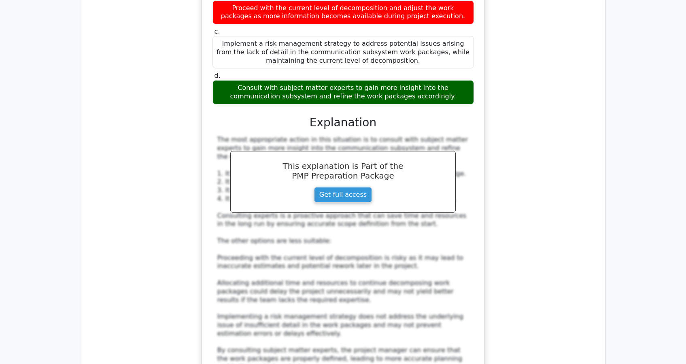
scroll to position [2576, 0]
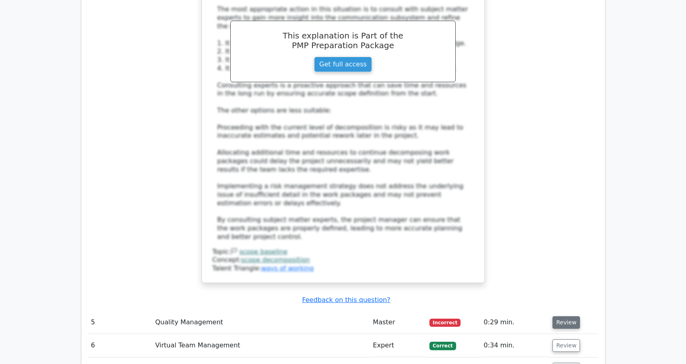
click at [561, 316] on button "Review" at bounding box center [567, 322] width 28 height 13
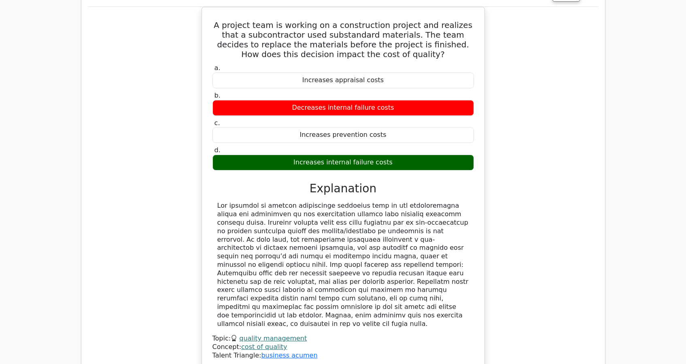
scroll to position [2974, 0]
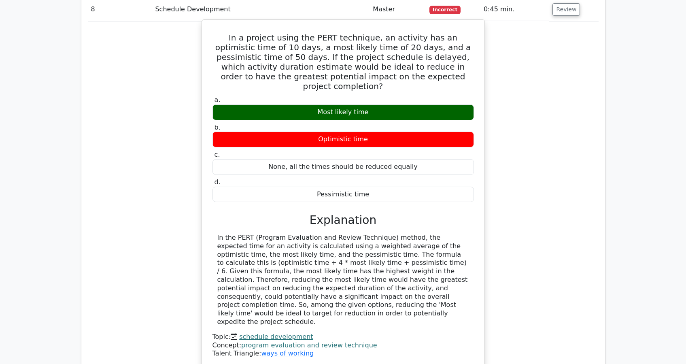
scroll to position [3489, 0]
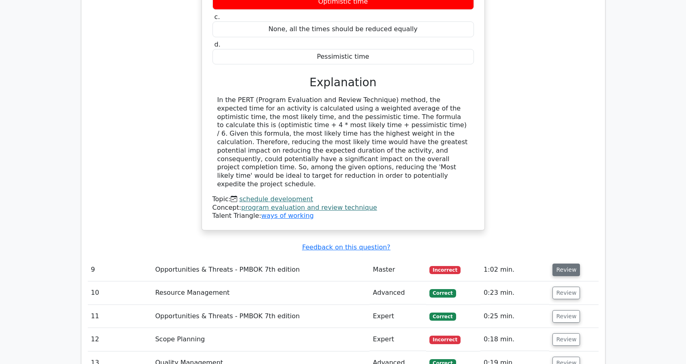
click at [559, 264] on button "Review" at bounding box center [567, 270] width 28 height 13
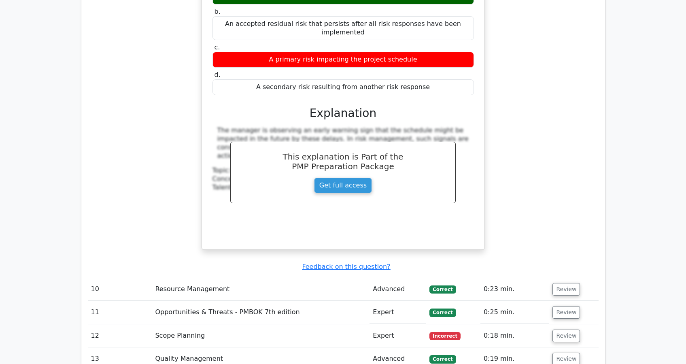
scroll to position [3877, 0]
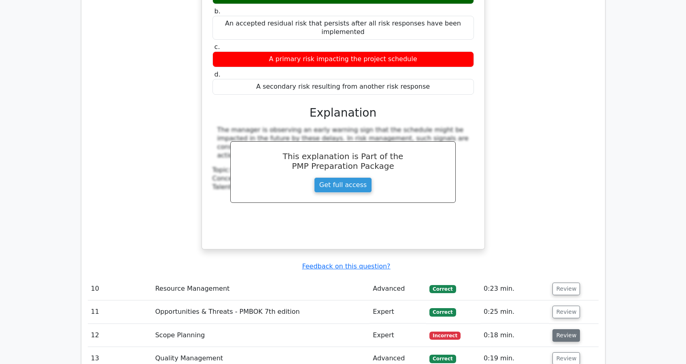
click at [559, 329] on button "Review" at bounding box center [567, 335] width 28 height 13
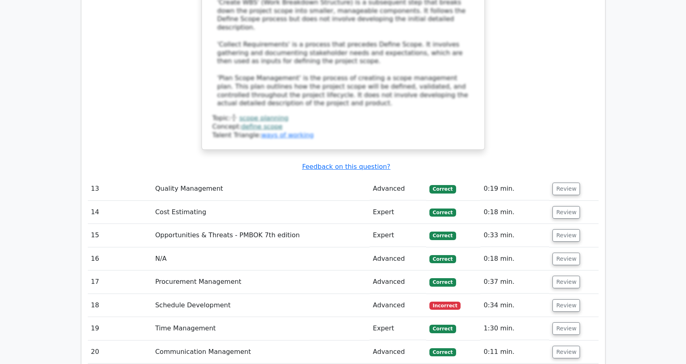
scroll to position [4520, 0]
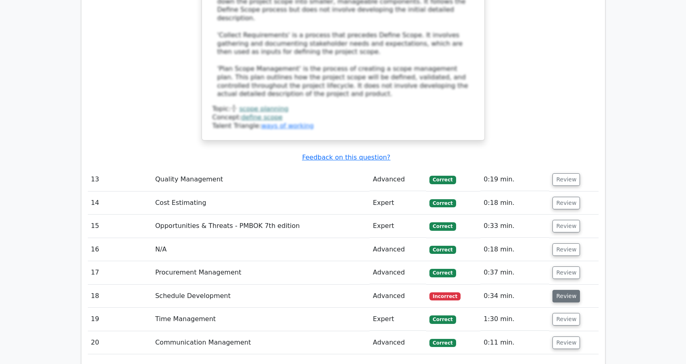
click at [560, 290] on button "Review" at bounding box center [567, 296] width 28 height 13
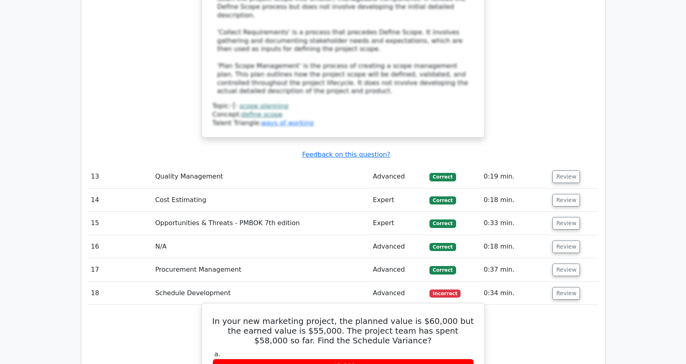
scroll to position [4586, 0]
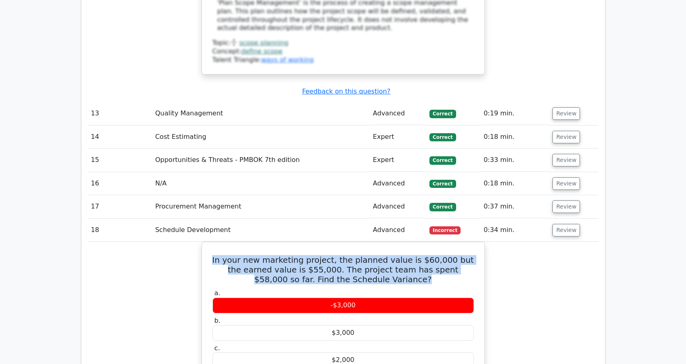
drag, startPoint x: 396, startPoint y: 126, endPoint x: 125, endPoint y: 109, distance: 271.4
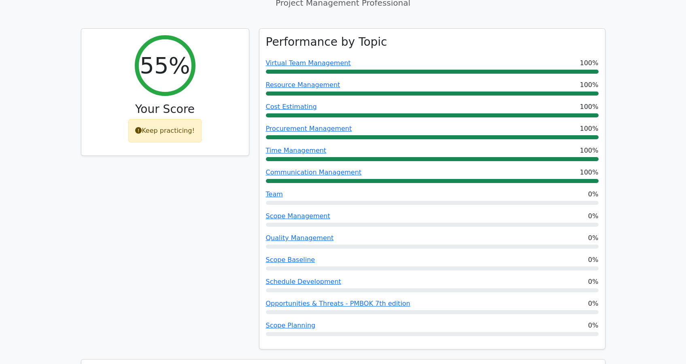
scroll to position [0, 0]
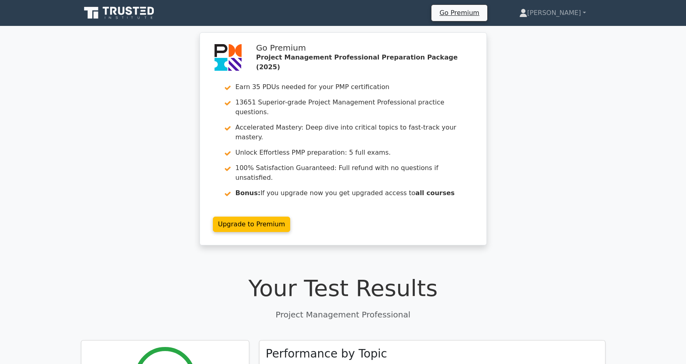
click at [575, 21] on ul "Go Premium Becky Profile Settings" at bounding box center [518, 12] width 175 height 17
click at [574, 16] on link "[PERSON_NAME]" at bounding box center [553, 13] width 106 height 16
click at [563, 30] on link "Profile" at bounding box center [532, 32] width 64 height 13
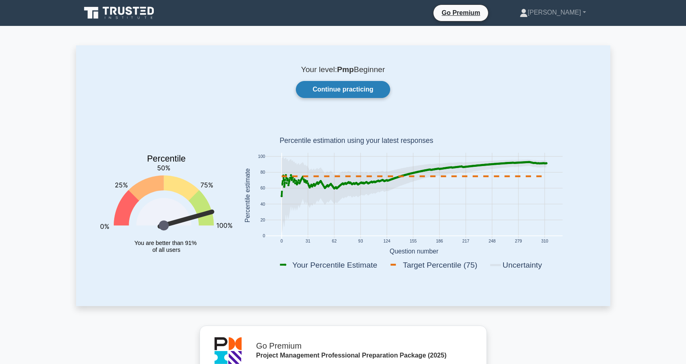
click at [338, 92] on link "Continue practicing" at bounding box center [343, 89] width 94 height 17
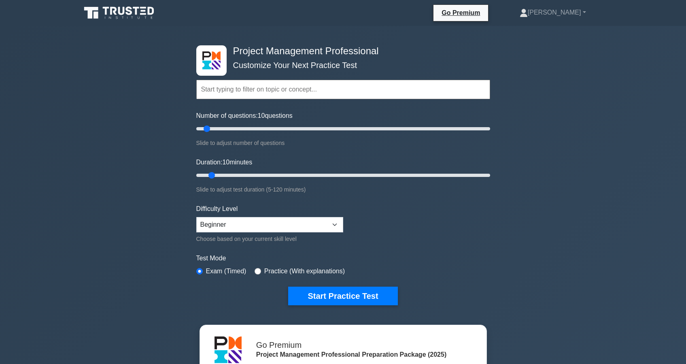
click at [404, 287] on div "Start Practice Test" at bounding box center [343, 296] width 294 height 19
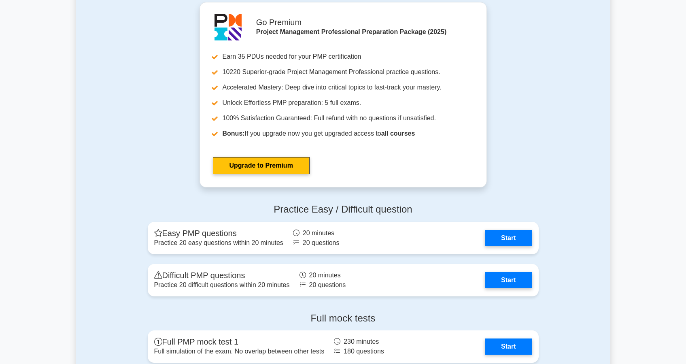
scroll to position [2829, 0]
